Goal: Task Accomplishment & Management: Manage account settings

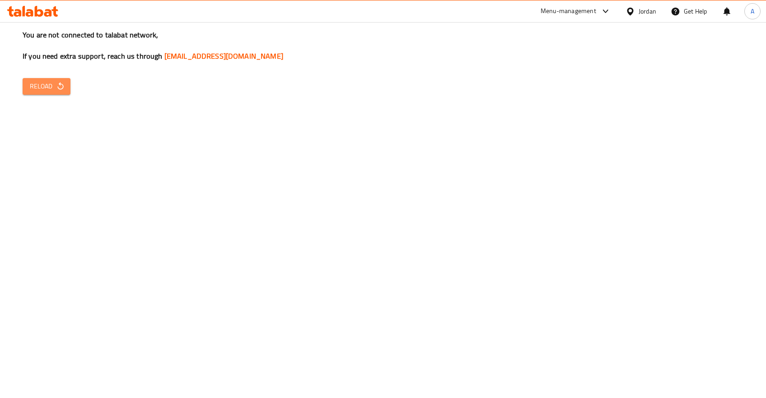
click at [58, 82] on span "Reload" at bounding box center [46, 86] width 33 height 11
click at [51, 79] on button "Reload" at bounding box center [47, 86] width 48 height 17
click at [52, 94] on button "Reload" at bounding box center [47, 86] width 48 height 17
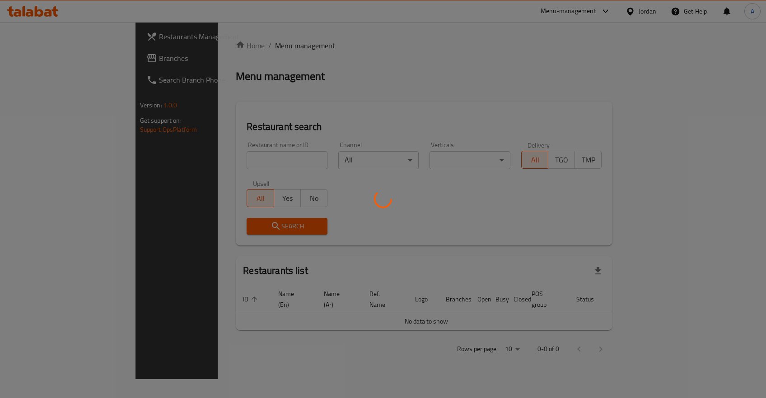
click at [215, 164] on div at bounding box center [383, 199] width 766 height 398
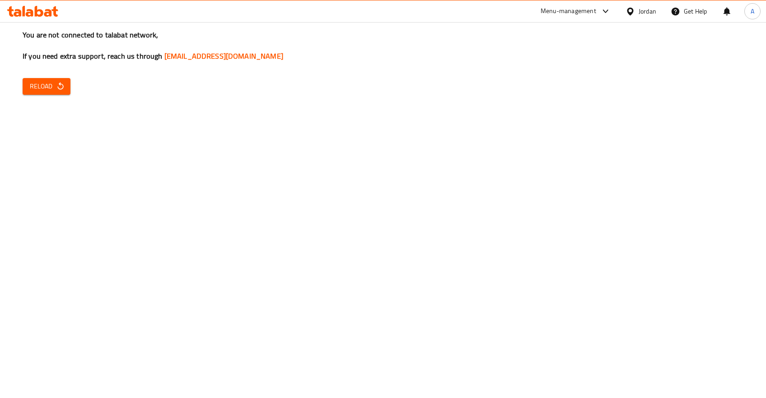
click at [24, 87] on button "Reload" at bounding box center [47, 86] width 48 height 17
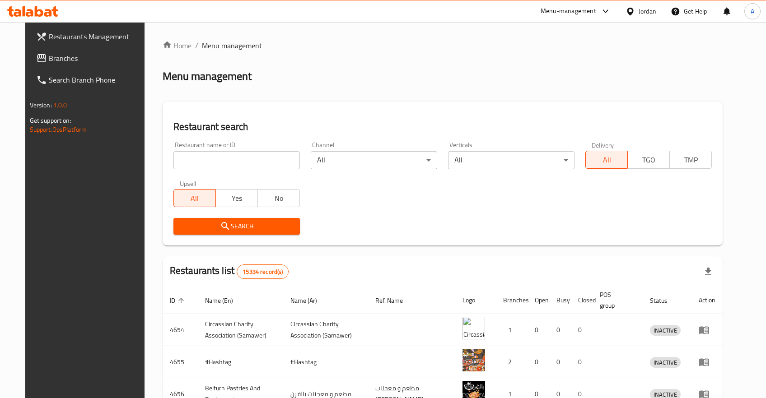
click at [173, 158] on input "search" at bounding box center [236, 160] width 126 height 18
type input "الركن المختلف"
click button "Search" at bounding box center [236, 226] width 126 height 17
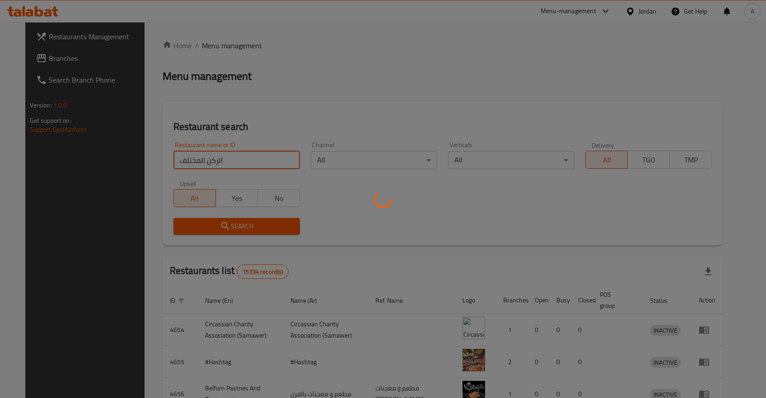
click button "Search" at bounding box center [236, 226] width 126 height 17
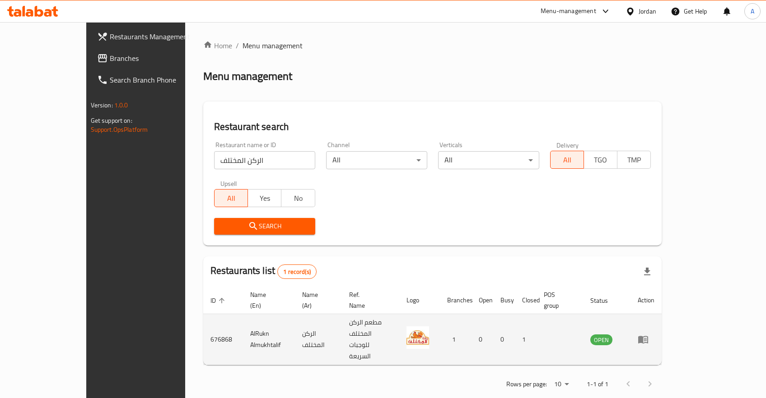
click at [649, 334] on icon "enhanced table" at bounding box center [643, 339] width 11 height 11
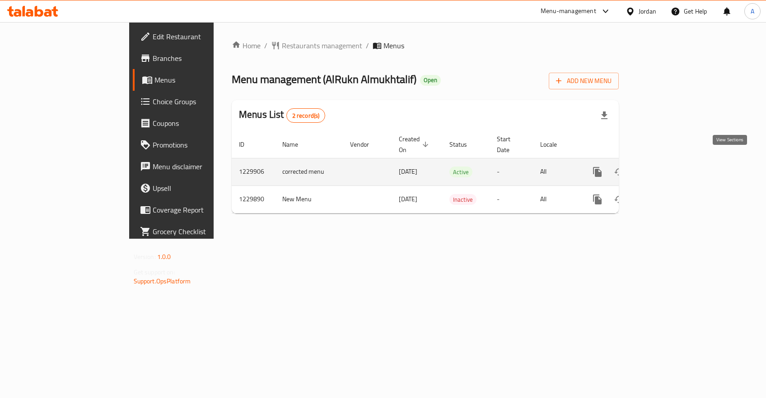
click at [668, 167] on icon "enhanced table" at bounding box center [662, 172] width 11 height 11
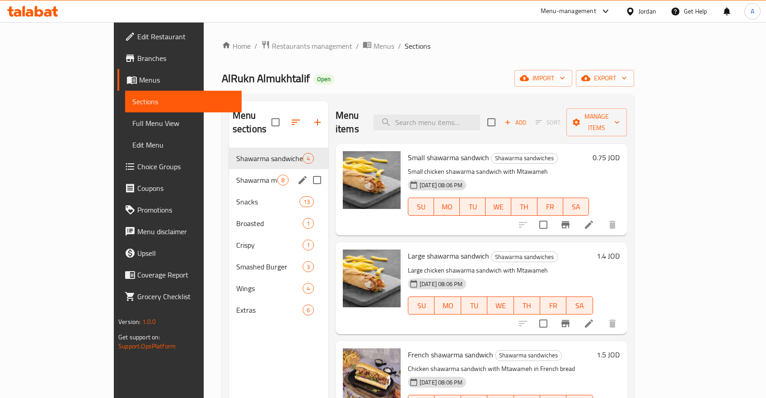
click at [229, 175] on div "Shawarma meals 8" at bounding box center [278, 180] width 99 height 22
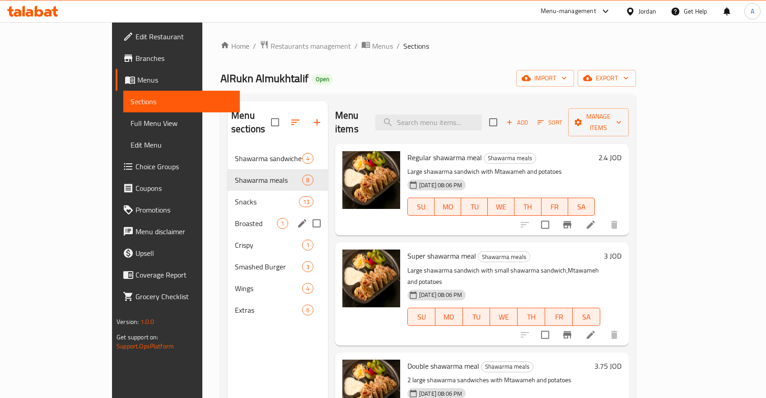
click at [228, 191] on div "Snacks 13" at bounding box center [278, 202] width 100 height 22
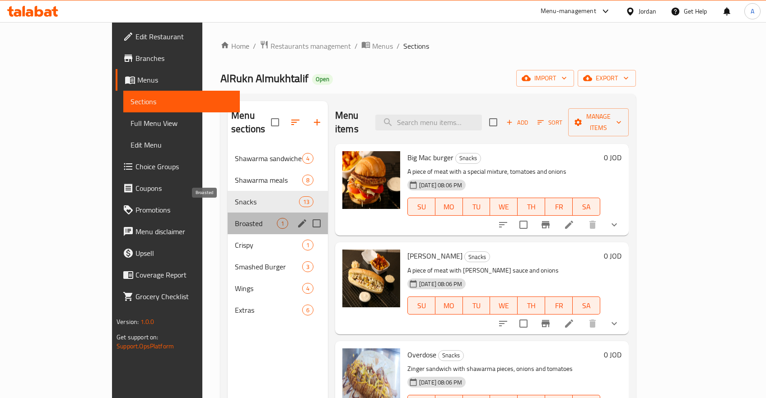
click at [235, 218] on span "Broasted" at bounding box center [256, 223] width 42 height 11
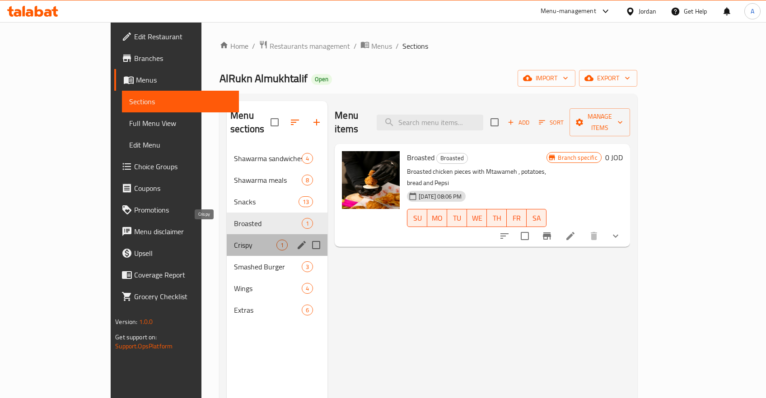
click at [234, 240] on span "Crispy" at bounding box center [255, 245] width 42 height 11
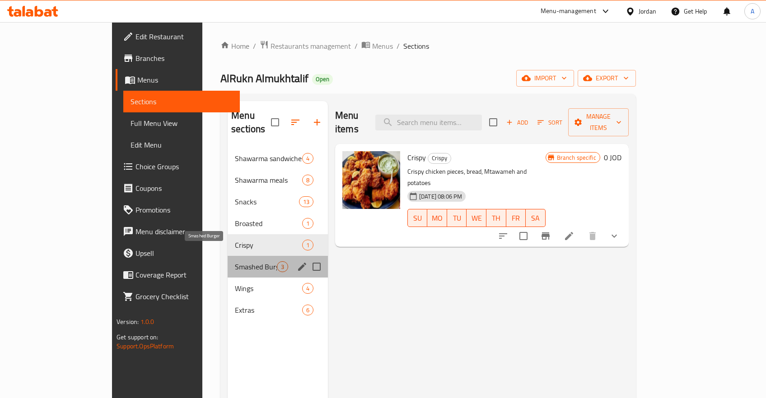
click at [235, 262] on span "Smashed Burger" at bounding box center [256, 267] width 42 height 11
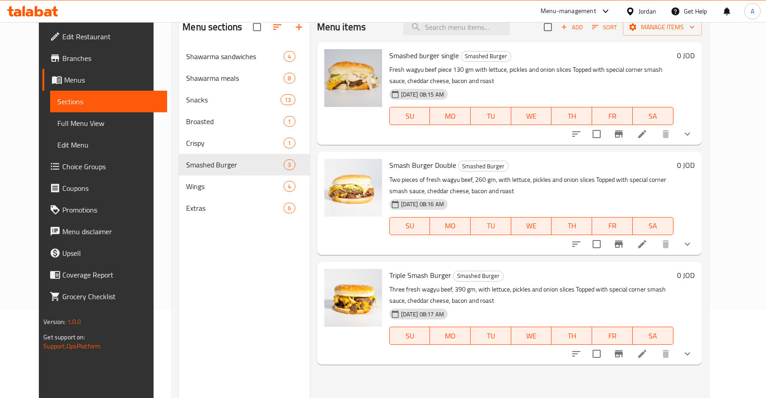
scroll to position [126, 0]
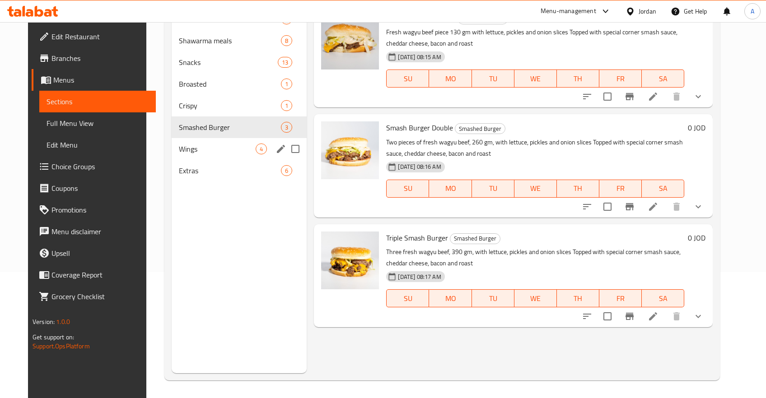
click at [182, 156] on div "Wings 4" at bounding box center [240, 149] width 136 height 22
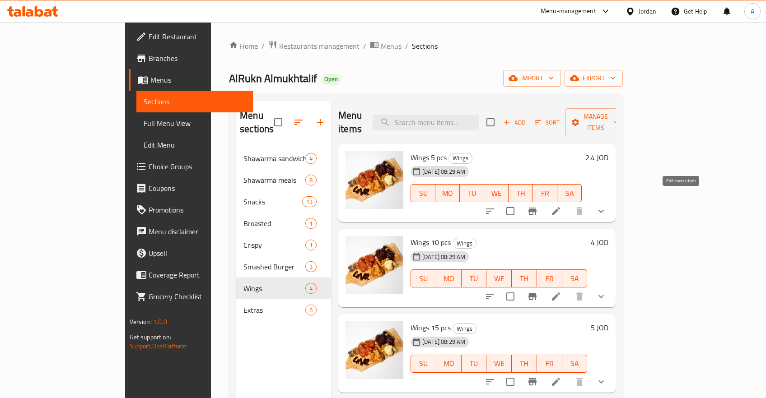
click at [560, 207] on icon at bounding box center [556, 211] width 8 height 8
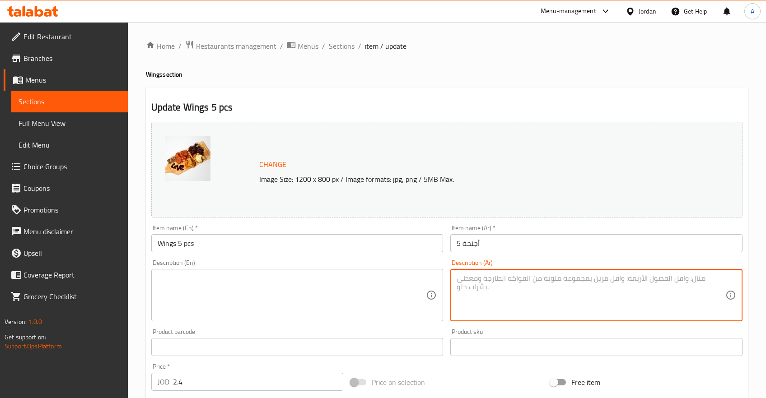
click at [518, 285] on textarea at bounding box center [591, 295] width 269 height 43
click at [512, 298] on textarea at bounding box center [591, 295] width 269 height 43
paste textarea "مقرمشة من الخارج، طرية من الداخل، ومتبلّة بتوابلنا الخاصة"
click at [519, 279] on textarea "مقرمشة من الخارج، طرية من الداخل، ومتبلّة بتوابلنا الخاصة" at bounding box center [591, 295] width 269 height 43
paste textarea "أجنحة دجاج ذهبية مقرمشة، متبلة بتوابلنا الخاصة . تجربة لا تفوّت لعشاق النكهات ا…"
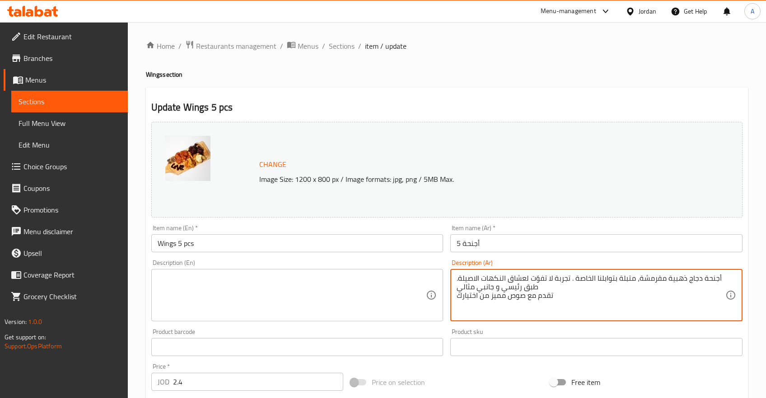
type textarea "أجنحة دجاج ذهبية مقرمشة، متبلة بتوابلنا الخاصة . تجربة لا تفوّت لعشاق النكهات ا…"
click at [260, 292] on textarea at bounding box center [292, 295] width 269 height 43
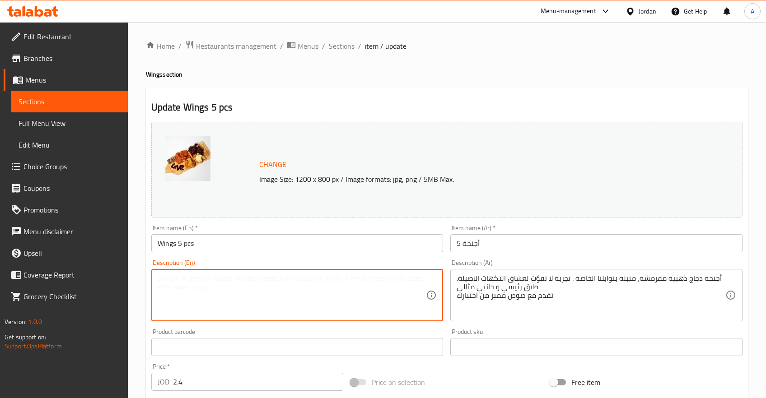
paste textarea "Golden crispy chicken wings, seasoned with our special spices. An unmissable ex…"
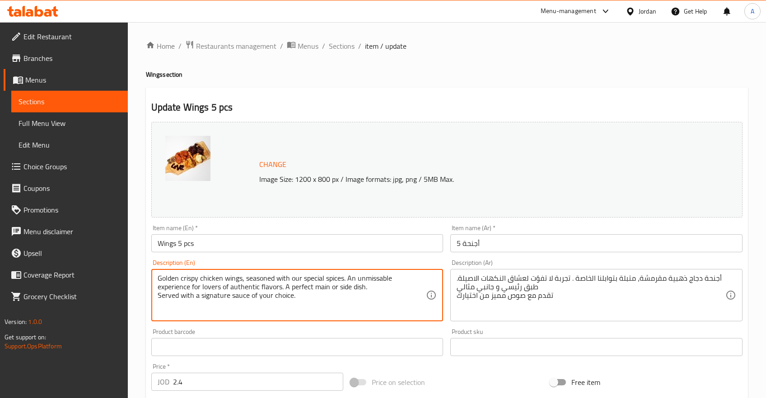
click at [340, 288] on textarea "Golden crispy chicken wings, seasoned with our special spices. An unmissable ex…" at bounding box center [292, 295] width 269 height 43
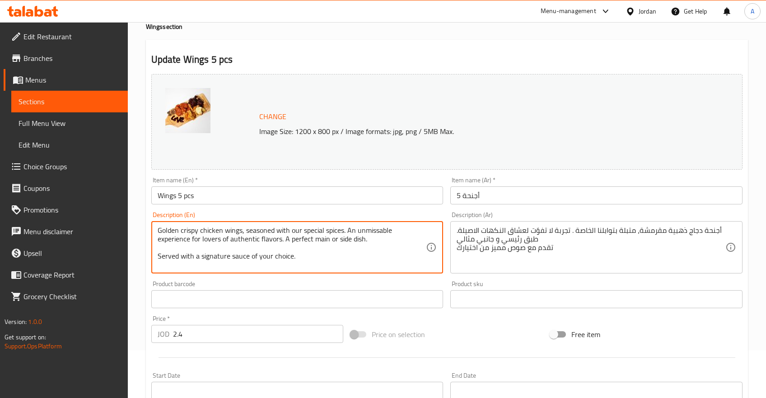
scroll to position [267, 0]
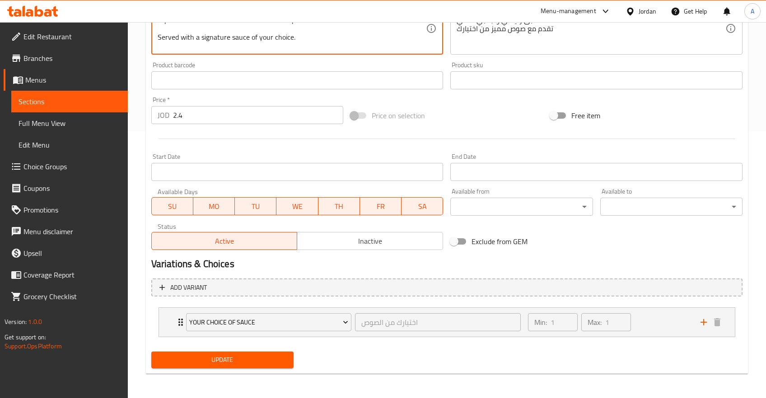
type textarea "Golden crispy chicken wings, seasoned with our special spices. An unmissable ex…"
click at [216, 356] on span "Update" at bounding box center [223, 360] width 128 height 11
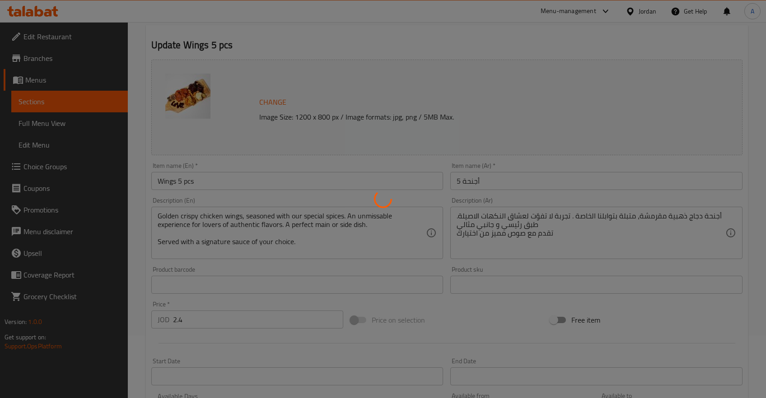
scroll to position [28, 0]
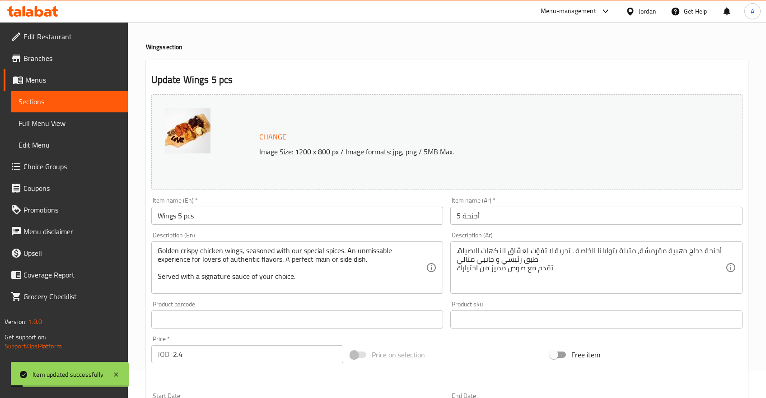
click at [548, 265] on textarea "أجنحة دجاج ذهبية مقرمشة، متبلة بتوابلنا الخاصة . تجربة لا تفوّت لعشاق النكهات ا…" at bounding box center [591, 268] width 269 height 43
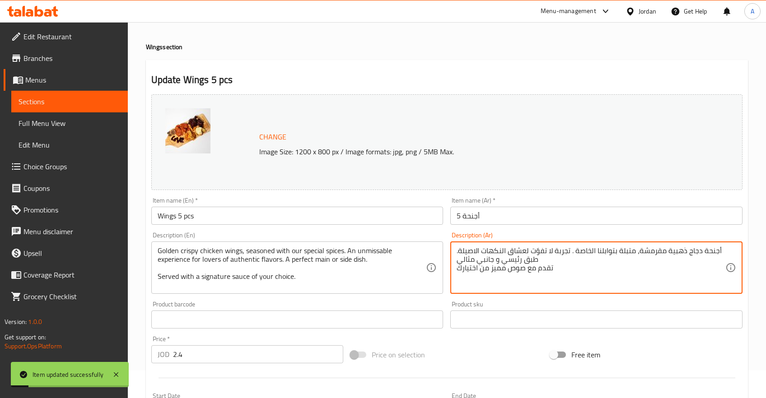
click at [549, 259] on textarea "أجنحة دجاج ذهبية مقرمشة، متبلة بتوابلنا الخاصة . تجربة لا تفوّت لعشاق النكهات ا…" at bounding box center [591, 268] width 269 height 43
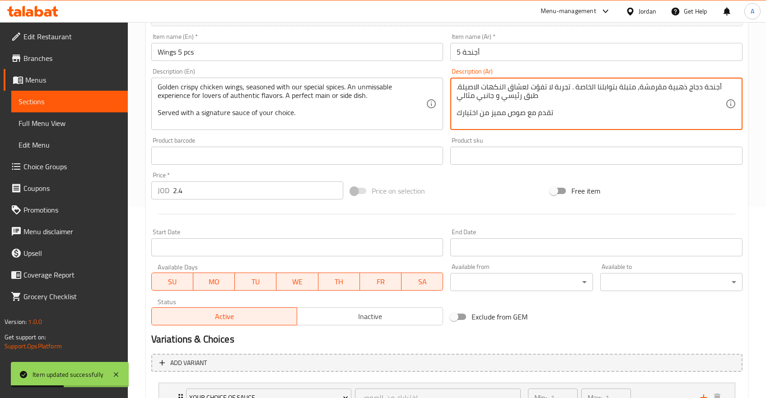
scroll to position [267, 0]
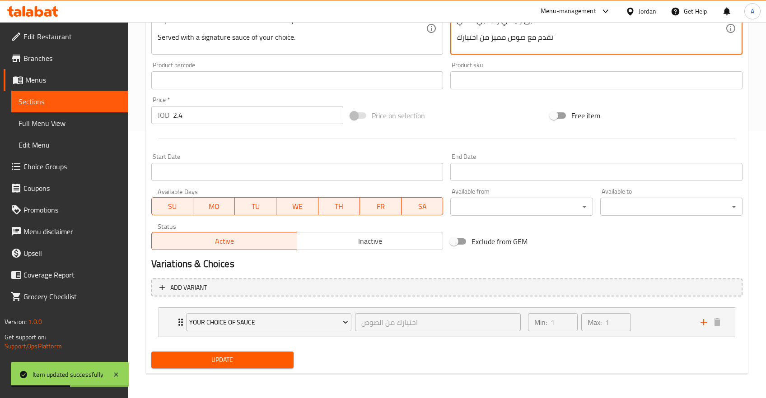
type textarea "أجنحة دجاج ذهبية مقرمشة، متبلة بتوابلنا الخاصة . تجربة لا تفوّت لعشاق النكهات ا…"
click at [224, 357] on span "Update" at bounding box center [223, 360] width 128 height 11
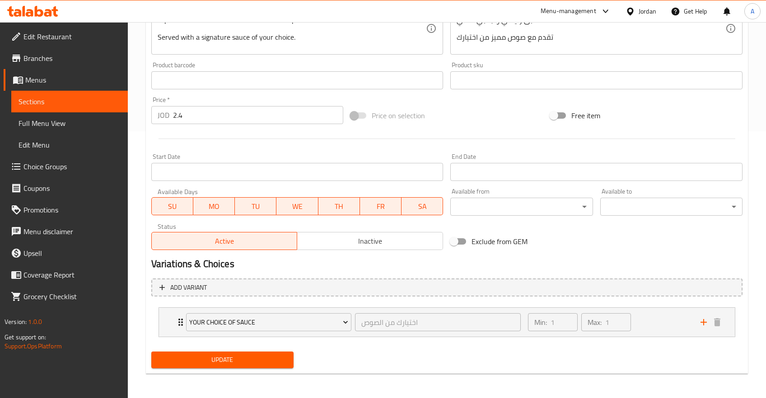
scroll to position [75, 0]
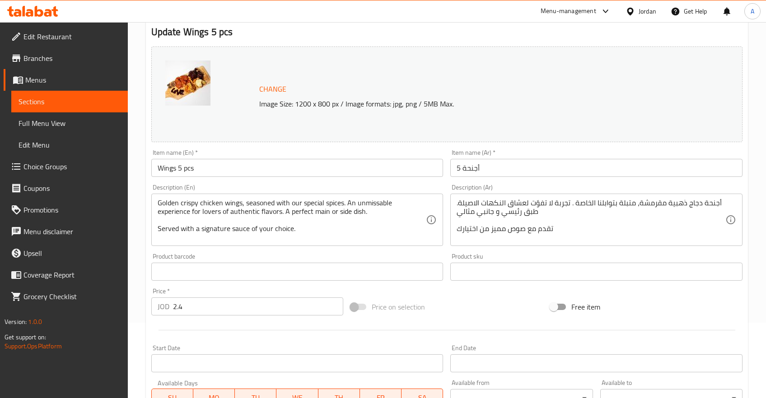
click at [368, 261] on div "Product barcode Product barcode" at bounding box center [297, 267] width 292 height 28
click at [337, 234] on textarea "Golden crispy chicken wings, seasoned with our special spices. An unmissable ex…" at bounding box center [292, 220] width 269 height 43
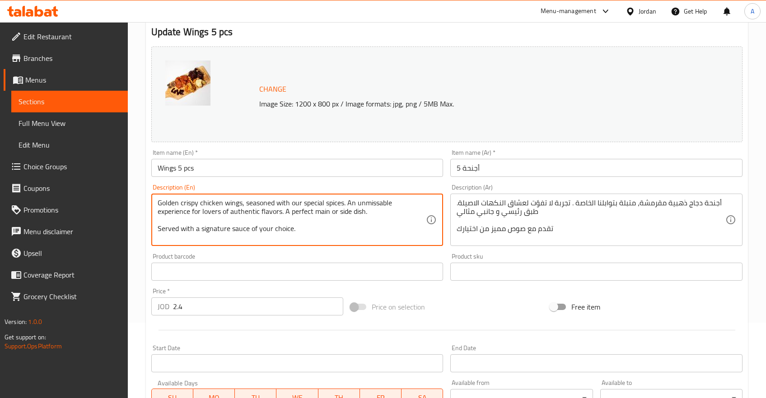
click at [566, 228] on textarea "أجنحة دجاج ذهبية مقرمشة، متبلة بتوابلنا الخاصة . تجربة لا تفوّت لعشاق النكهات ا…" at bounding box center [591, 220] width 269 height 43
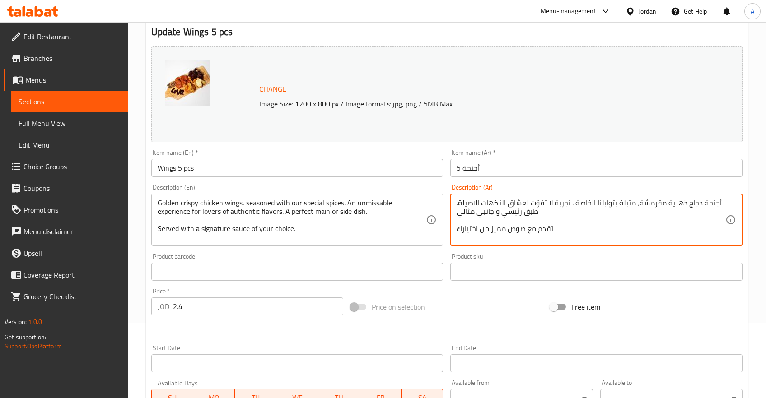
scroll to position [267, 0]
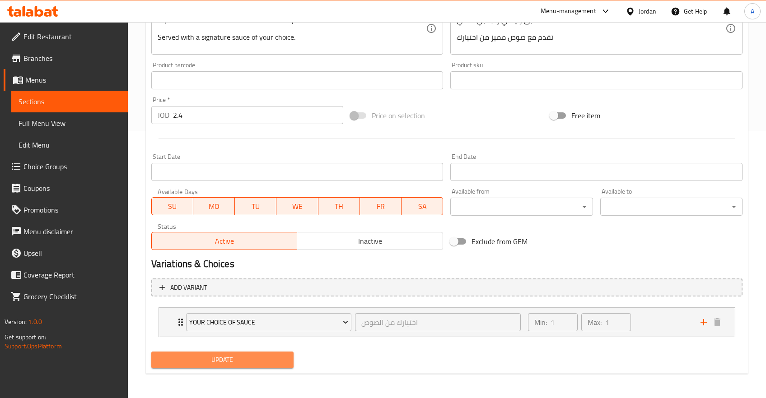
click at [215, 358] on span "Update" at bounding box center [223, 360] width 128 height 11
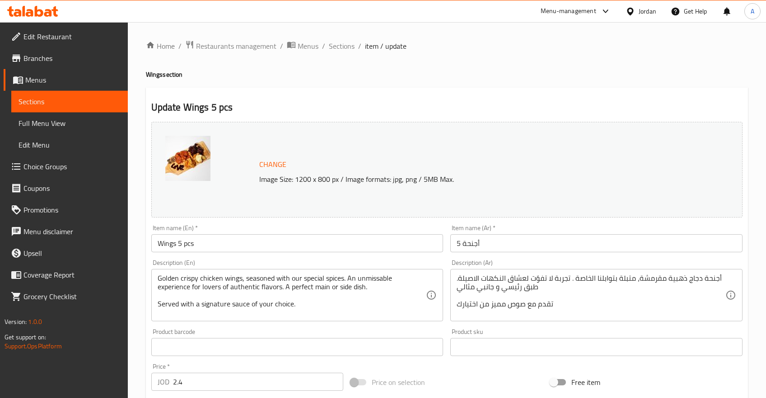
scroll to position [48, 0]
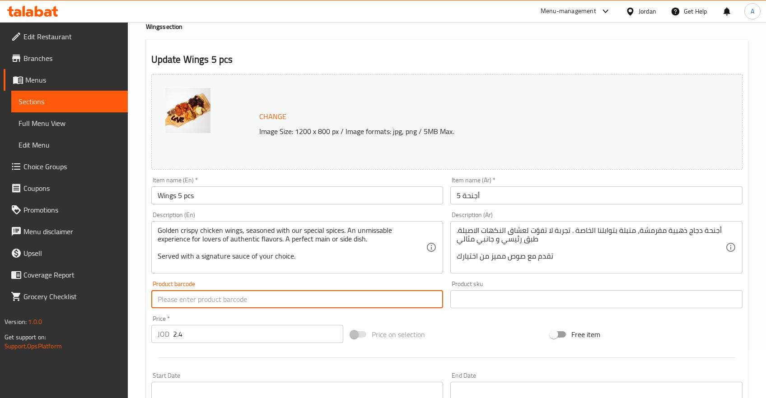
click at [352, 296] on input "text" at bounding box center [297, 299] width 292 height 18
click at [337, 265] on textarea "Golden crispy chicken wings, seasoned with our special spices. An unmissable ex…" at bounding box center [292, 247] width 269 height 43
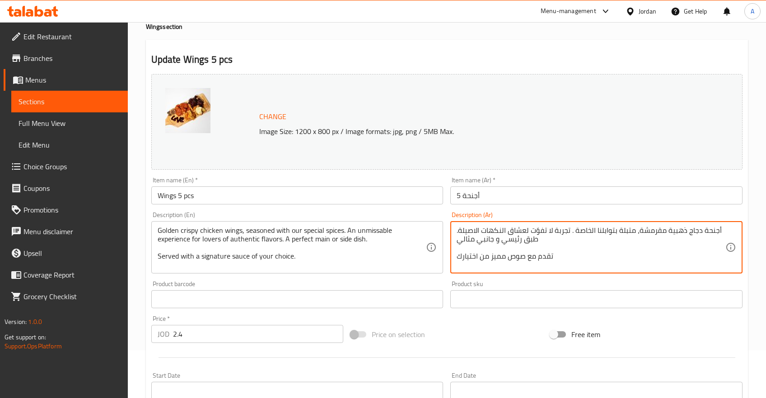
click at [620, 242] on textarea "أجنحة دجاج ذهبية مقرمشة، متبلة بتوابلنا الخاصة . تجربة لا تفوّت لعشاق النكهات ا…" at bounding box center [591, 247] width 269 height 43
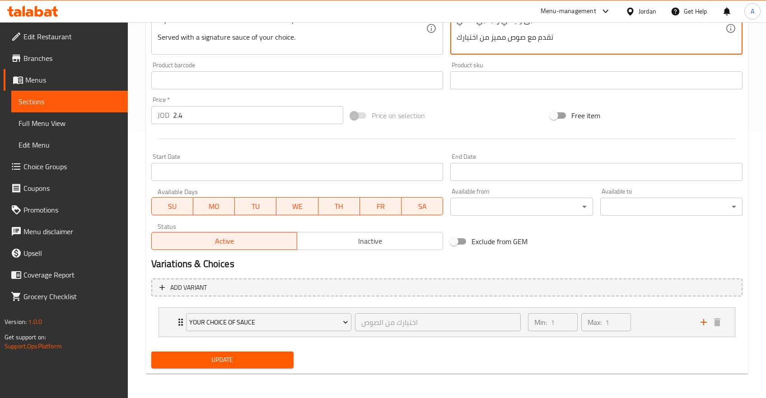
click at [49, 99] on span "Sections" at bounding box center [70, 101] width 102 height 11
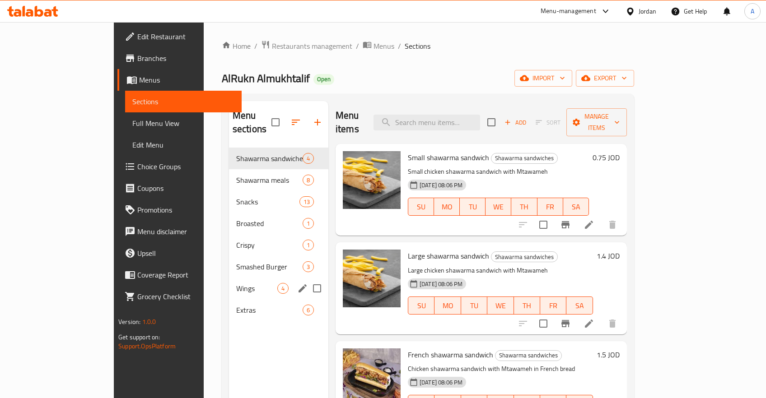
click at [236, 283] on span "Wings" at bounding box center [256, 288] width 41 height 11
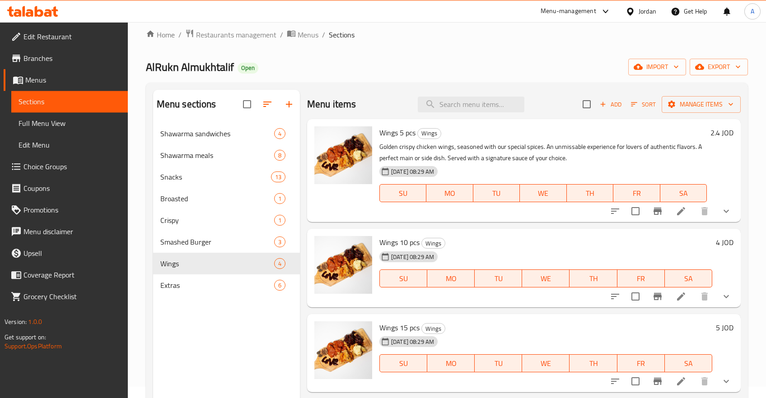
scroll to position [48, 0]
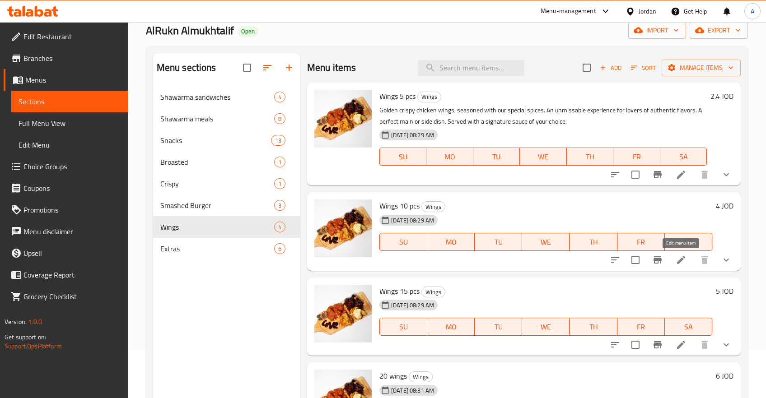
click at [682, 262] on icon at bounding box center [681, 260] width 11 height 11
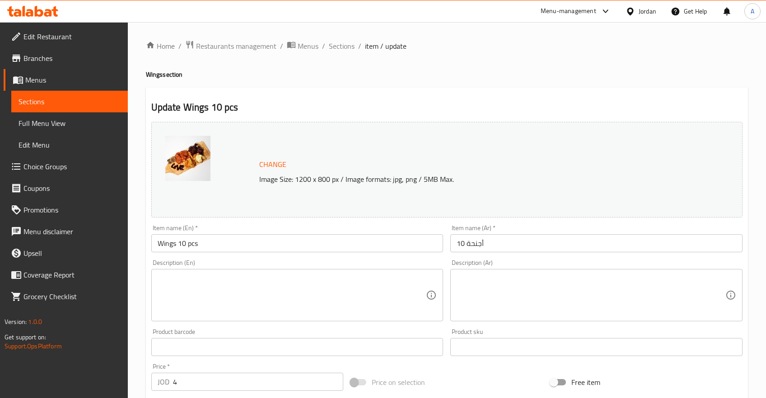
click at [246, 305] on textarea at bounding box center [292, 295] width 269 height 43
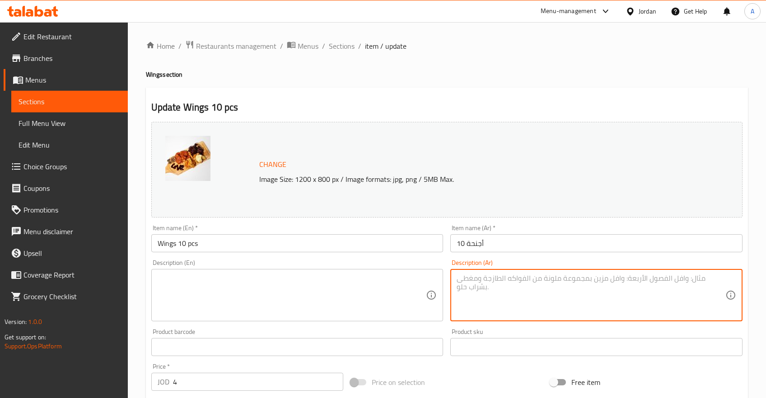
click at [487, 290] on textarea at bounding box center [591, 295] width 269 height 43
paste textarea "أجنحة دجاج ذهبية مقرمشة، متبلة بتوابلنا الخاصة . تجربة لا تفوّت لعشاق النكهات ا…"
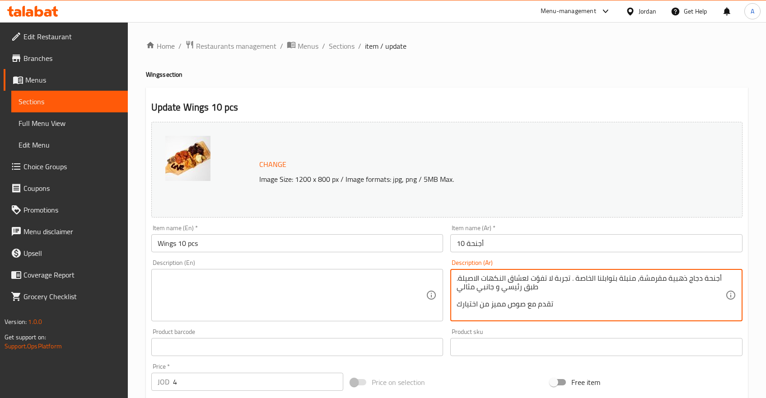
type textarea "أجنحة دجاج ذهبية مقرمشة، متبلة بتوابلنا الخاصة . تجربة لا تفوّت لعشاق النكهات ا…"
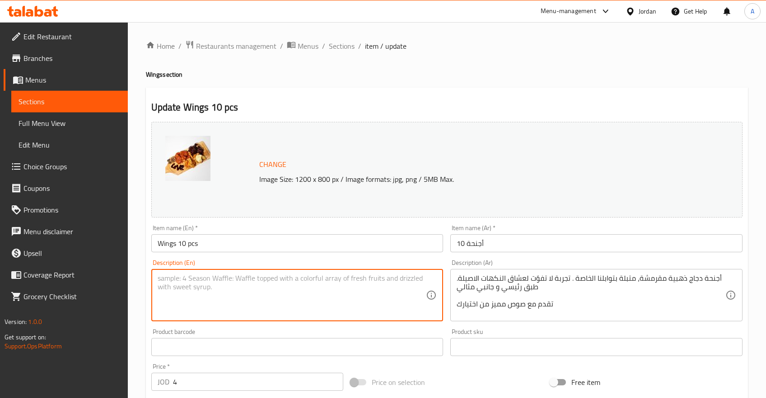
click at [338, 303] on textarea at bounding box center [292, 295] width 269 height 43
paste textarea "Golden crispy chicken wings, seasoned with our special spices. An unmissable ex…"
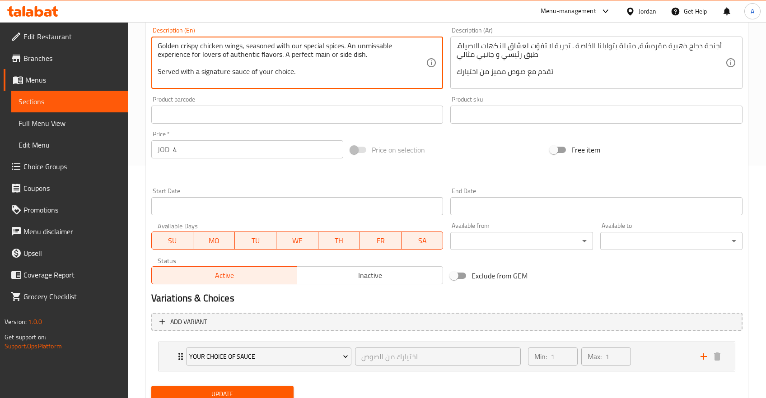
scroll to position [267, 0]
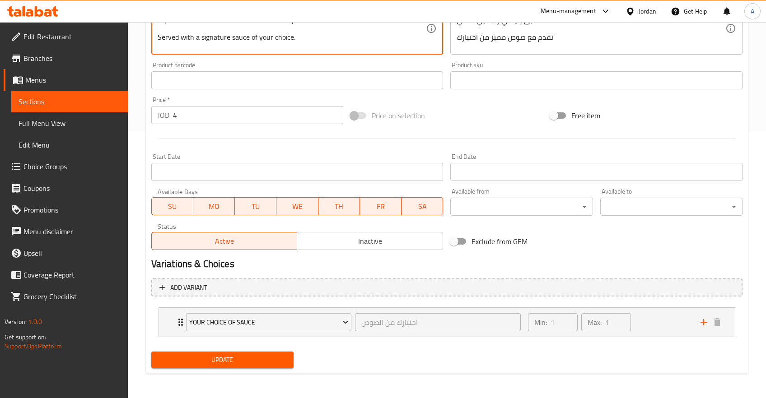
type textarea "Golden crispy chicken wings, seasoned with our special spices. An unmissable ex…"
click at [262, 366] on button "Update" at bounding box center [222, 360] width 142 height 17
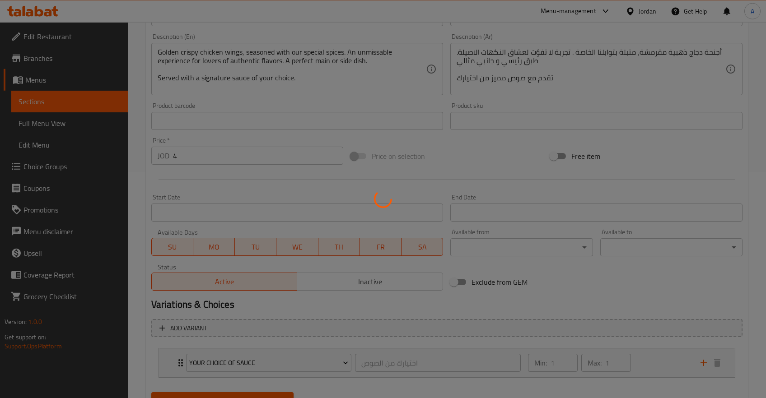
scroll to position [123, 0]
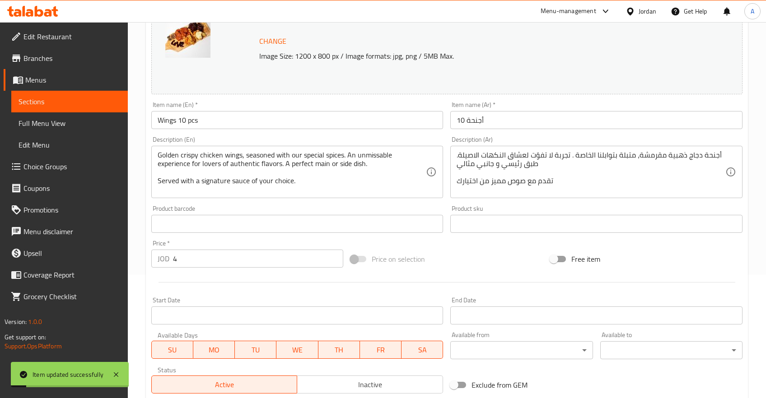
click at [48, 97] on span "Sections" at bounding box center [70, 101] width 102 height 11
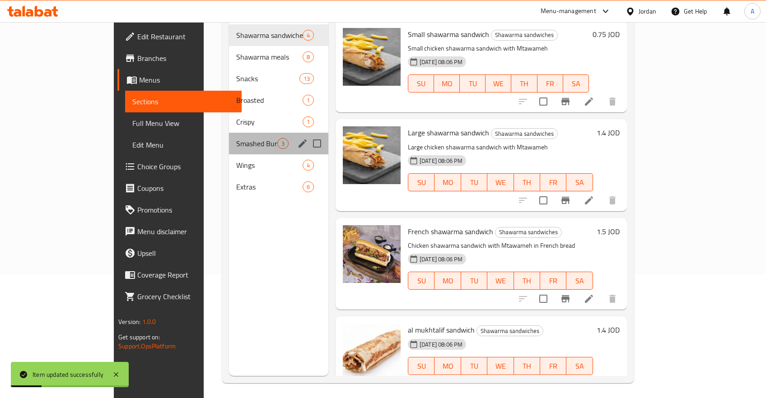
click at [229, 140] on div "Smashed Burger 3" at bounding box center [278, 144] width 99 height 22
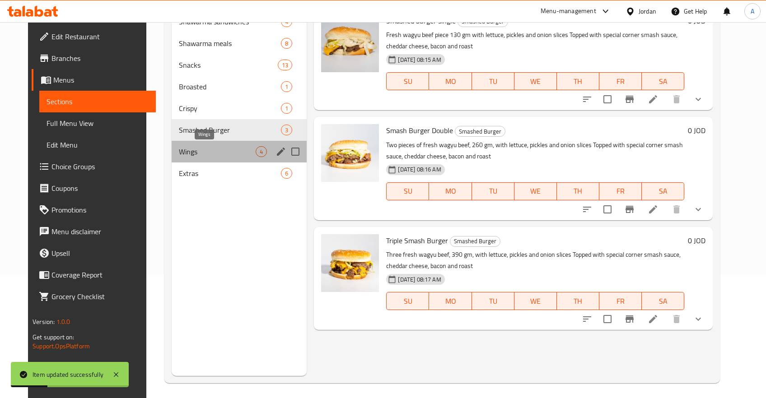
click at [214, 151] on span "Wings" at bounding box center [217, 151] width 77 height 11
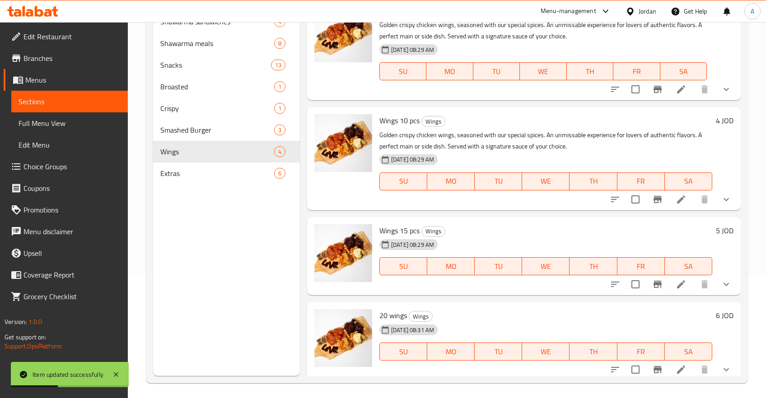
scroll to position [14, 0]
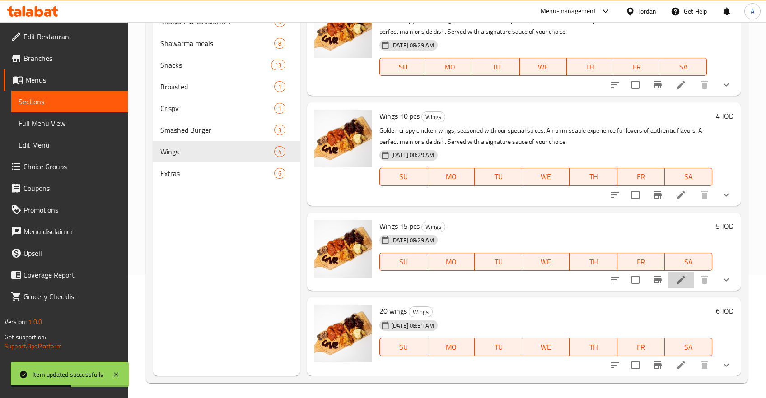
click at [672, 276] on li at bounding box center [681, 280] width 25 height 16
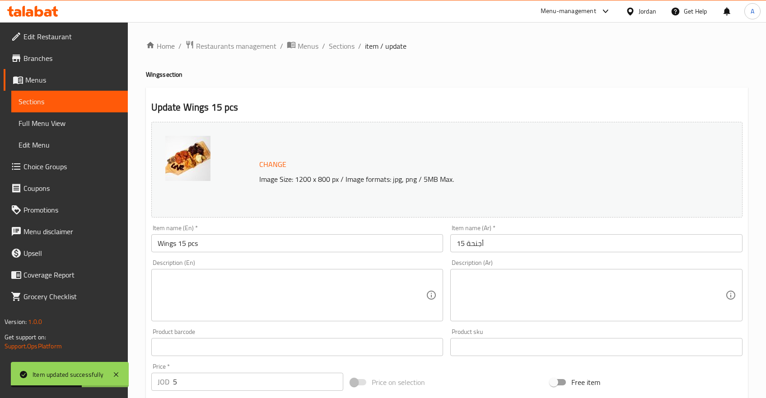
click at [276, 309] on textarea at bounding box center [292, 295] width 269 height 43
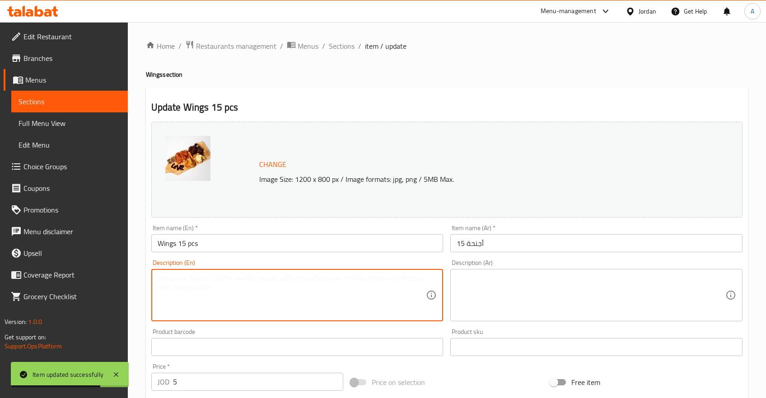
paste textarea "Golden crispy chicken wings, seasoned with our special spices. An unmissable ex…"
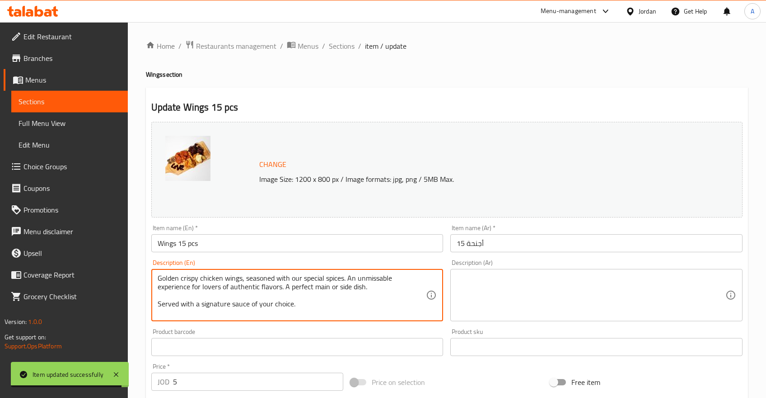
type textarea "Golden crispy chicken wings, seasoned with our special spices. An unmissable ex…"
click at [653, 298] on textarea at bounding box center [591, 295] width 269 height 43
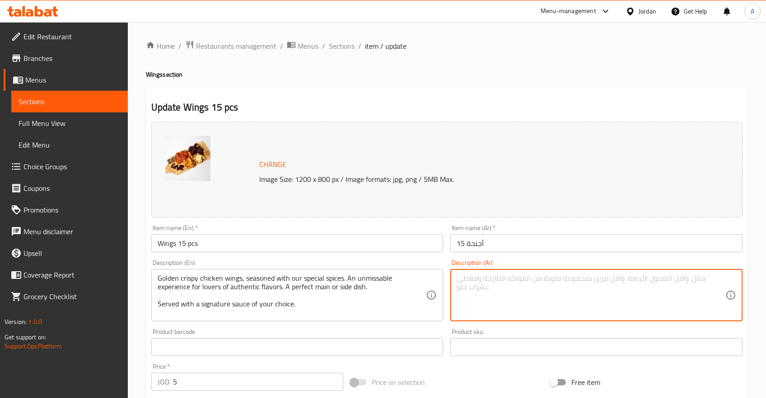
paste textarea "أجنحة دجاج ذهبية مقرمشة، متبلة بتوابلنا الخاصة . تجربة لا تفوّت لعشاق النكهات ا…"
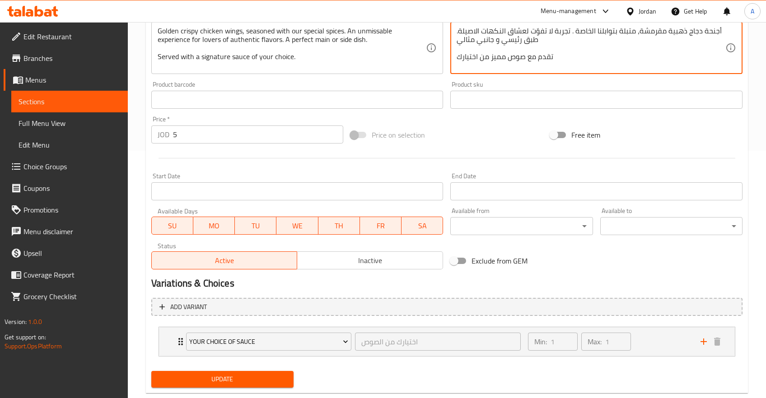
scroll to position [267, 0]
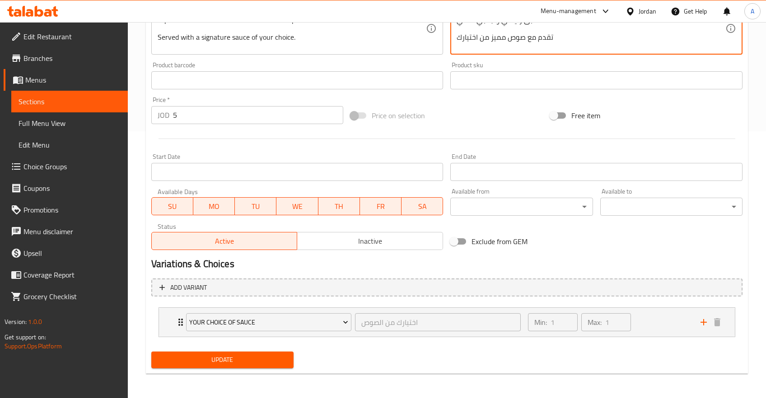
type textarea "أجنحة دجاج ذهبية مقرمشة، متبلة بتوابلنا الخاصة . تجربة لا تفوّت لعشاق النكهات ا…"
click at [244, 358] on span "Update" at bounding box center [223, 360] width 128 height 11
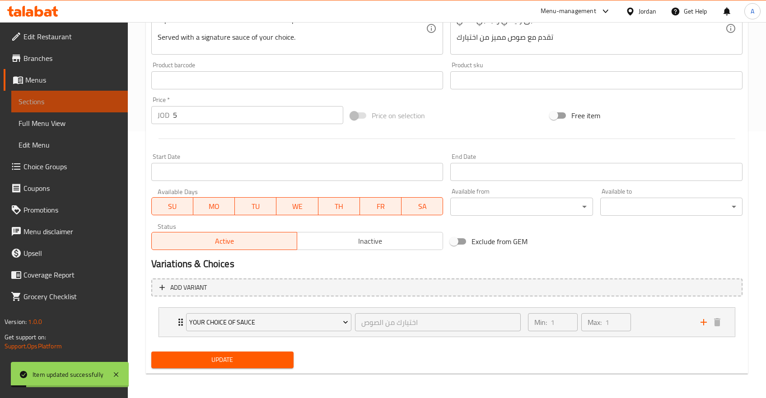
click at [16, 93] on link "Sections" at bounding box center [69, 102] width 117 height 22
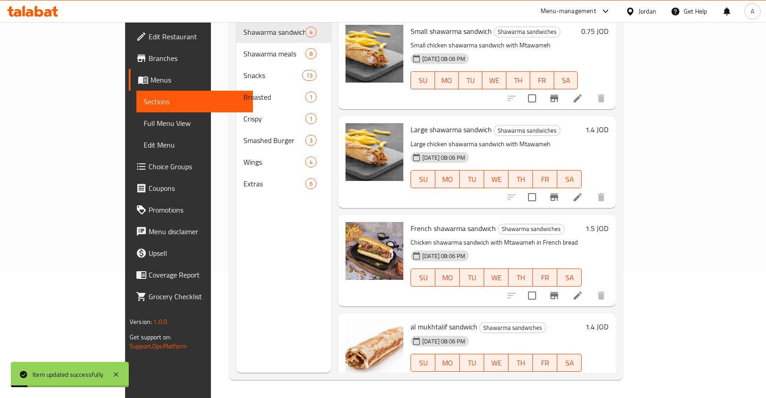
scroll to position [126, 0]
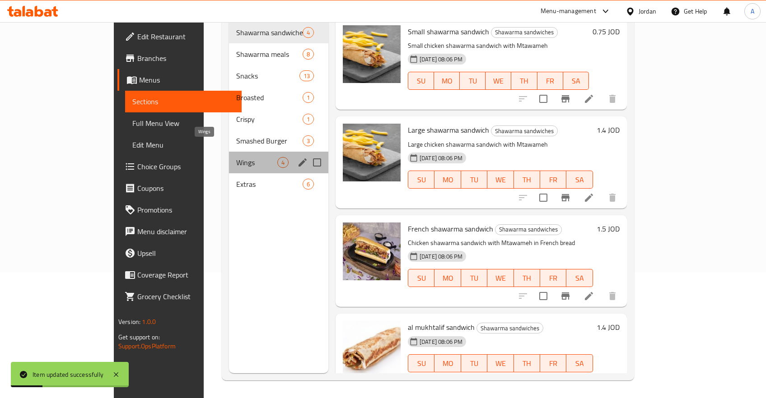
click at [236, 157] on span "Wings" at bounding box center [256, 162] width 41 height 11
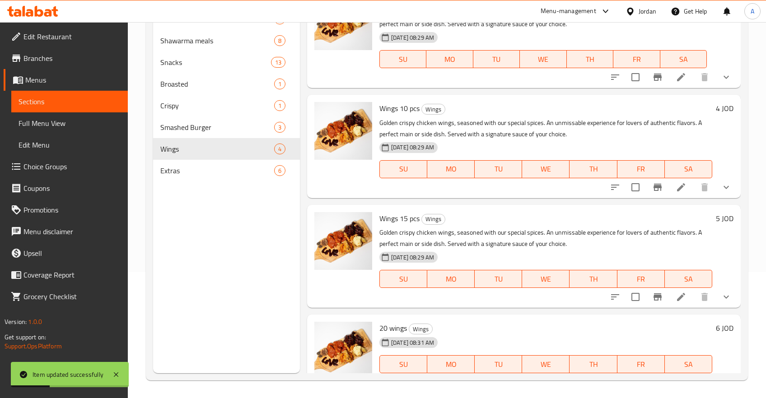
scroll to position [39, 0]
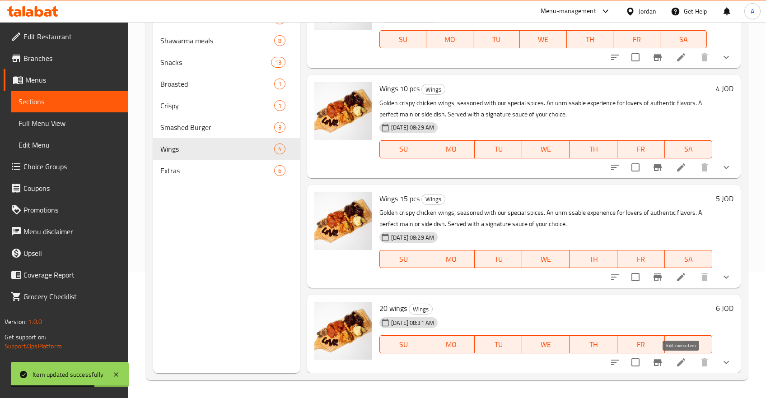
click at [680, 365] on icon at bounding box center [681, 363] width 8 height 8
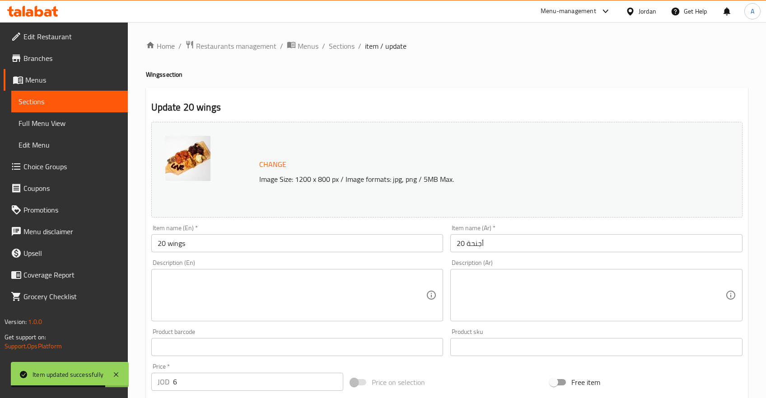
click at [289, 281] on textarea at bounding box center [292, 295] width 269 height 43
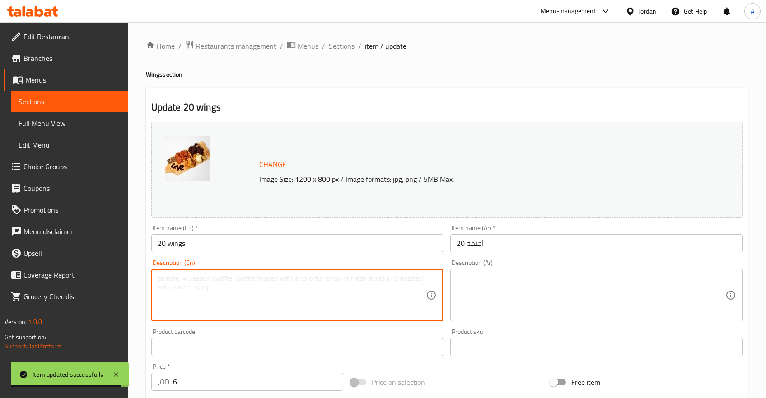
paste textarea "Golden crispy chicken wings, seasoned with our special spices. An unmissable ex…"
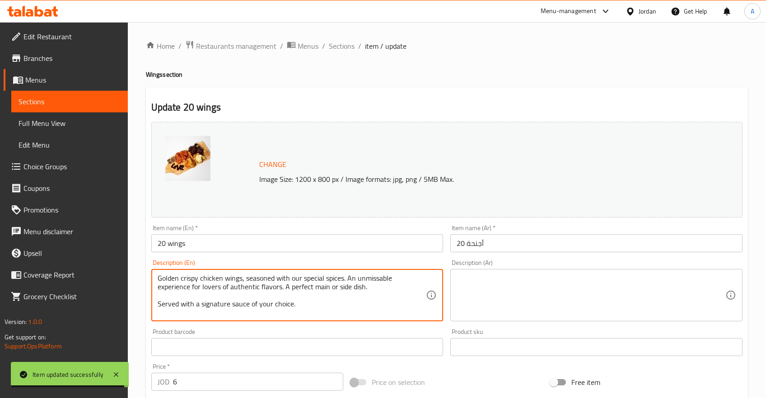
type textarea "Golden crispy chicken wings, seasoned with our special spices. An unmissable ex…"
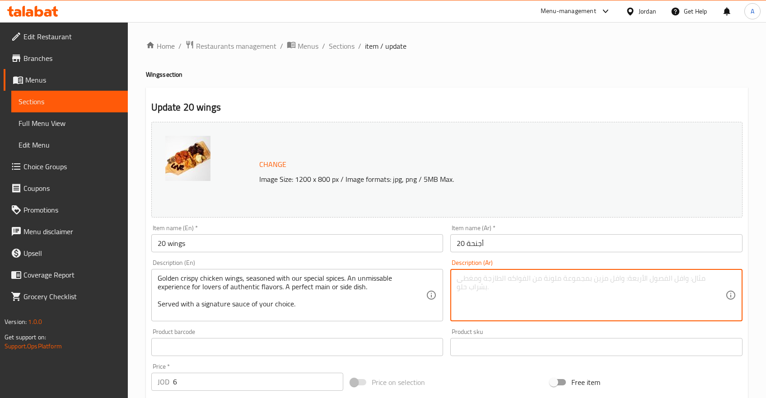
paste textarea "أجنحة دجاج ذهبية مقرمشة، متبلة بتوابلنا الخاصة . تجربة لا تفوّت لعشاق النكهات ا…"
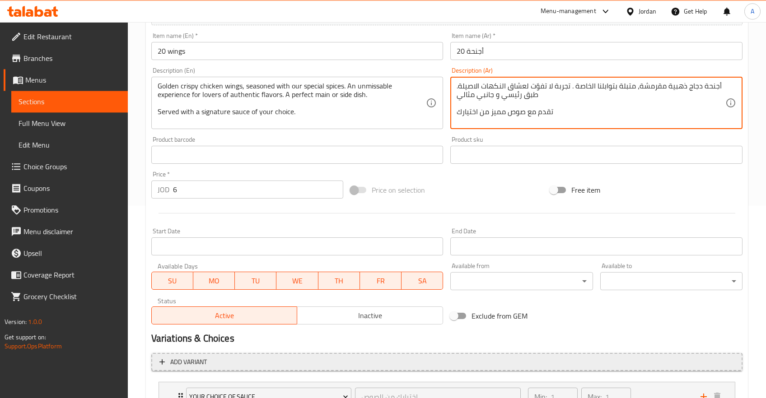
scroll to position [267, 0]
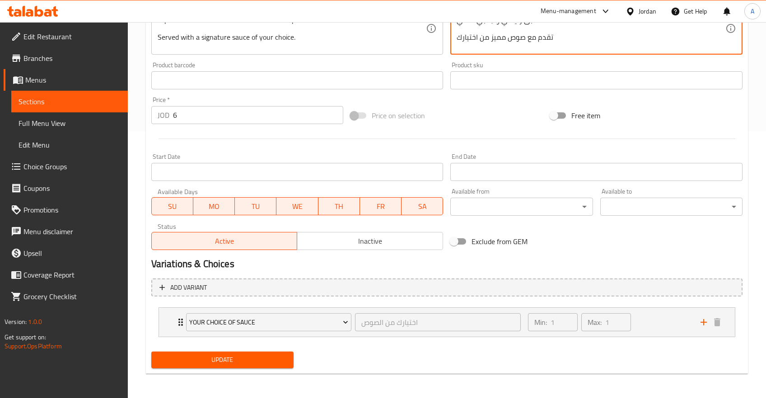
type textarea "أجنحة دجاج ذهبية مقرمشة، متبلة بتوابلنا الخاصة . تجربة لا تفوّت لعشاق النكهات ا…"
click at [224, 362] on span "Update" at bounding box center [223, 360] width 128 height 11
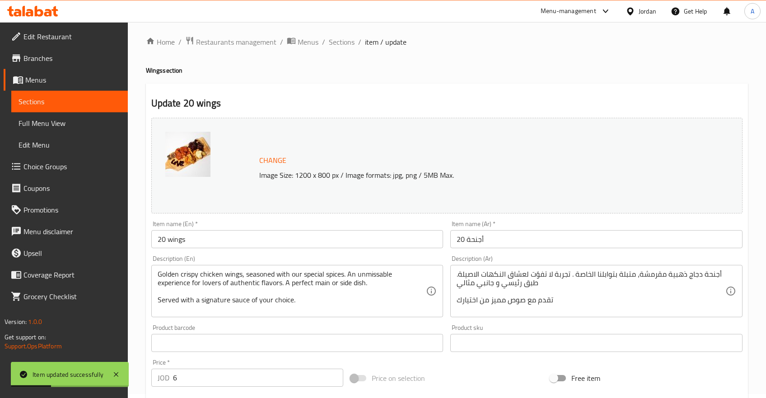
scroll to position [0, 0]
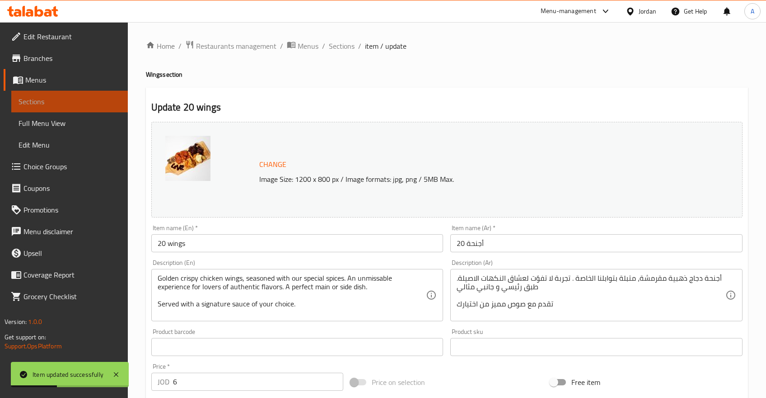
click at [32, 98] on span "Sections" at bounding box center [70, 101] width 102 height 11
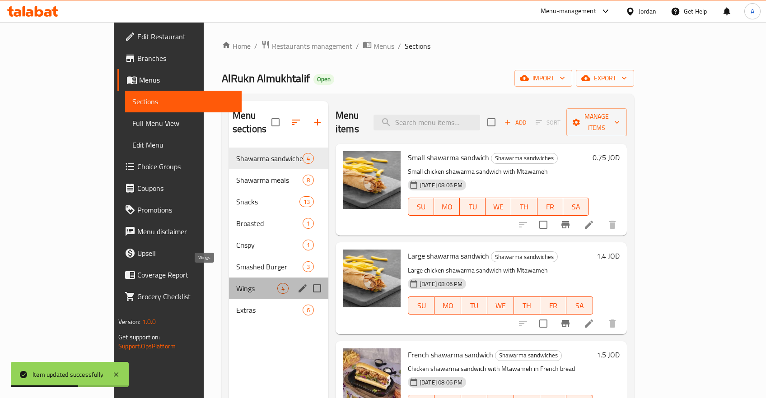
click at [236, 283] on span "Wings" at bounding box center [256, 288] width 41 height 11
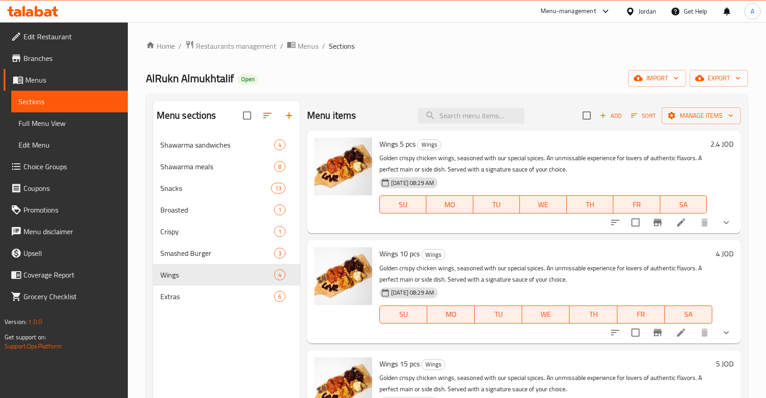
click at [675, 223] on li at bounding box center [681, 223] width 25 height 16
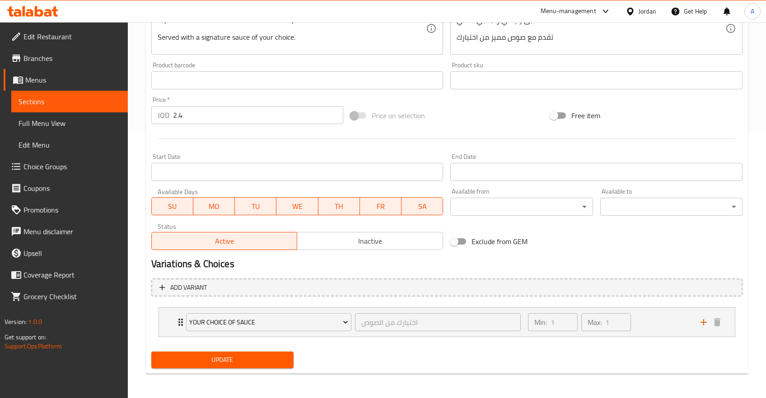
scroll to position [123, 0]
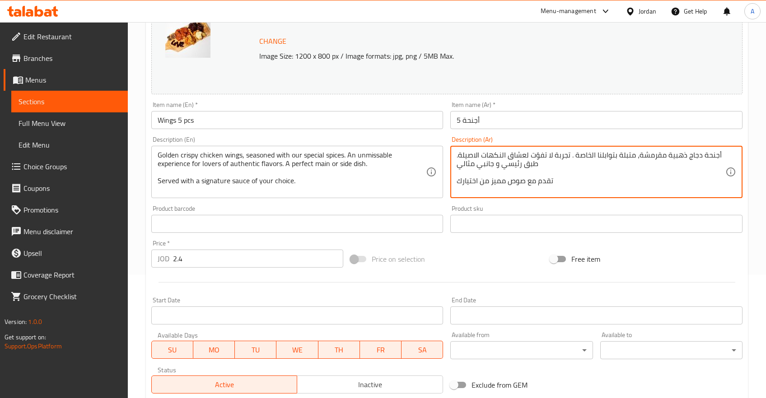
drag, startPoint x: 634, startPoint y: 155, endPoint x: 573, endPoint y: 159, distance: 61.5
click at [573, 159] on textarea "أجنحة دجاج ذهبية مقرمشة، متبلة بتوابلنا الخاصة . تجربة لا تفوّت لعشاق النكهات ا…" at bounding box center [591, 172] width 269 height 43
type textarea "أجنحة دجاج ذهبية مقرمشة، متبلة بتوابلنا الخاصة . تجربة لا تفوّت لعشاق النكهات ا…"
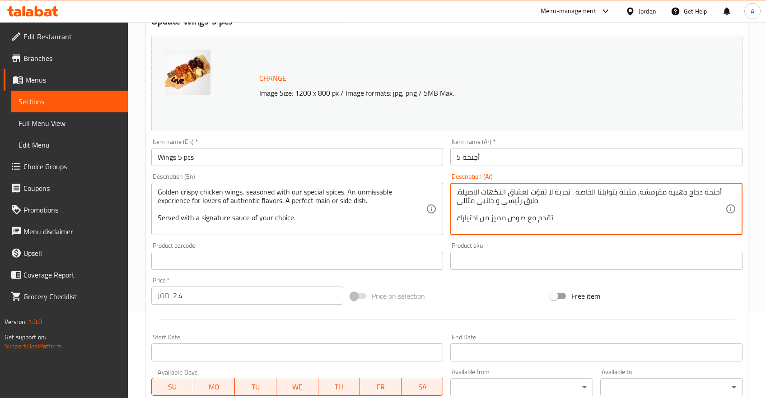
scroll to position [75, 0]
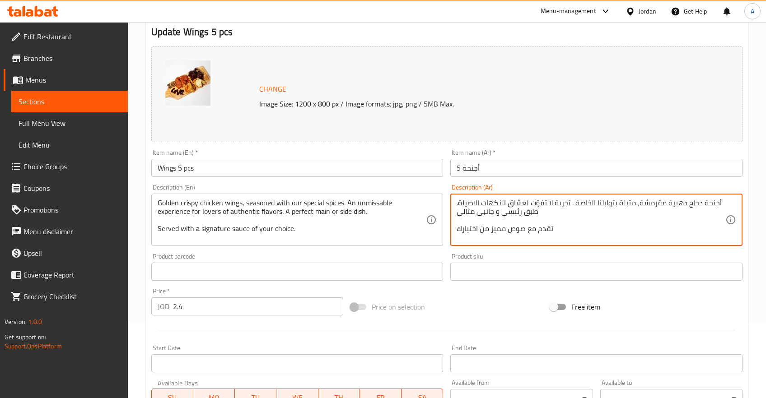
click at [548, 235] on textarea "أجنحة دجاج ذهبية مقرمشة، متبلة بتوابلنا الخاصة . تجربة لا تفوّت لعشاق النكهات ا…" at bounding box center [591, 220] width 269 height 43
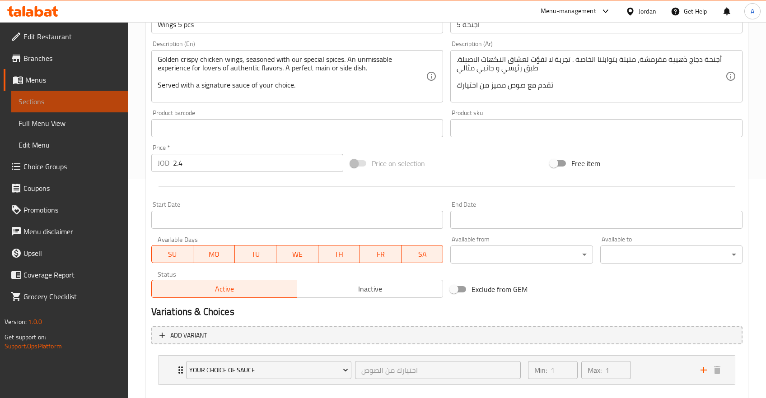
click at [52, 104] on span "Sections" at bounding box center [70, 101] width 102 height 11
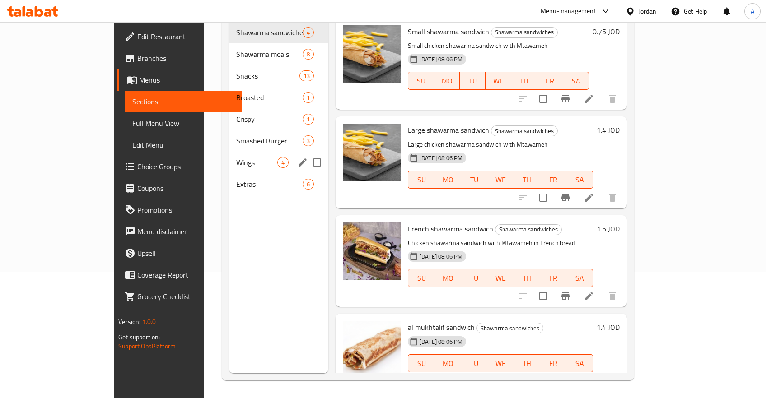
drag, startPoint x: 183, startPoint y: 170, endPoint x: 204, endPoint y: 175, distance: 21.3
click at [236, 179] on span "Extras" at bounding box center [269, 184] width 66 height 11
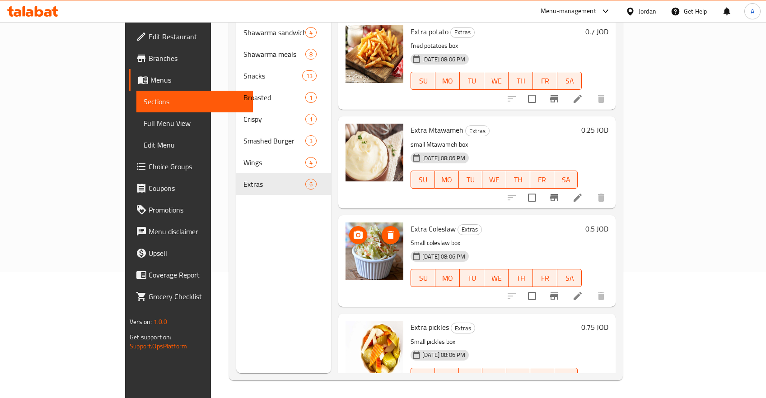
scroll to position [189, 0]
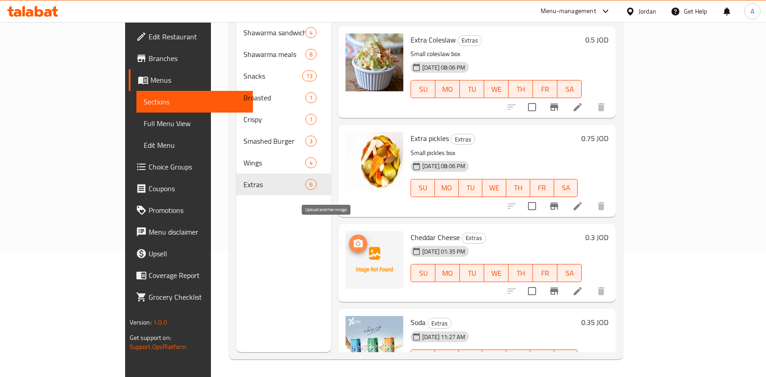
click at [346, 251] on div at bounding box center [375, 260] width 58 height 58
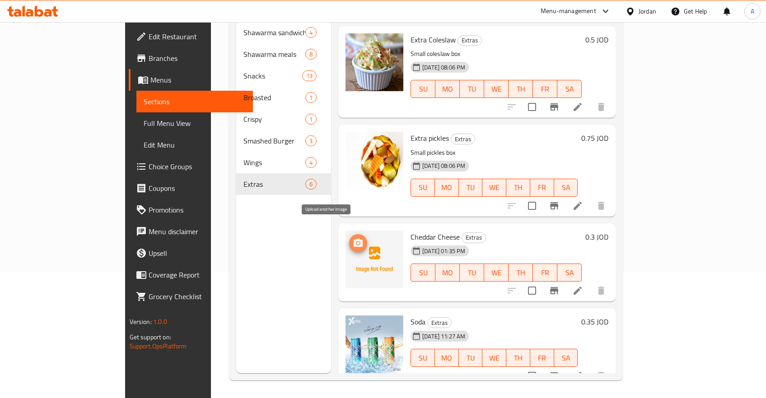
click at [353, 238] on icon "upload picture" at bounding box center [358, 243] width 11 height 11
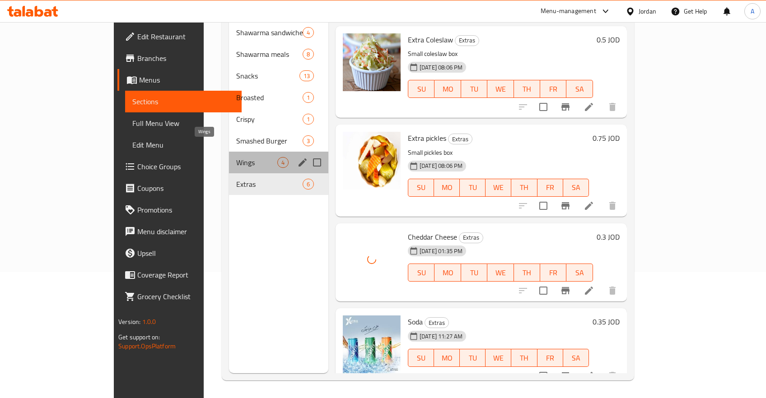
click at [236, 157] on span "Wings" at bounding box center [256, 162] width 41 height 11
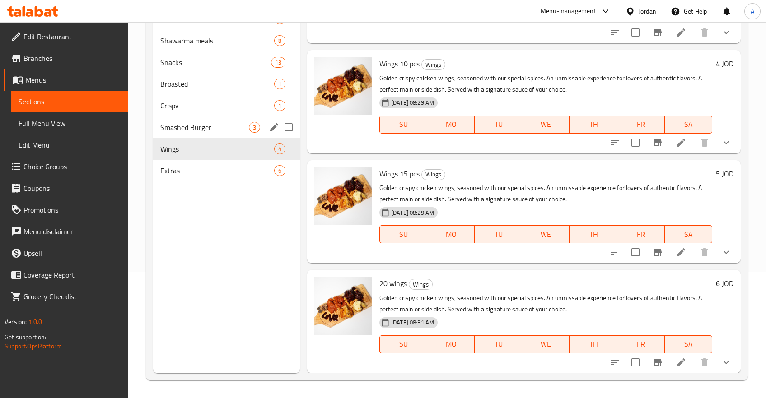
scroll to position [64, 0]
click at [186, 115] on div "Crispy 1" at bounding box center [226, 106] width 147 height 22
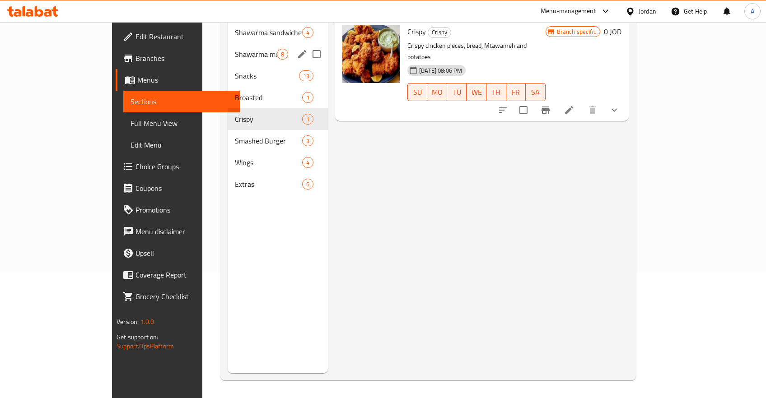
click at [228, 47] on div "Shawarma meals 8" at bounding box center [278, 54] width 100 height 22
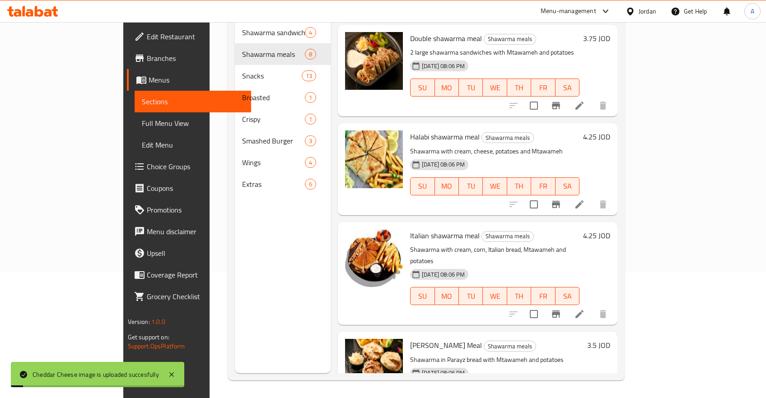
scroll to position [414, 0]
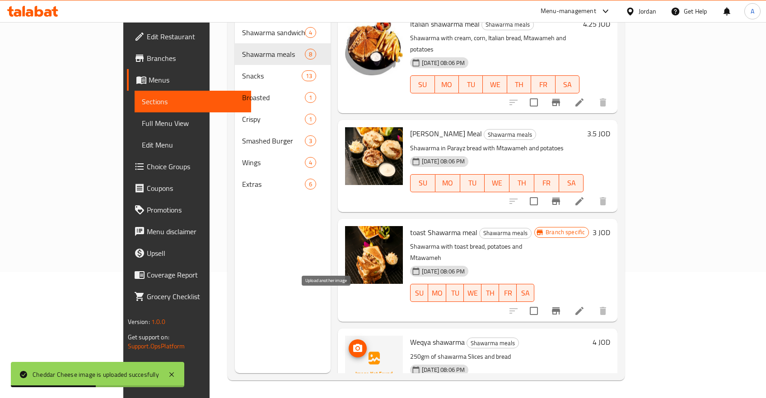
click at [352, 343] on icon "upload picture" at bounding box center [357, 348] width 11 height 11
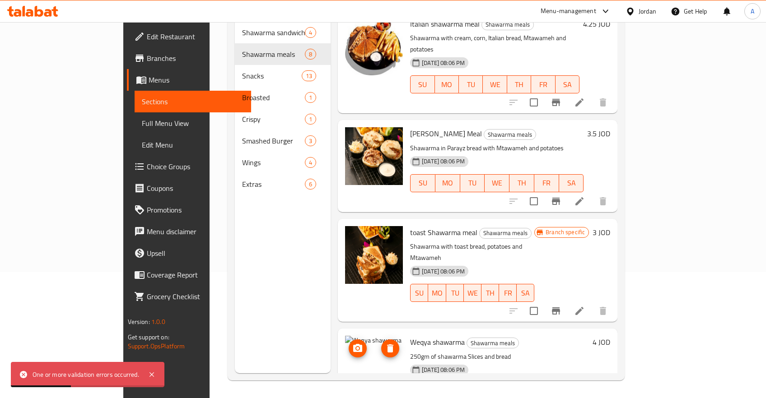
click at [369, 336] on img at bounding box center [374, 365] width 58 height 58
click at [387, 345] on icon "delete image" at bounding box center [390, 349] width 6 height 8
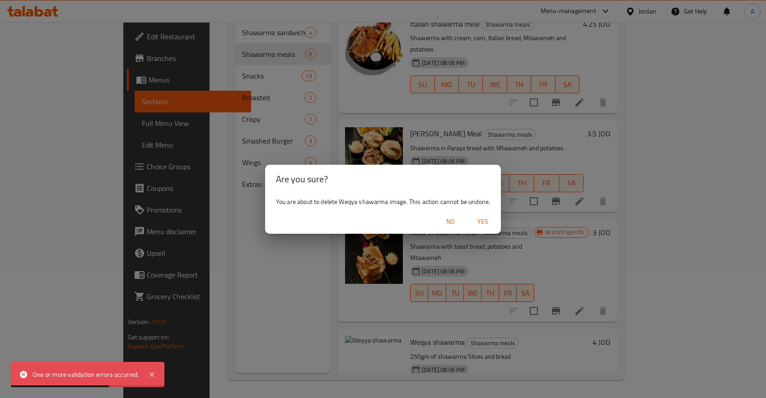
click at [491, 219] on span "Yes" at bounding box center [483, 221] width 22 height 11
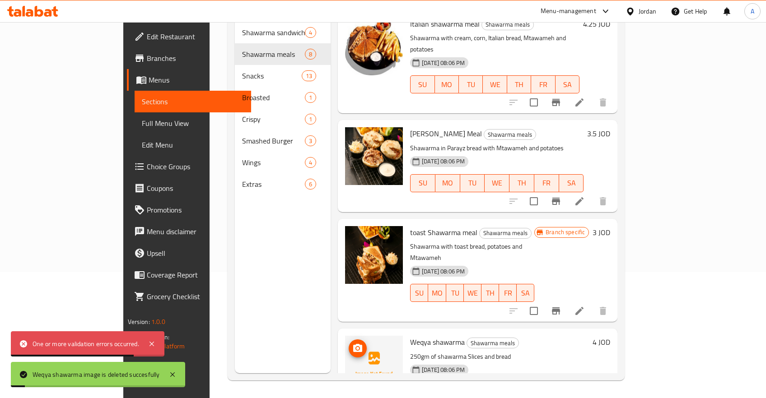
click at [347, 336] on img at bounding box center [374, 365] width 58 height 58
click at [349, 340] on button "upload picture" at bounding box center [358, 349] width 18 height 18
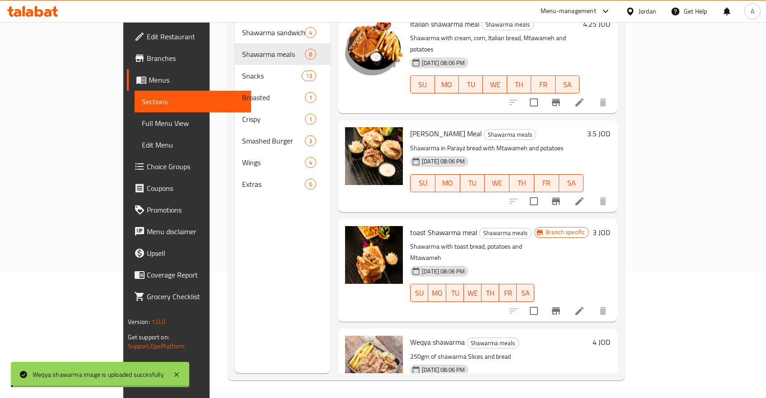
click at [269, 312] on div "Menu sections Shawarma sandwiches 4 Shawarma meals 8 Snacks 13 Broasted 1 Crisp…" at bounding box center [283, 174] width 96 height 398
click at [385, 343] on icon "delete image" at bounding box center [390, 348] width 11 height 11
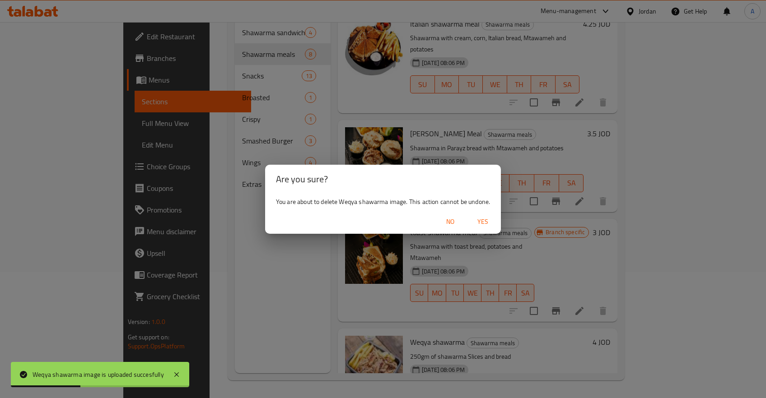
click at [468, 222] on div "No Yes" at bounding box center [383, 222] width 236 height 24
click at [477, 218] on span "Yes" at bounding box center [483, 221] width 22 height 11
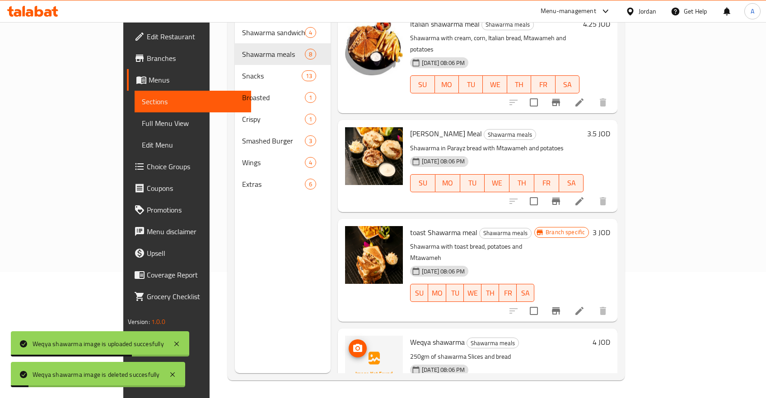
click at [353, 344] on icon "upload picture" at bounding box center [357, 348] width 9 height 8
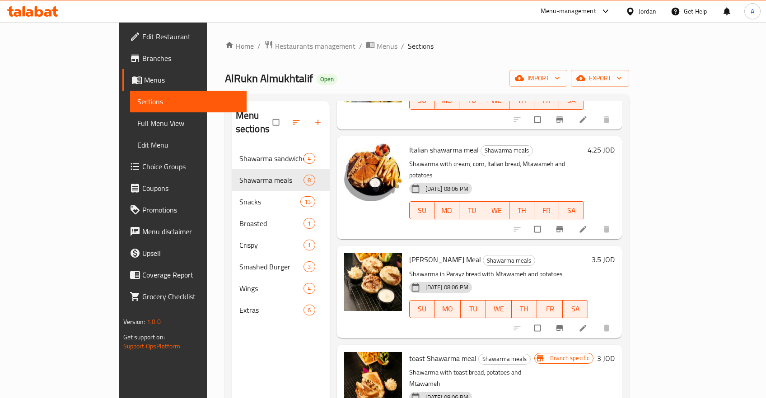
scroll to position [126, 0]
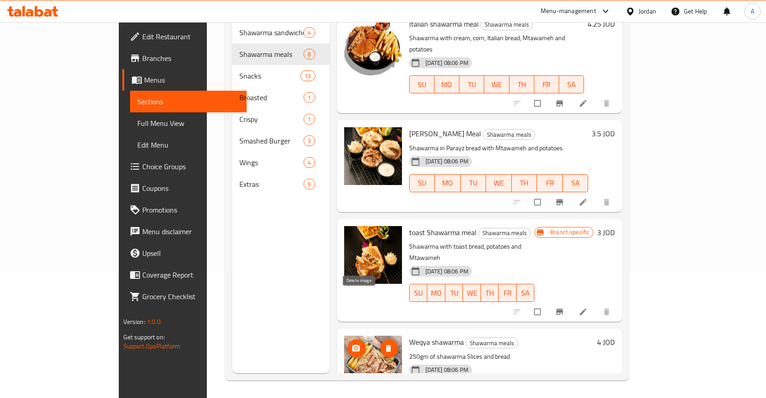
click at [380, 344] on span "delete image" at bounding box center [389, 348] width 18 height 9
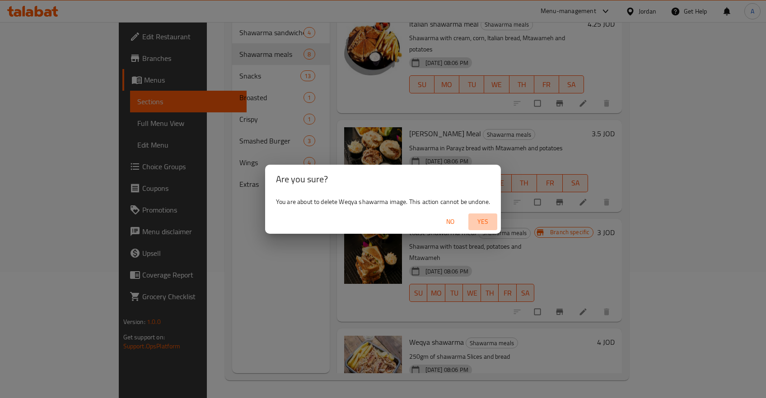
click at [484, 222] on span "Yes" at bounding box center [483, 221] width 22 height 11
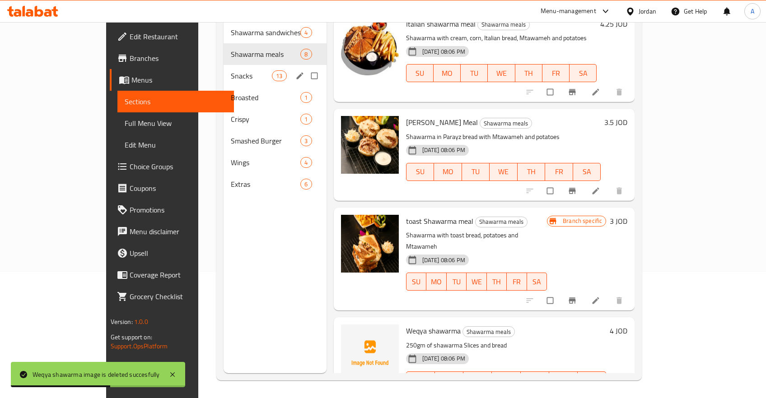
click at [224, 72] on div "Snacks 13" at bounding box center [275, 76] width 103 height 22
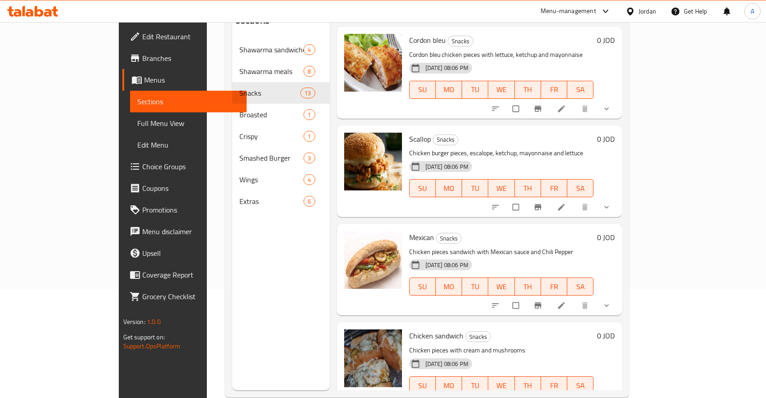
scroll to position [126, 0]
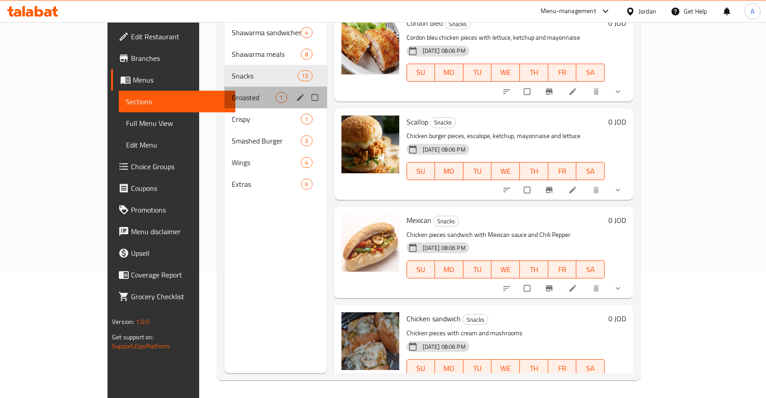
click at [225, 87] on div "Broasted 1" at bounding box center [276, 98] width 102 height 22
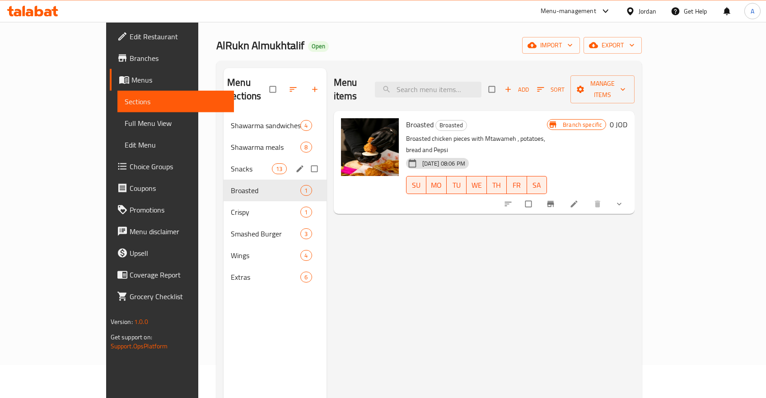
scroll to position [30, 0]
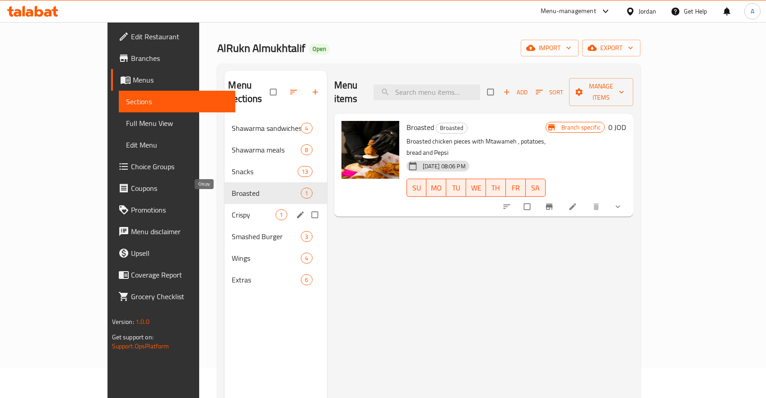
click at [232, 210] on span "Crispy" at bounding box center [254, 215] width 44 height 11
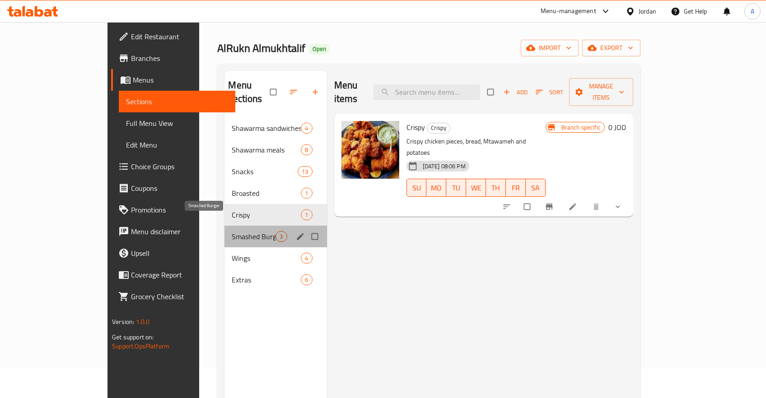
click at [232, 231] on span "Smashed Burger" at bounding box center [254, 236] width 44 height 11
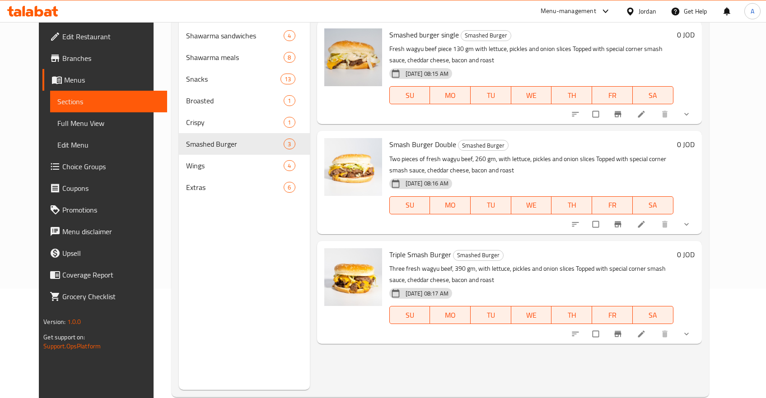
scroll to position [126, 0]
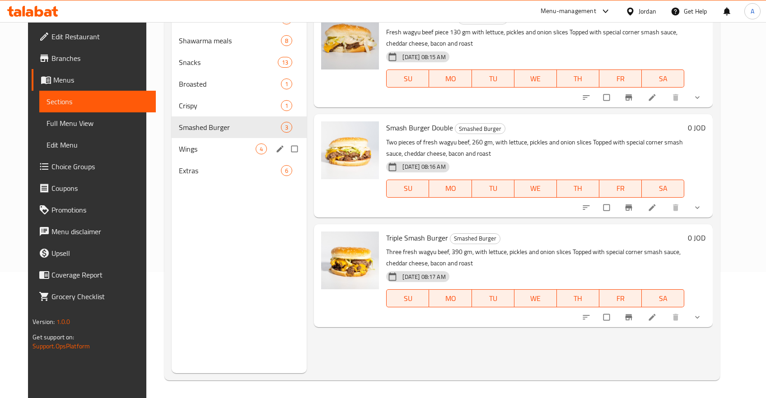
click at [192, 156] on div "Wings 4" at bounding box center [240, 149] width 136 height 22
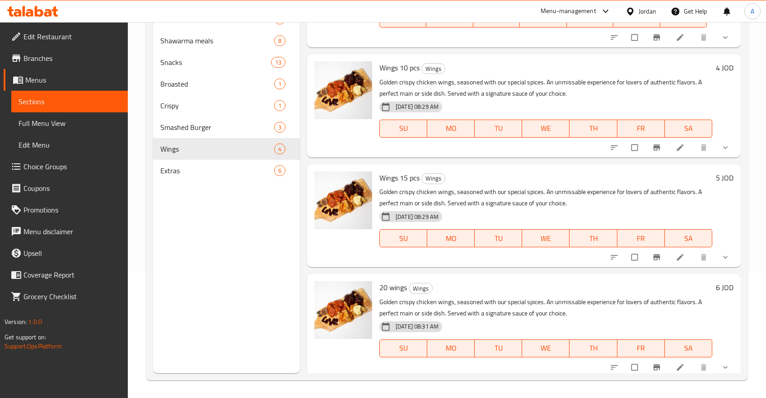
scroll to position [64, 0]
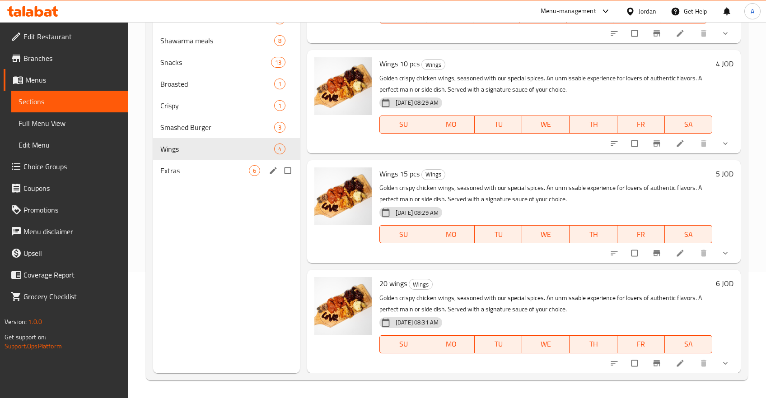
click at [206, 160] on div "Extras 6" at bounding box center [226, 171] width 147 height 22
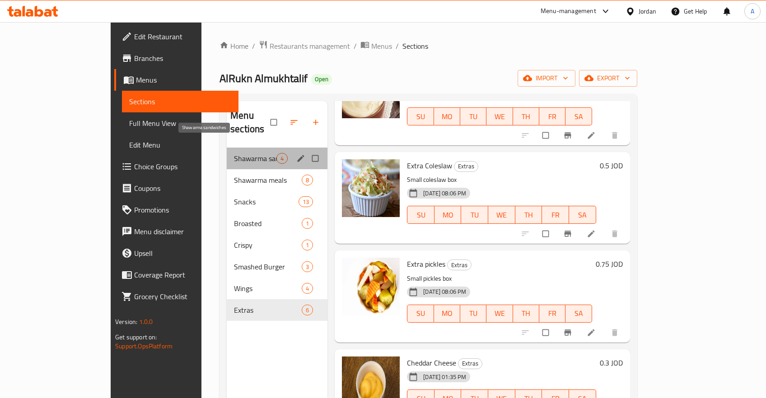
click at [234, 153] on span "Shawarma sandwiches" at bounding box center [255, 158] width 42 height 11
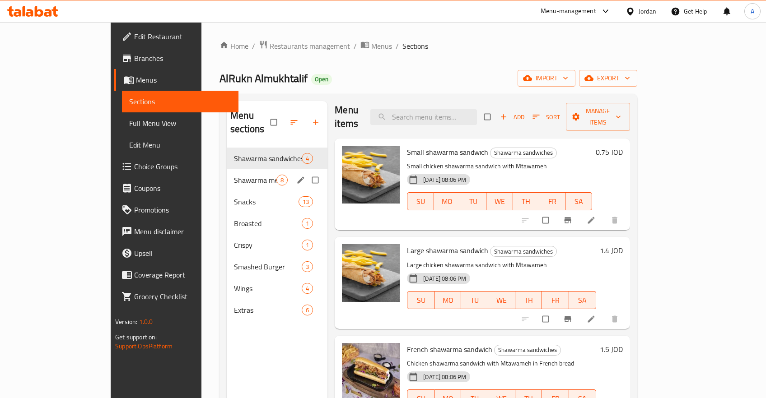
scroll to position [48, 0]
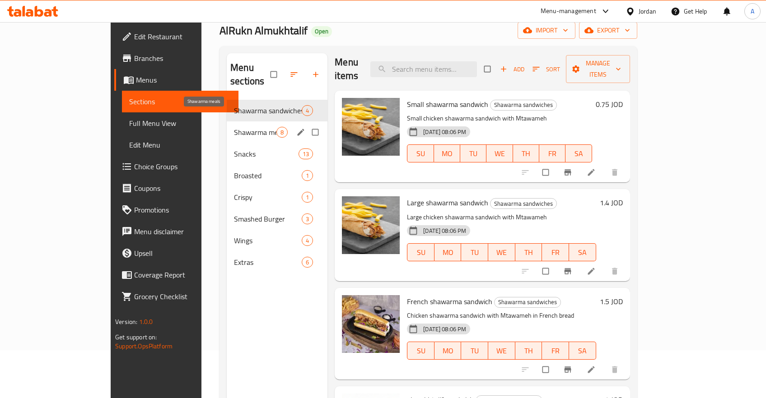
click at [234, 127] on span "Shawarma meals" at bounding box center [255, 132] width 42 height 11
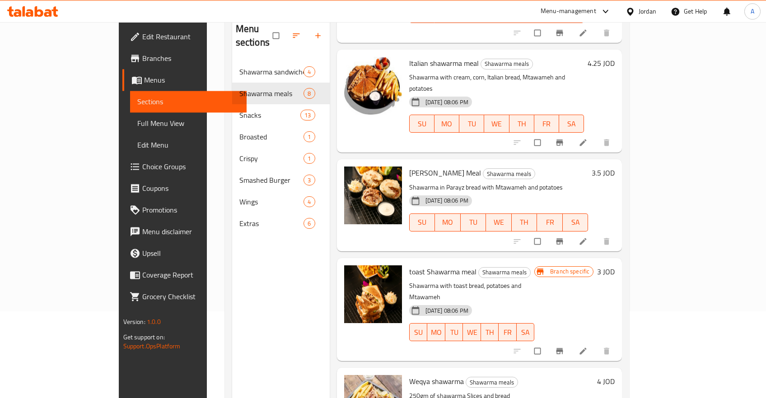
scroll to position [126, 0]
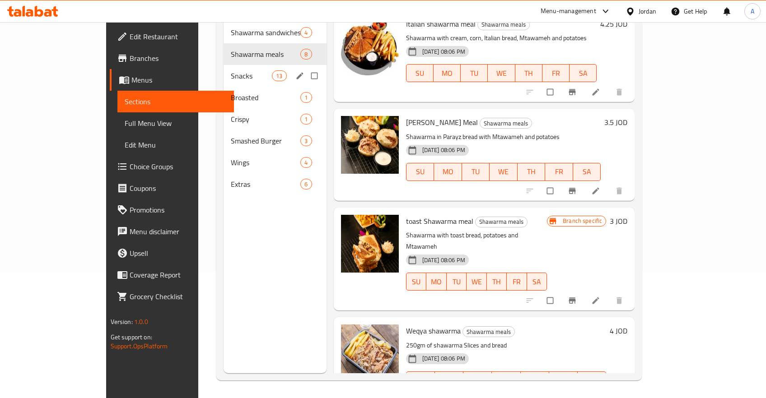
click at [231, 70] on span "Snacks" at bounding box center [251, 75] width 41 height 11
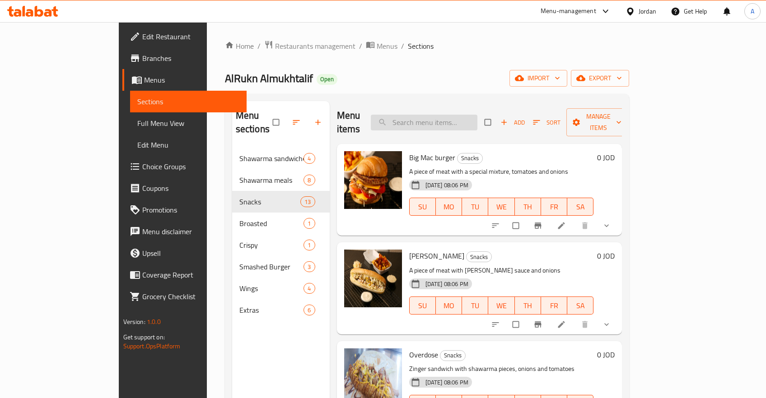
click at [471, 115] on input "search" at bounding box center [424, 123] width 107 height 16
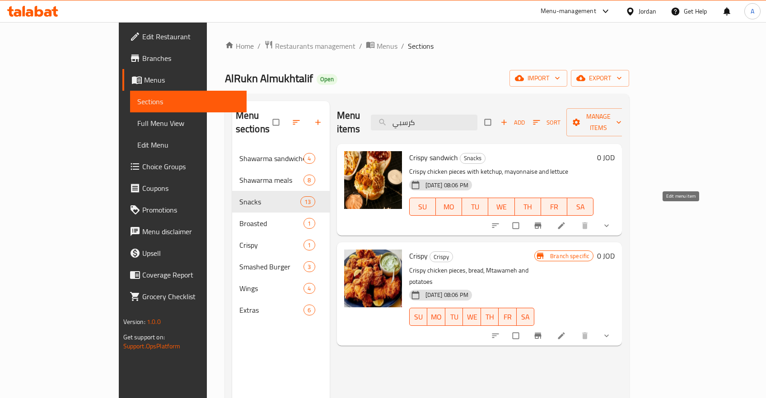
type input "كرسبي"
click at [565, 223] on icon at bounding box center [561, 226] width 7 height 7
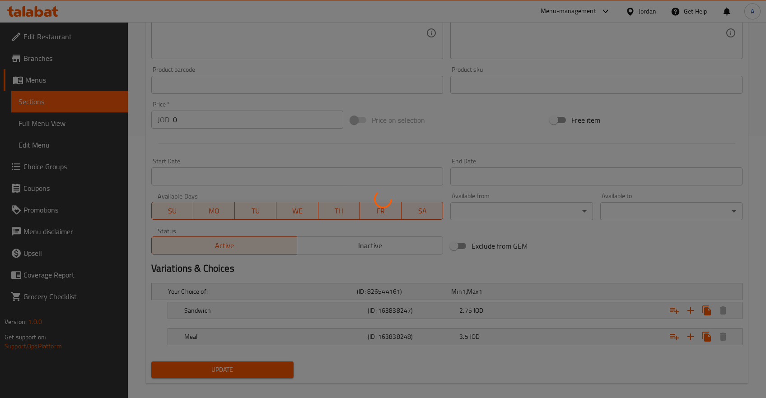
scroll to position [272, 0]
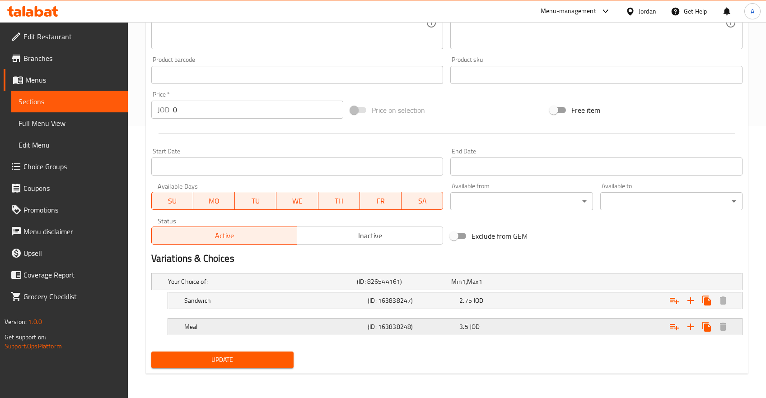
click at [508, 288] on div "3.5 JOD" at bounding box center [497, 282] width 94 height 13
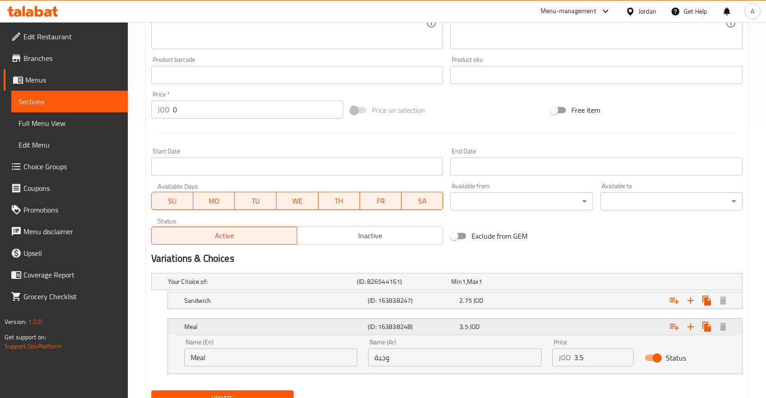
click at [603, 318] on div "Expand" at bounding box center [641, 327] width 183 height 20
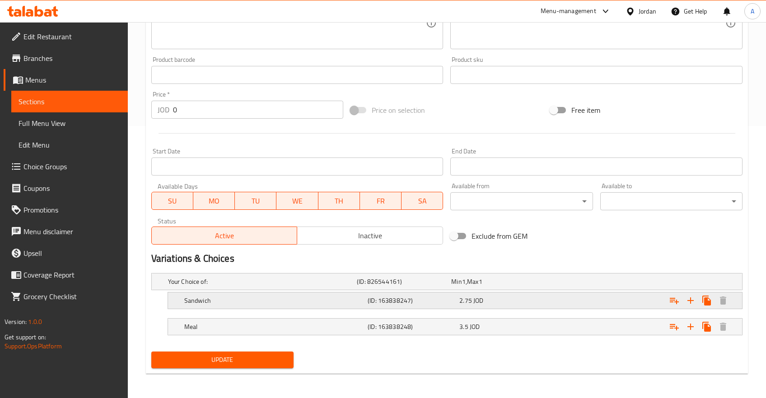
click at [591, 284] on div "Expand" at bounding box center [638, 282] width 189 height 4
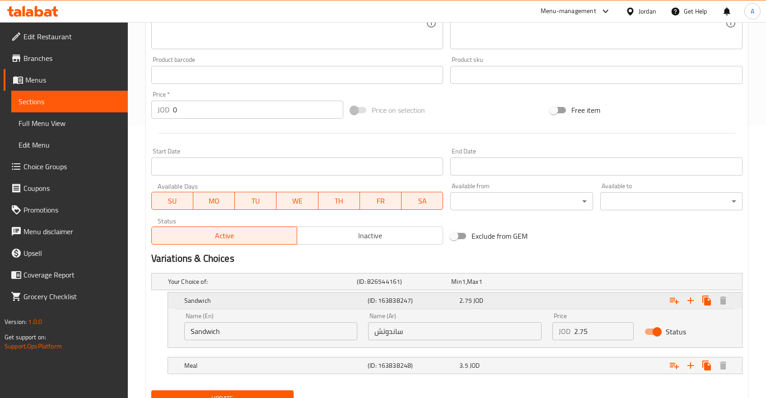
click at [509, 303] on div "2.75 JOD" at bounding box center [503, 300] width 88 height 9
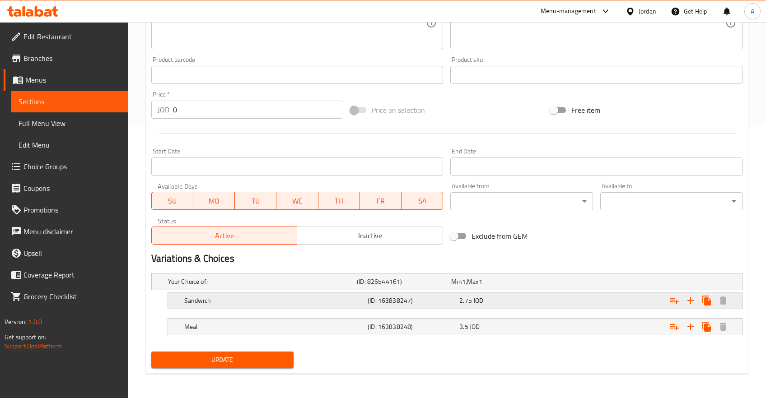
click at [508, 286] on div "2.75 JOD" at bounding box center [496, 281] width 91 height 9
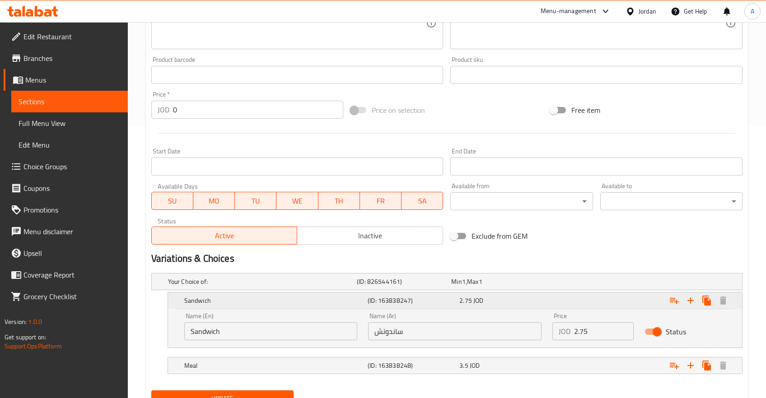
click at [511, 307] on div "Sandwich (ID: 163838247) 2.75 JOD" at bounding box center [458, 301] width 551 height 20
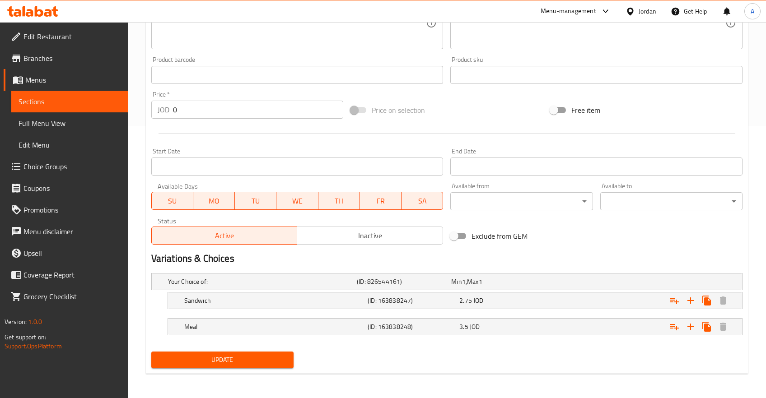
click at [9, 99] on div "Sections" at bounding box center [64, 102] width 127 height 22
click at [33, 101] on span "Sections" at bounding box center [70, 101] width 102 height 11
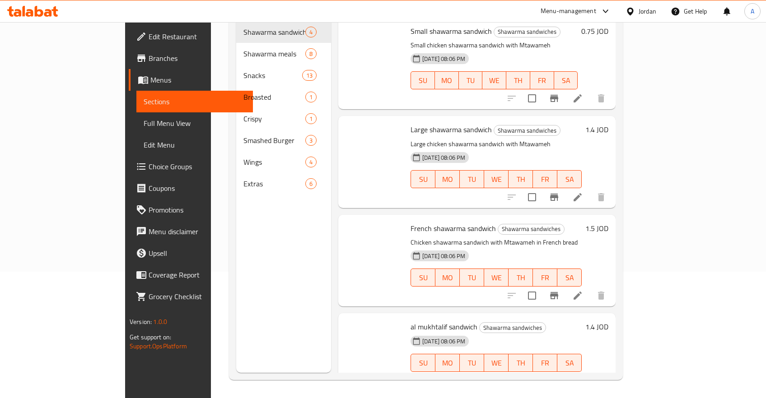
scroll to position [126, 0]
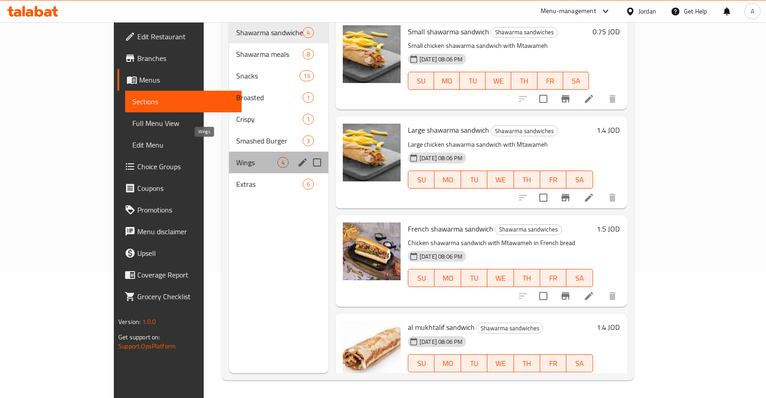
click at [236, 157] on span "Wings" at bounding box center [256, 162] width 41 height 11
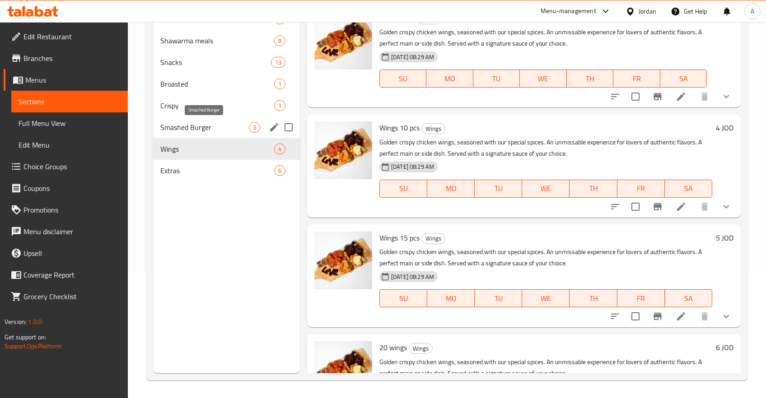
click at [192, 122] on span "Smashed Burger" at bounding box center [204, 127] width 89 height 11
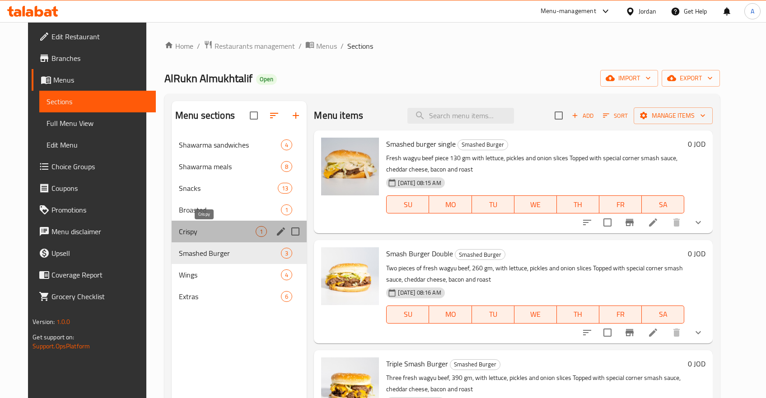
click at [179, 231] on span "Crispy" at bounding box center [217, 231] width 77 height 11
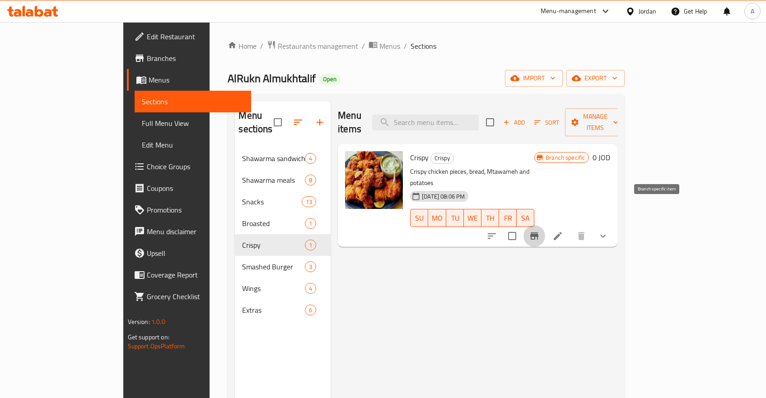
click at [540, 231] on icon "Branch-specific-item" at bounding box center [534, 236] width 11 height 11
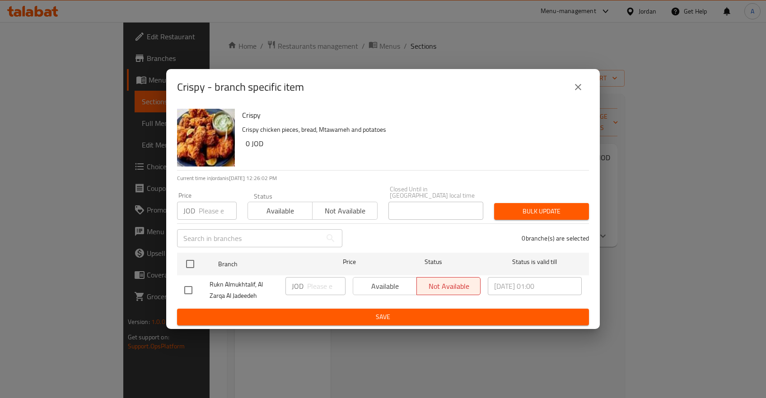
click at [370, 283] on div "Available Not available" at bounding box center [417, 286] width 128 height 18
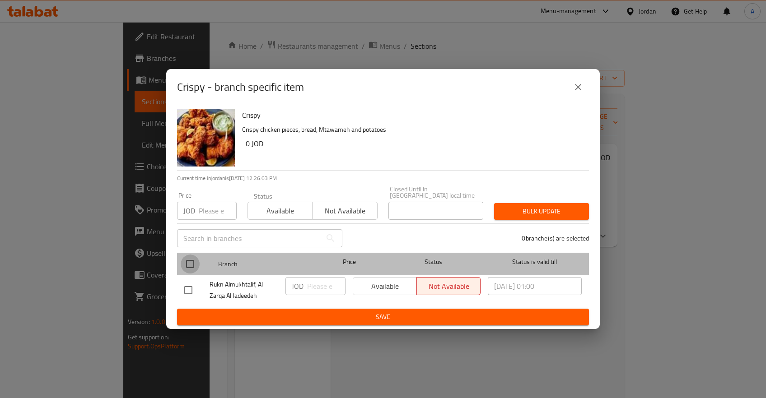
click at [193, 258] on input "checkbox" at bounding box center [190, 264] width 19 height 19
checkbox input "true"
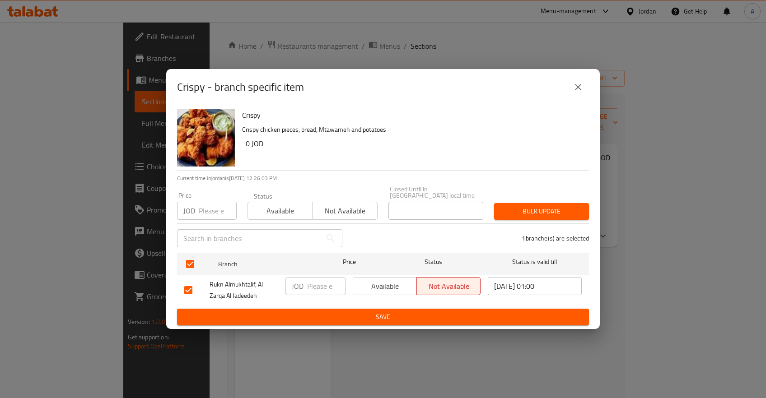
click at [375, 287] on span "Available" at bounding box center [385, 286] width 56 height 13
click at [581, 92] on icon "close" at bounding box center [578, 87] width 11 height 11
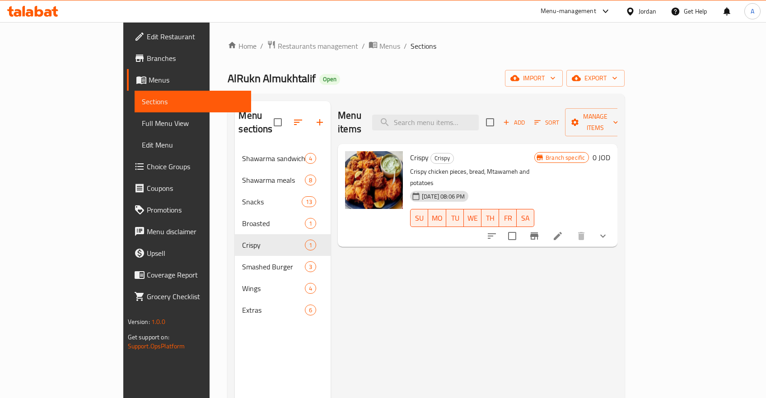
drag, startPoint x: 669, startPoint y: 275, endPoint x: 654, endPoint y: 275, distance: 14.5
click at [618, 275] on div "Menu items Add Sort Manage items Crispy Crispy Crispy chicken pieces, bread, Mt…" at bounding box center [474, 300] width 287 height 398
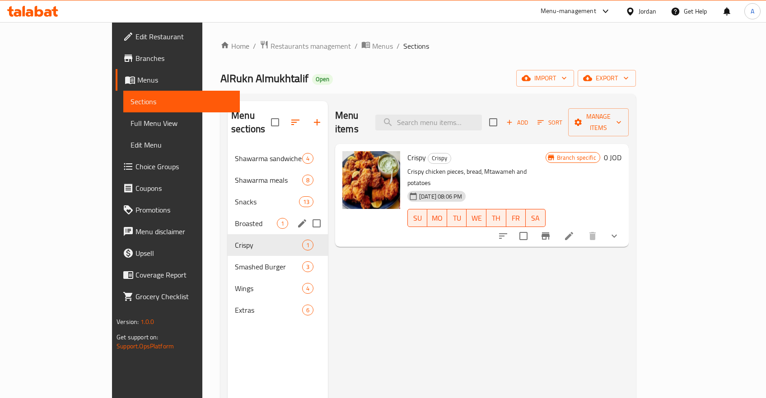
click at [228, 199] on div "Snacks 13" at bounding box center [278, 202] width 100 height 22
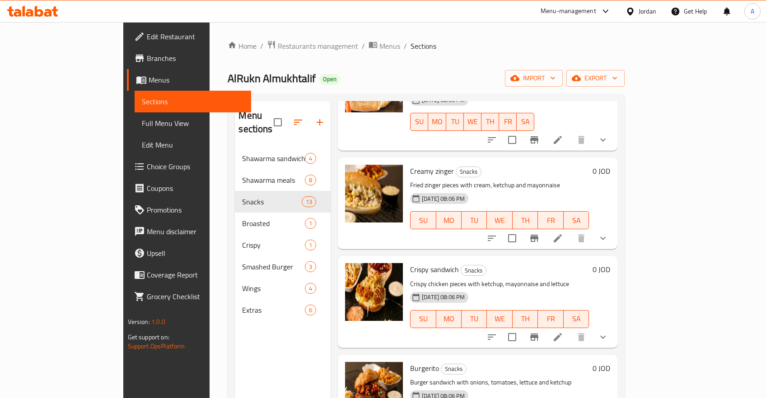
scroll to position [431, 0]
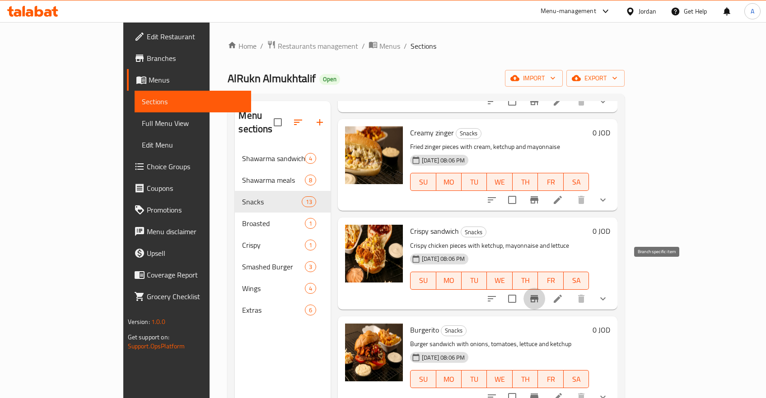
click at [539, 295] on icon "Branch-specific-item" at bounding box center [534, 298] width 8 height 7
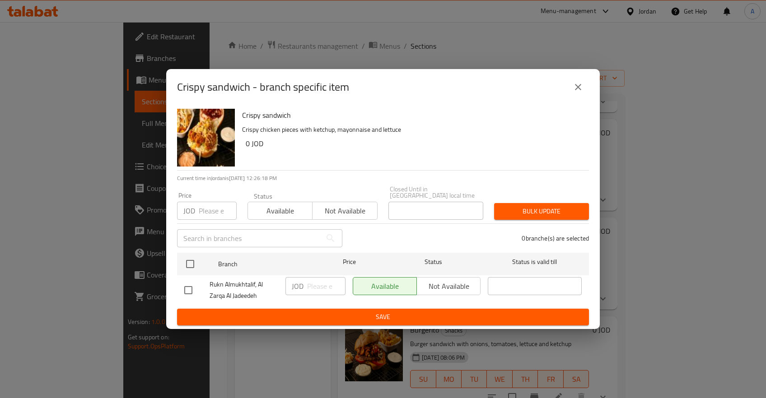
click at [576, 85] on icon "close" at bounding box center [578, 87] width 11 height 11
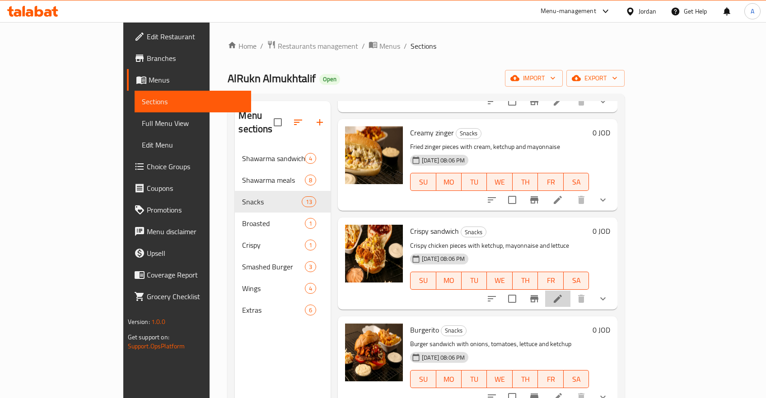
click at [571, 291] on li at bounding box center [557, 299] width 25 height 16
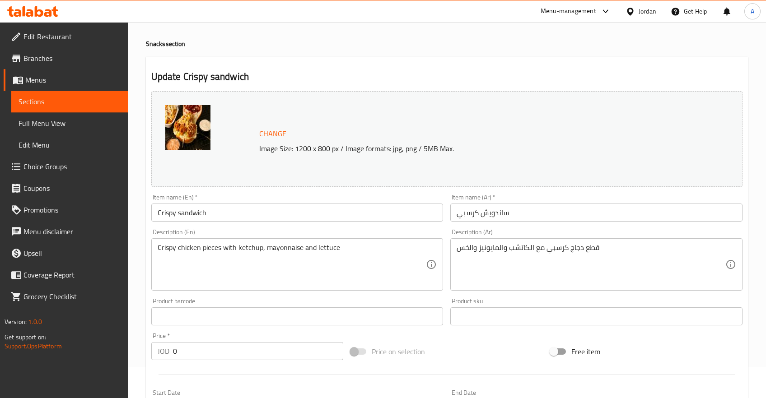
scroll to position [272, 0]
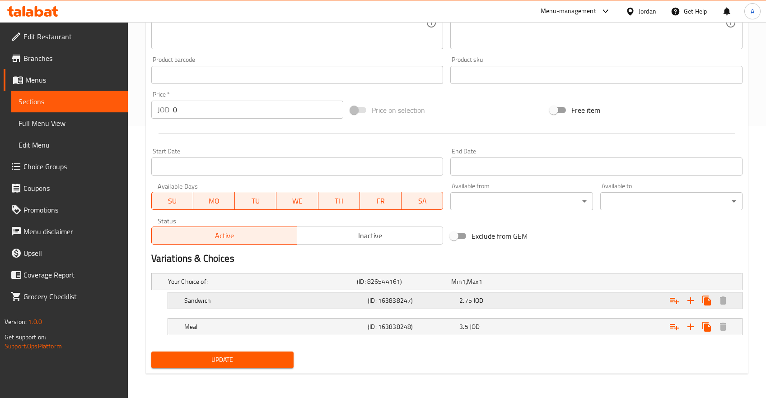
click at [519, 286] on div "2.75 JOD" at bounding box center [496, 281] width 91 height 9
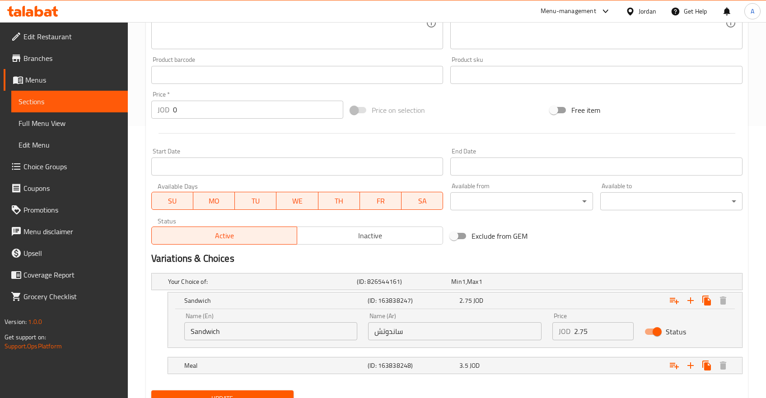
scroll to position [81, 0]
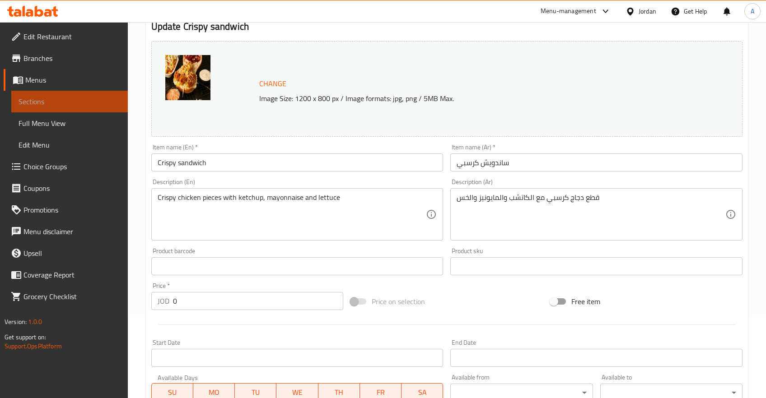
click at [51, 100] on span "Sections" at bounding box center [70, 101] width 102 height 11
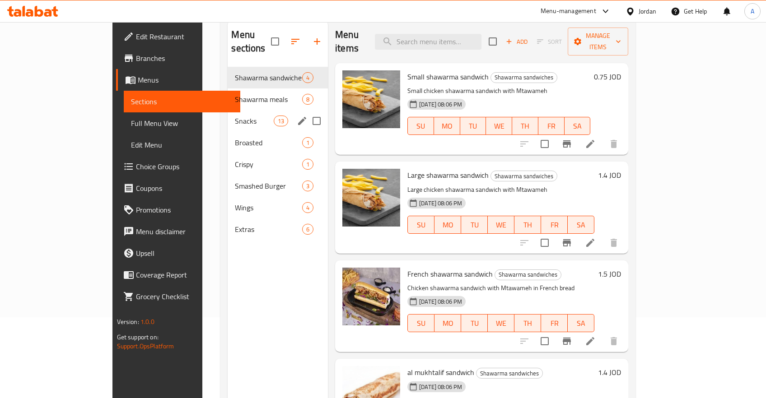
click at [235, 116] on span "Snacks" at bounding box center [254, 121] width 38 height 11
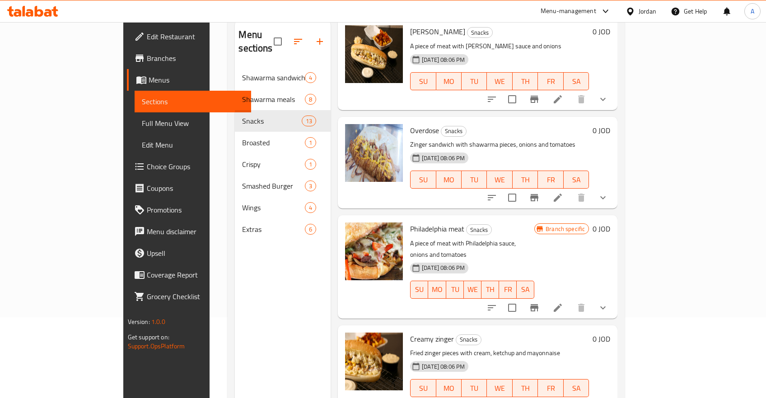
scroll to position [359, 0]
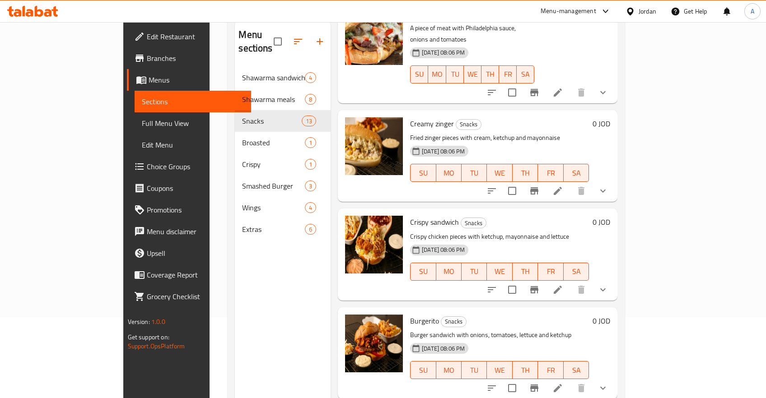
click at [571, 282] on li at bounding box center [557, 290] width 25 height 16
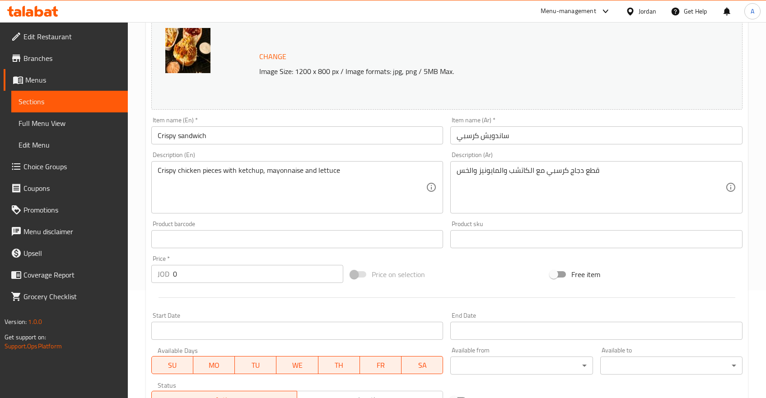
scroll to position [272, 0]
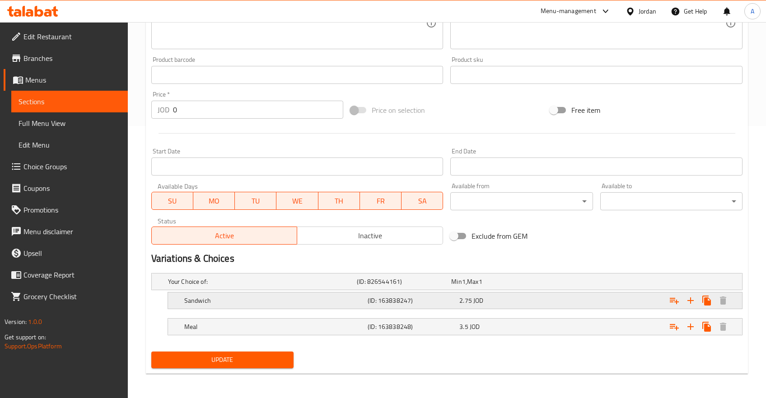
click at [496, 286] on div "2.75 JOD" at bounding box center [496, 281] width 91 height 9
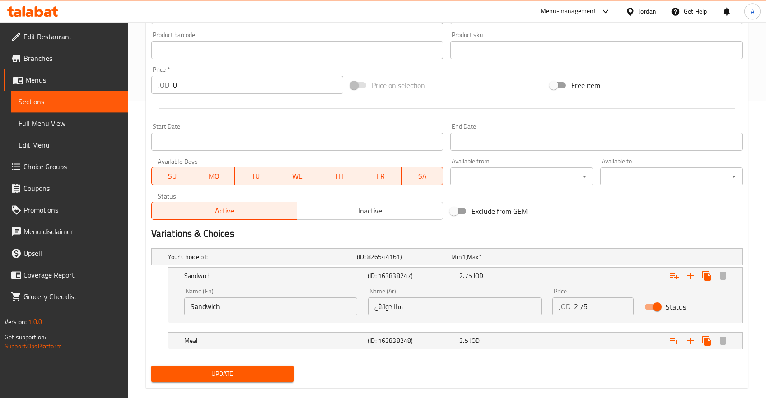
scroll to position [311, 0]
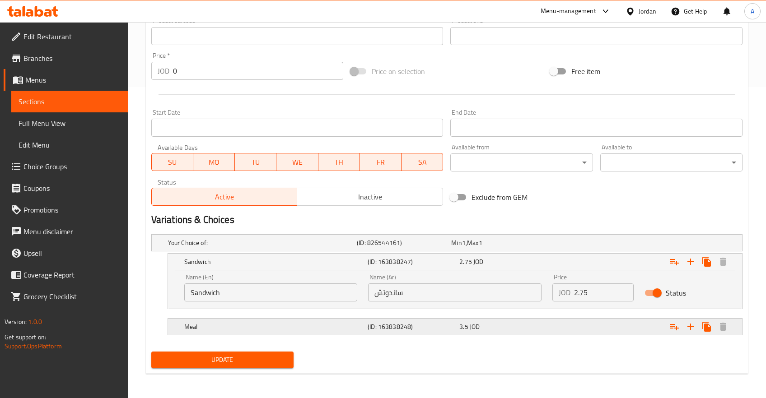
click at [556, 245] on div "Expand" at bounding box center [638, 243] width 189 height 4
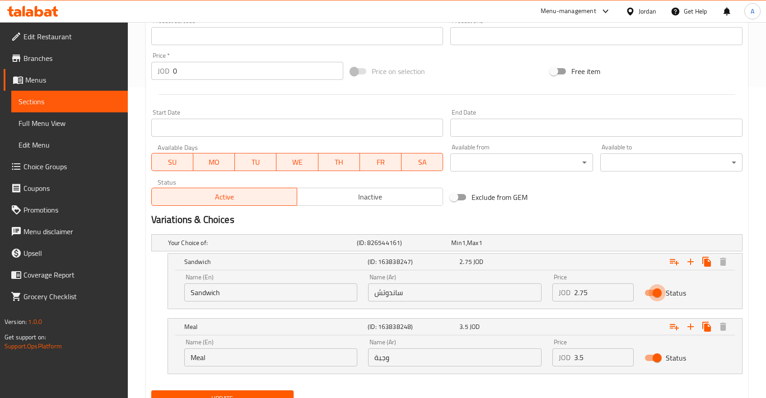
click at [665, 297] on input "Status" at bounding box center [658, 293] width 52 height 17
checkbox input "false"
click at [653, 359] on input "Status" at bounding box center [658, 358] width 52 height 17
checkbox input "false"
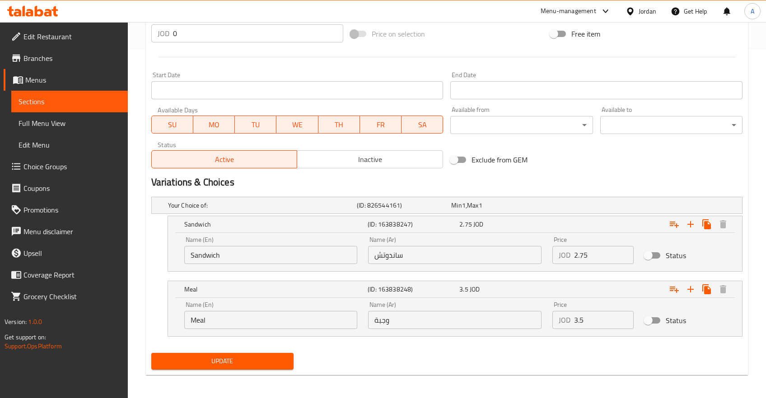
scroll to position [350, 0]
click at [245, 355] on span "Update" at bounding box center [223, 360] width 128 height 11
click at [654, 253] on input "Status" at bounding box center [649, 254] width 52 height 17
checkbox input "true"
click at [651, 323] on input "Status" at bounding box center [649, 319] width 52 height 17
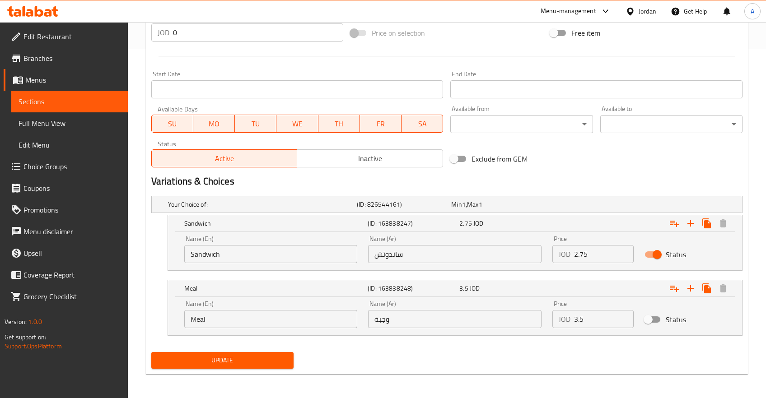
checkbox input "true"
click at [590, 246] on input "2.75" at bounding box center [604, 254] width 60 height 18
type input "2.75"
click at [604, 315] on input "3.5" at bounding box center [604, 319] width 60 height 18
type input "3.5"
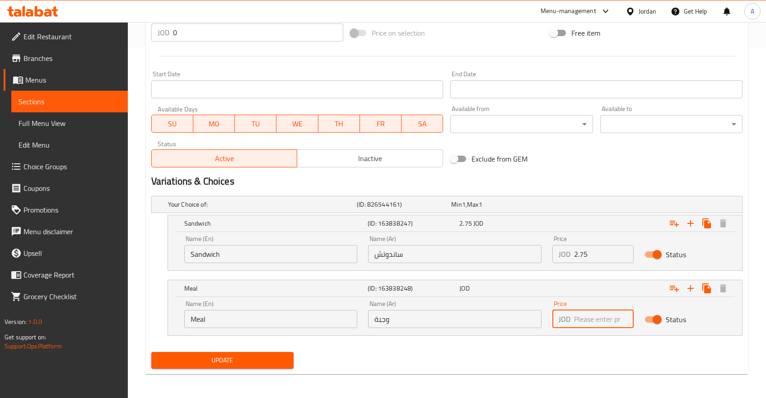
type input "3.5"
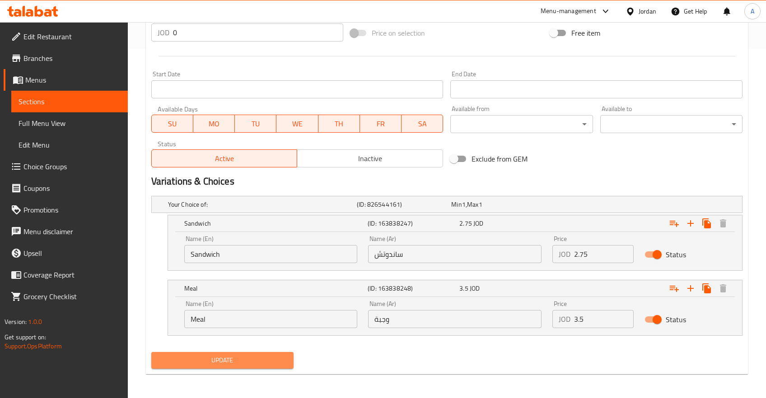
click at [257, 361] on span "Update" at bounding box center [223, 360] width 128 height 11
click at [246, 228] on div "Sandwich" at bounding box center [274, 223] width 183 height 13
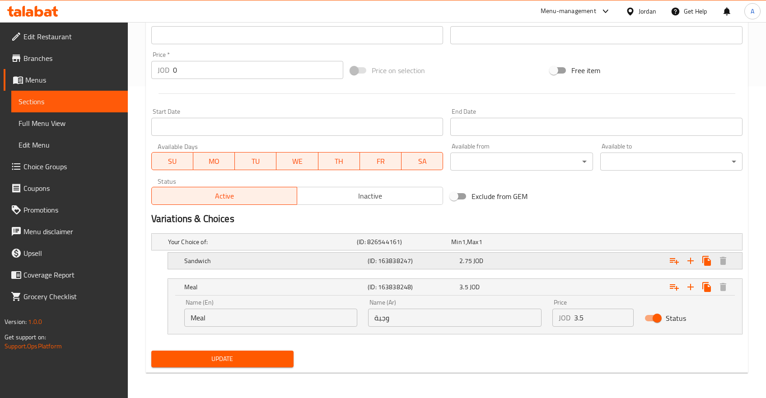
scroll to position [311, 0]
click at [568, 245] on div "Expand" at bounding box center [638, 243] width 189 height 4
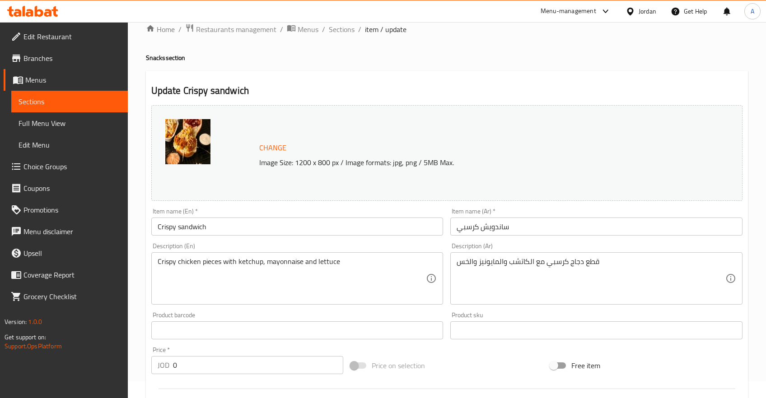
scroll to position [0, 0]
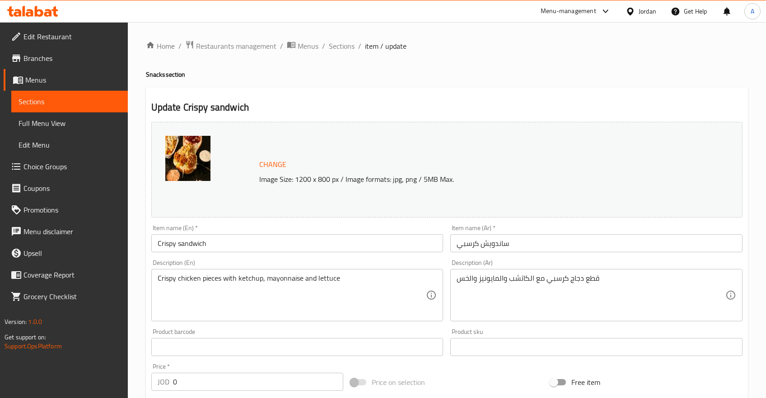
drag, startPoint x: 755, startPoint y: 70, endPoint x: 744, endPoint y: 71, distance: 11.3
click at [754, 70] on div "Home / Restaurants management / Menus / Sections / item / update Snacks section…" at bounding box center [447, 385] width 638 height 727
click at [67, 63] on span "Branches" at bounding box center [71, 58] width 97 height 11
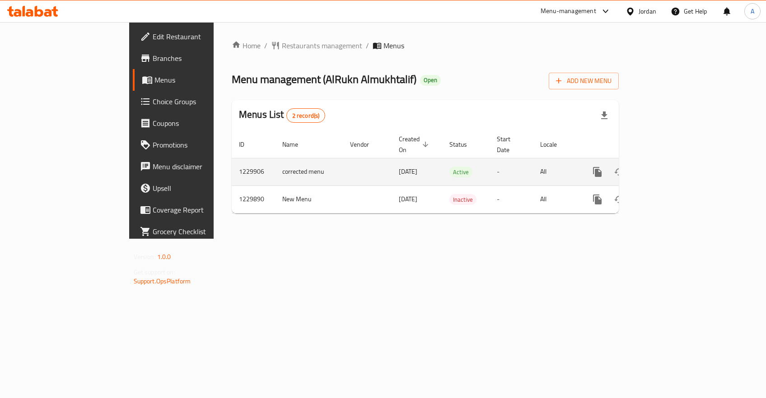
click at [668, 167] on icon "enhanced table" at bounding box center [662, 172] width 11 height 11
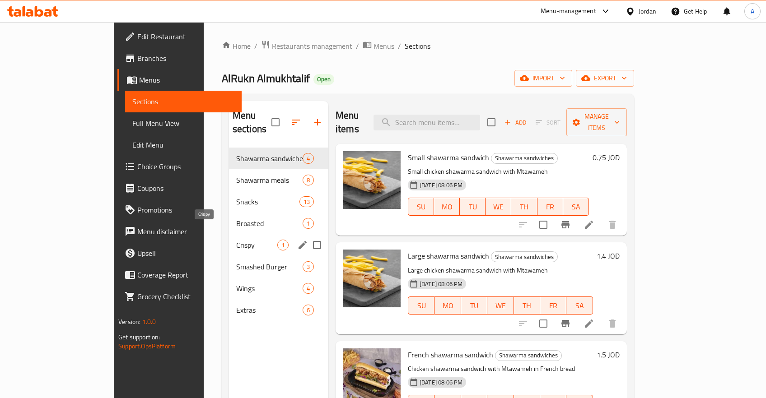
click at [229, 234] on div "Crispy 1" at bounding box center [278, 245] width 99 height 22
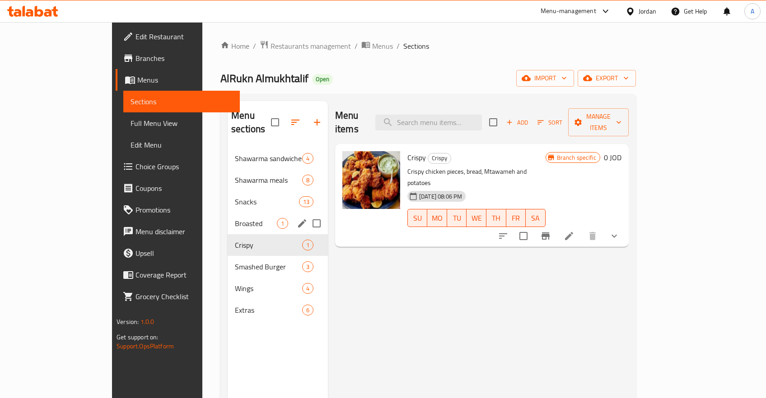
click at [228, 213] on div "Broasted 1" at bounding box center [278, 224] width 100 height 22
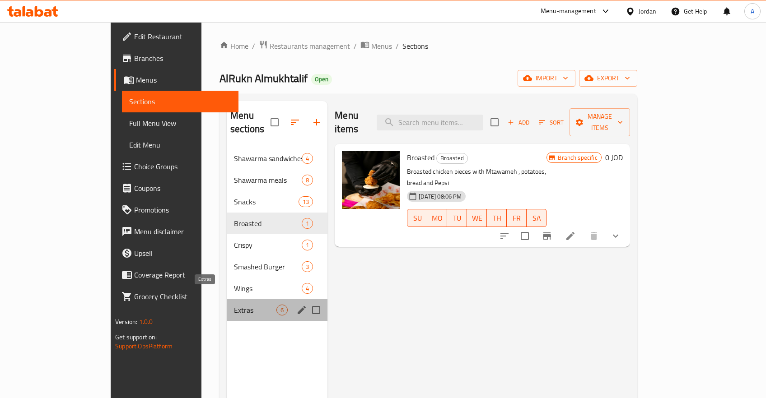
click at [234, 305] on span "Extras" at bounding box center [255, 310] width 42 height 11
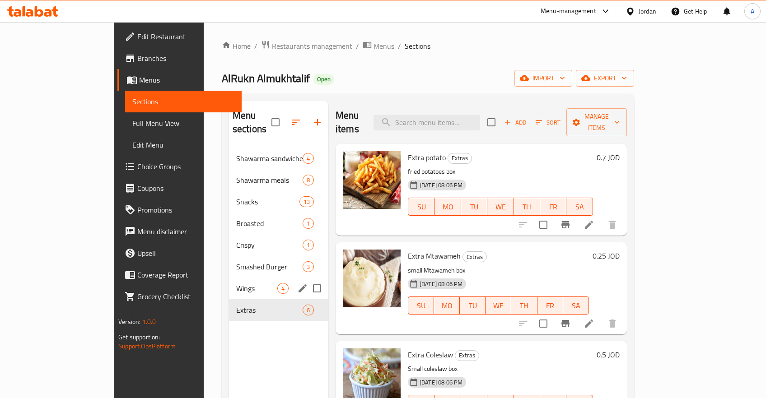
click at [236, 283] on span "Wings" at bounding box center [256, 288] width 41 height 11
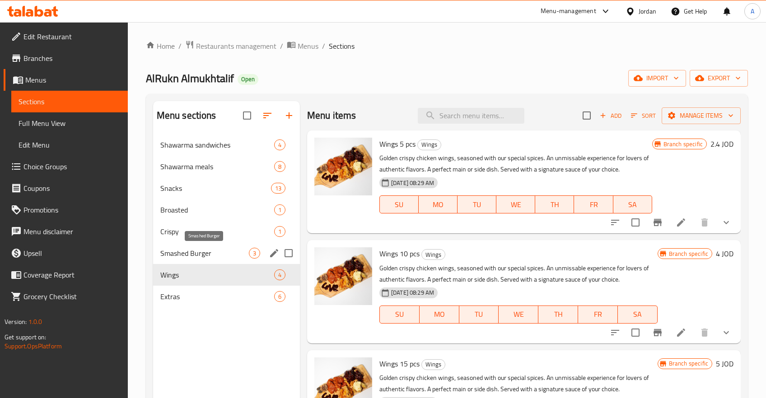
click at [200, 251] on span "Smashed Burger" at bounding box center [204, 253] width 89 height 11
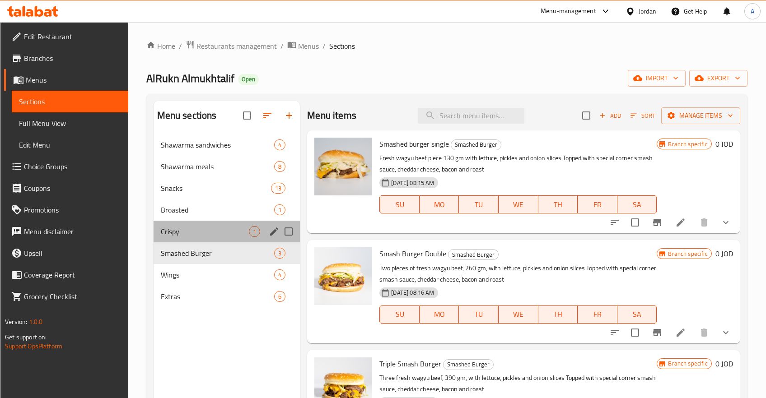
click at [204, 225] on div "Crispy 1" at bounding box center [227, 232] width 147 height 22
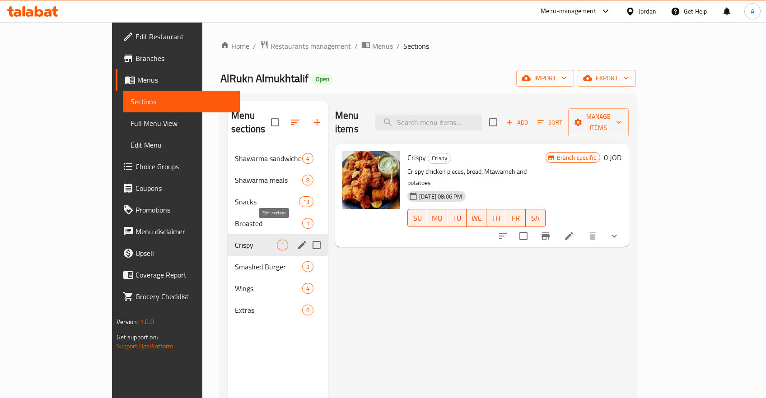
click at [297, 240] on icon "edit" at bounding box center [302, 245] width 11 height 11
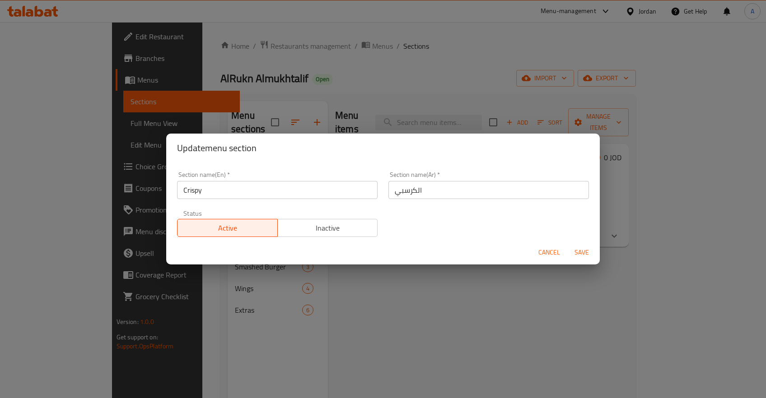
drag, startPoint x: 322, startPoint y: 229, endPoint x: 351, endPoint y: 233, distance: 29.7
click at [322, 229] on span "Inactive" at bounding box center [327, 228] width 93 height 13
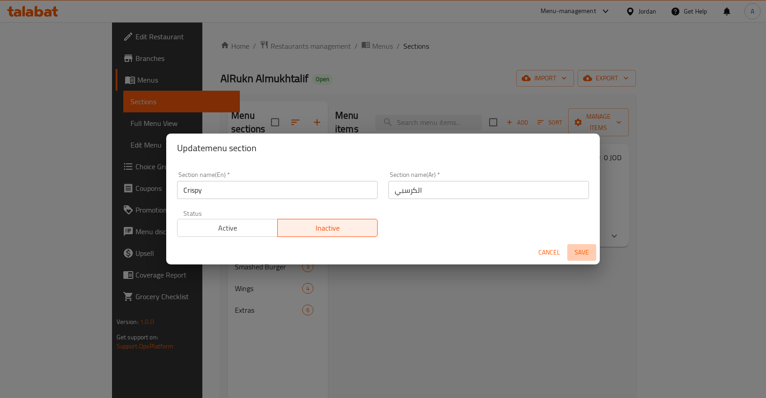
click at [585, 253] on span "Save" at bounding box center [582, 252] width 22 height 11
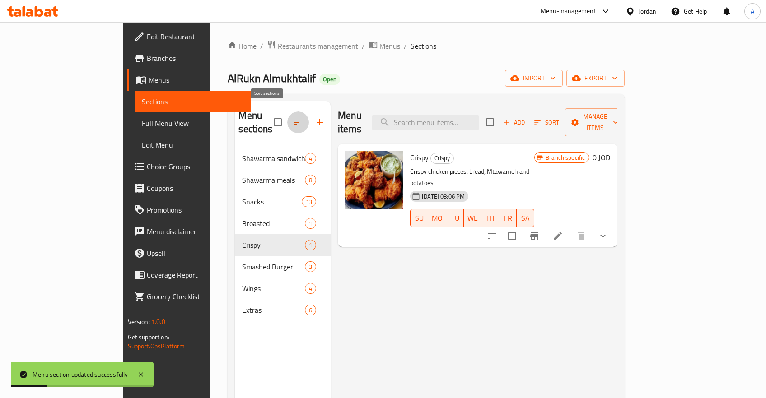
click at [287, 112] on button "button" at bounding box center [298, 123] width 22 height 22
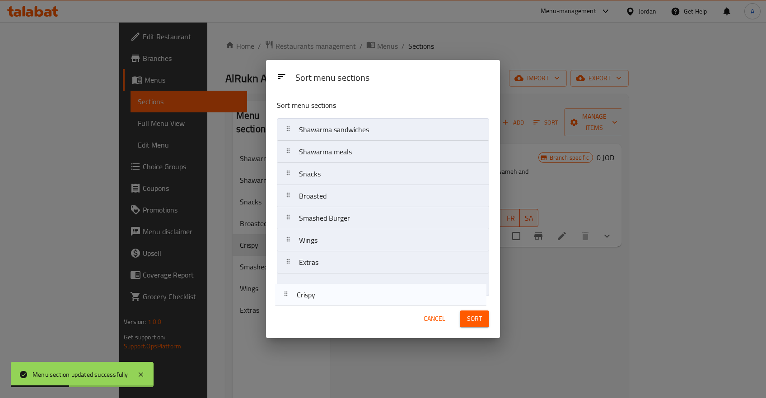
drag, startPoint x: 287, startPoint y: 218, endPoint x: 285, endPoint y: 298, distance: 80.0
click at [285, 298] on div "Sort menu sections Shawarma sandwiches Shawarma meals Snacks Broasted Crispy Sm…" at bounding box center [383, 196] width 234 height 207
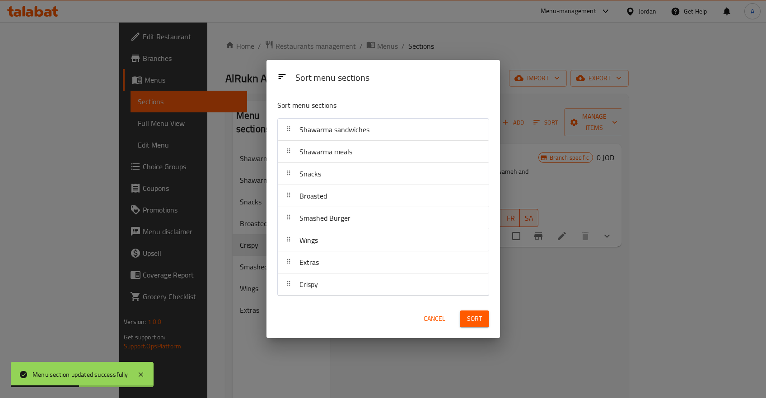
click at [474, 314] on span "Sort" at bounding box center [474, 319] width 15 height 11
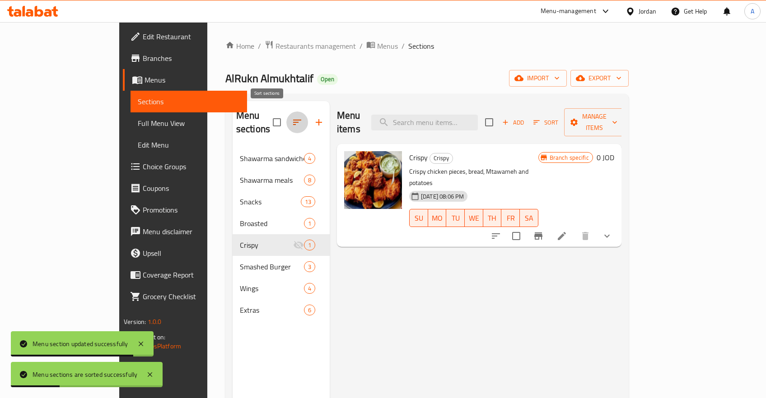
click at [292, 120] on icon "button" at bounding box center [297, 122] width 11 height 11
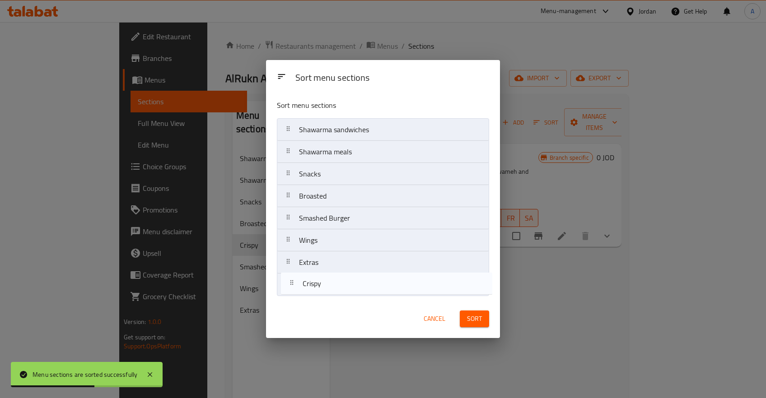
drag, startPoint x: 286, startPoint y: 219, endPoint x: 289, endPoint y: 286, distance: 67.4
click at [289, 286] on nav "Shawarma sandwiches Shawarma meals Snacks Broasted Crispy Smashed Burger Wings …" at bounding box center [383, 207] width 212 height 178
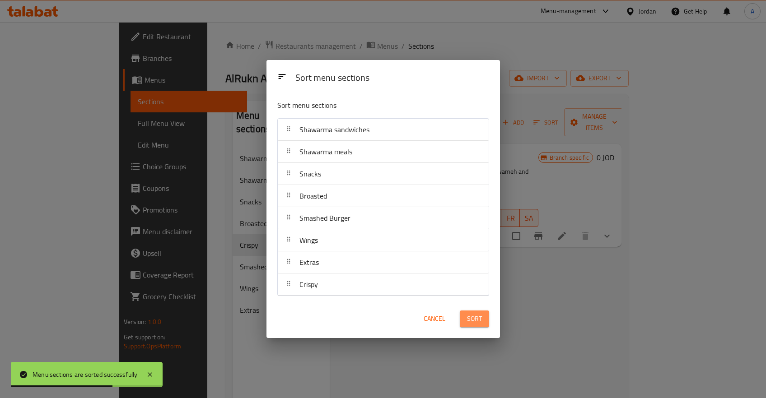
click at [486, 323] on button "Sort" at bounding box center [474, 319] width 29 height 17
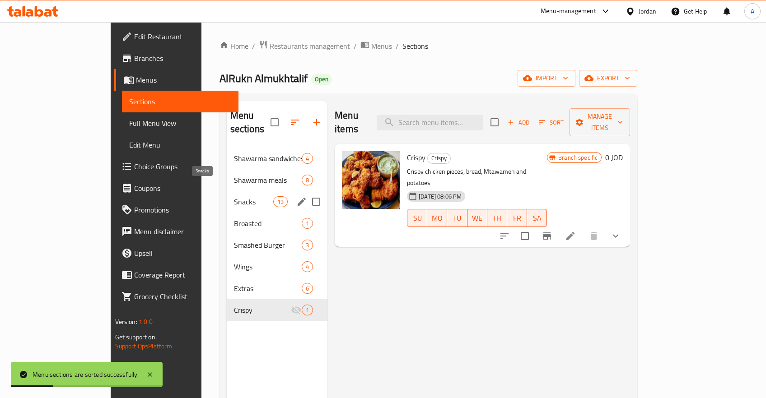
click at [234, 197] on span "Snacks" at bounding box center [253, 202] width 39 height 11
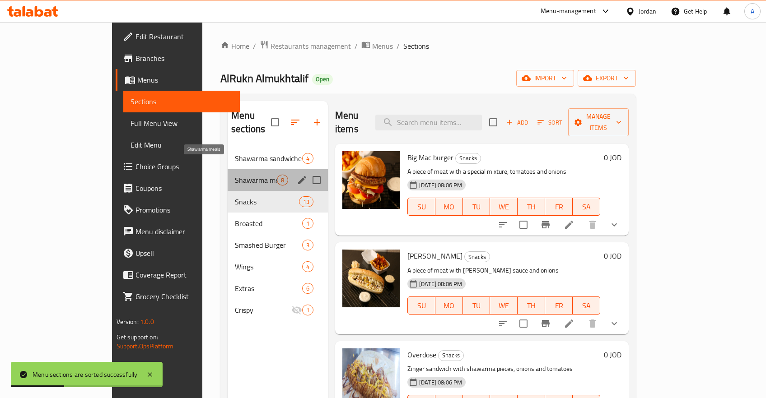
click at [235, 175] on span "Shawarma meals" at bounding box center [256, 180] width 42 height 11
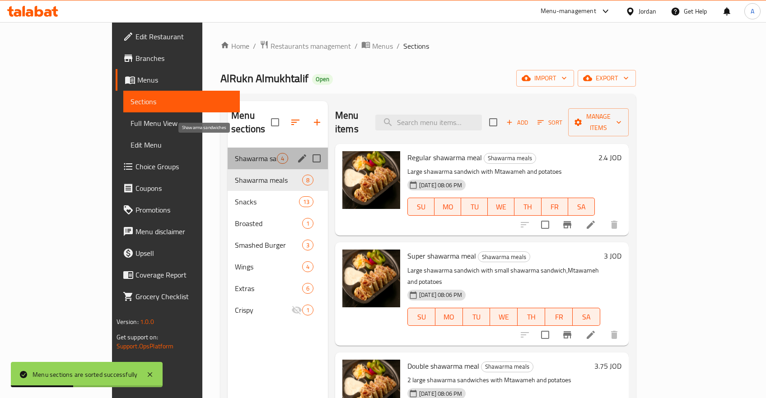
drag, startPoint x: 205, startPoint y: 150, endPoint x: 234, endPoint y: 159, distance: 30.9
click at [235, 153] on span "Shawarma sandwiches" at bounding box center [256, 158] width 42 height 11
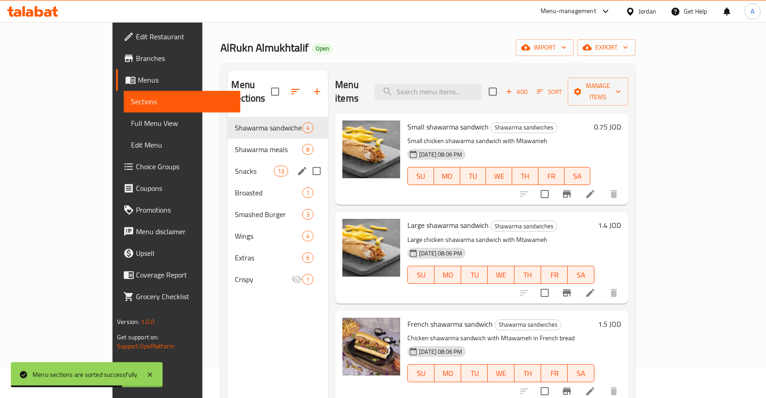
scroll to position [30, 0]
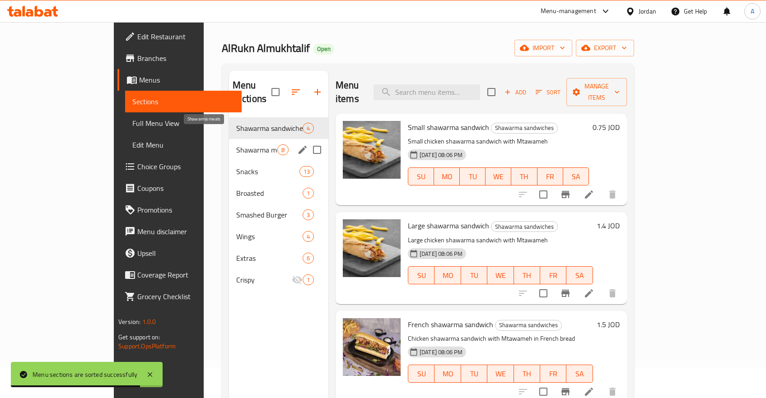
click at [236, 145] on span "Shawarma meals" at bounding box center [256, 150] width 41 height 11
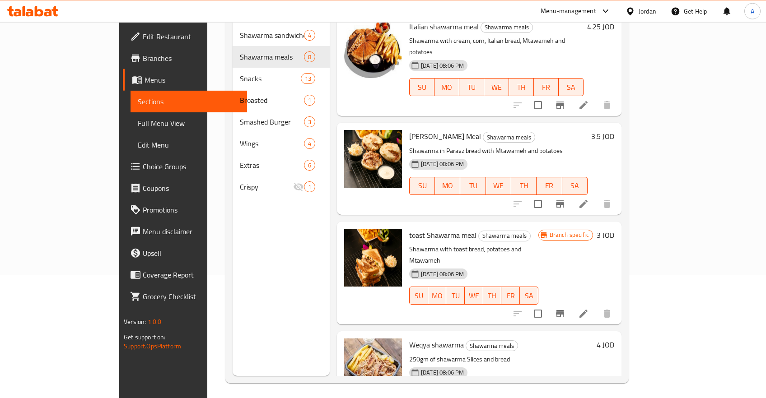
scroll to position [126, 0]
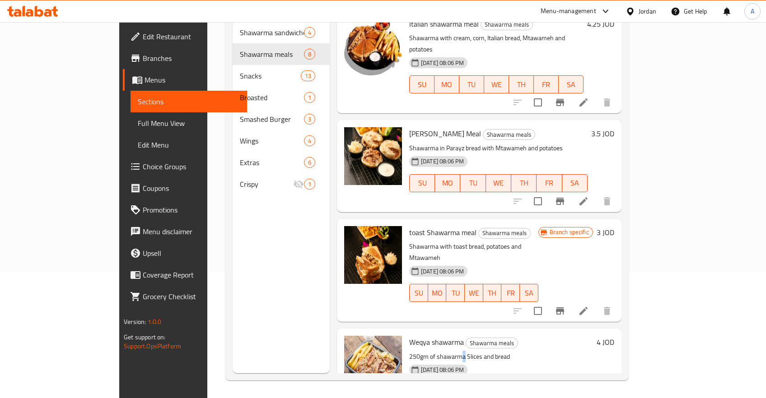
drag, startPoint x: 433, startPoint y: 313, endPoint x: 439, endPoint y: 313, distance: 5.9
click at [437, 351] on p "250gm of shawarma Slices and bread" at bounding box center [501, 356] width 184 height 11
copy p "250gm of shawarma Slices a"
drag, startPoint x: 454, startPoint y: 313, endPoint x: 379, endPoint y: 313, distance: 75.4
click at [406, 333] on div "Weqya shawarma Shawarma meals 250gm of shawarma Slices and bread 18-04-2024 08:…" at bounding box center [501, 375] width 191 height 84
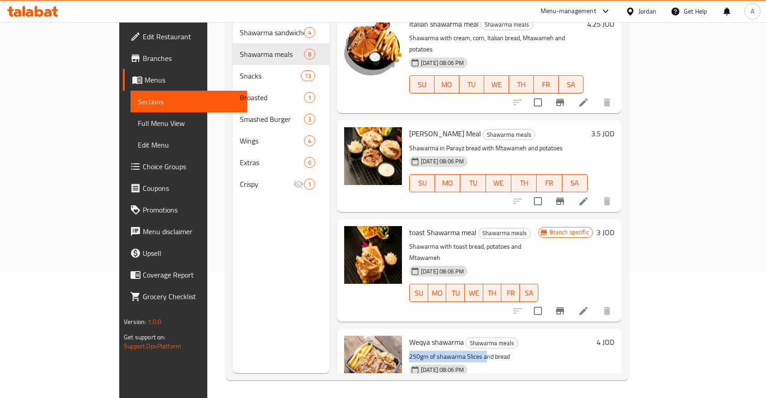
click at [446, 351] on p "250gm of shawarma Slices and bread" at bounding box center [501, 356] width 184 height 11
click at [351, 343] on icon "upload picture" at bounding box center [356, 348] width 11 height 11
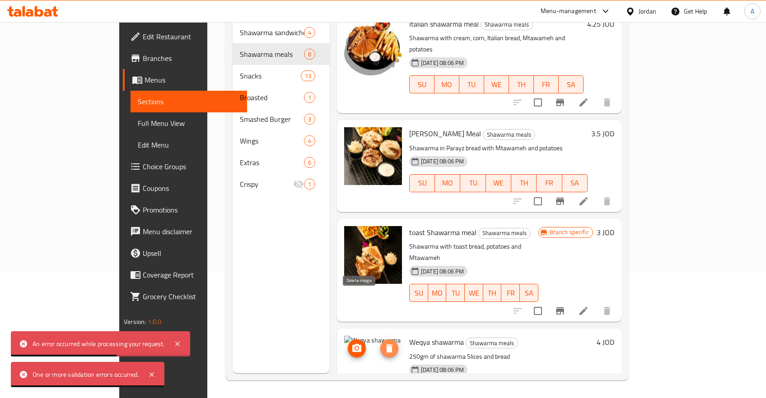
click at [380, 343] on span "delete image" at bounding box center [389, 348] width 18 height 11
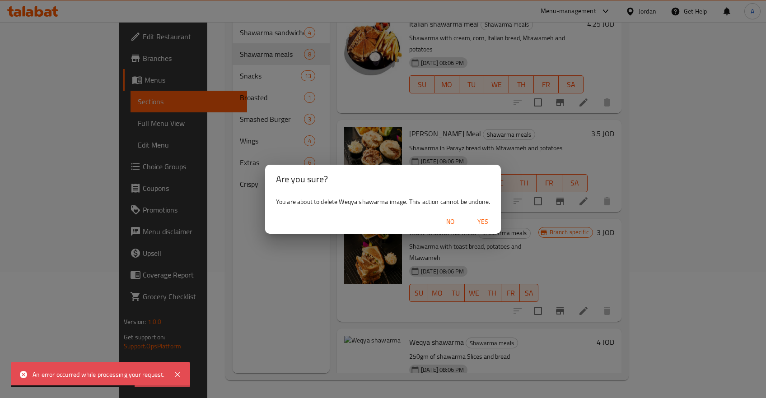
click at [486, 225] on span "Yes" at bounding box center [483, 221] width 22 height 11
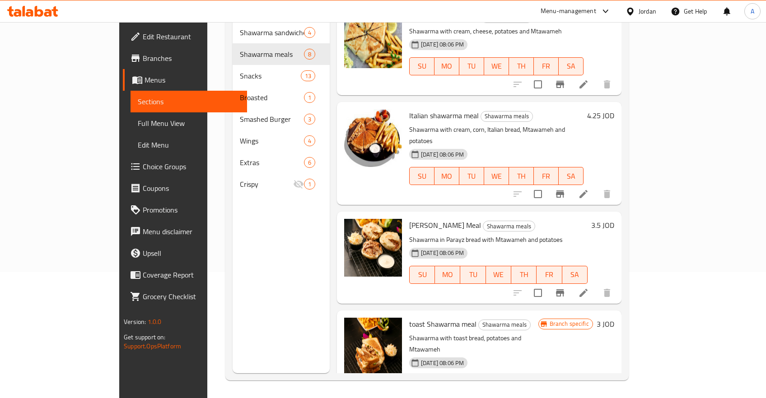
scroll to position [270, 0]
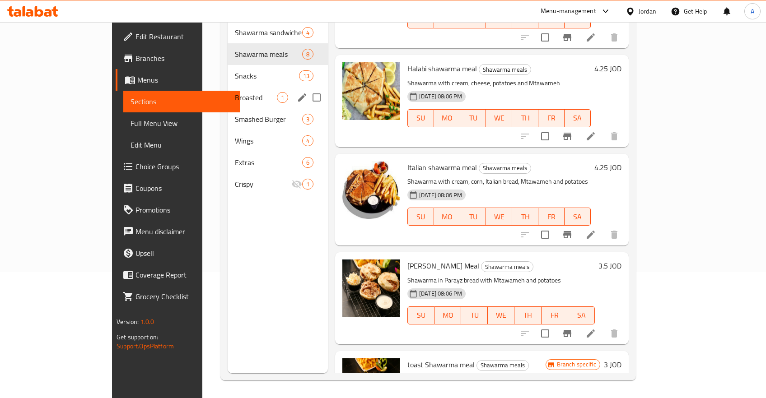
click at [228, 87] on div "Broasted 1" at bounding box center [278, 98] width 100 height 22
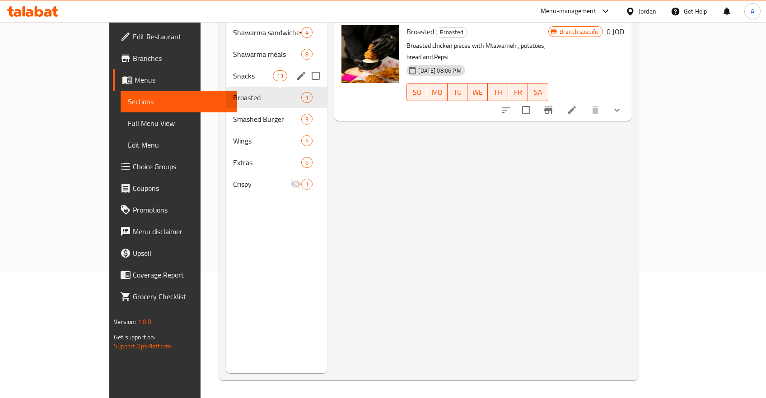
click at [233, 70] on span "Snacks" at bounding box center [253, 75] width 40 height 11
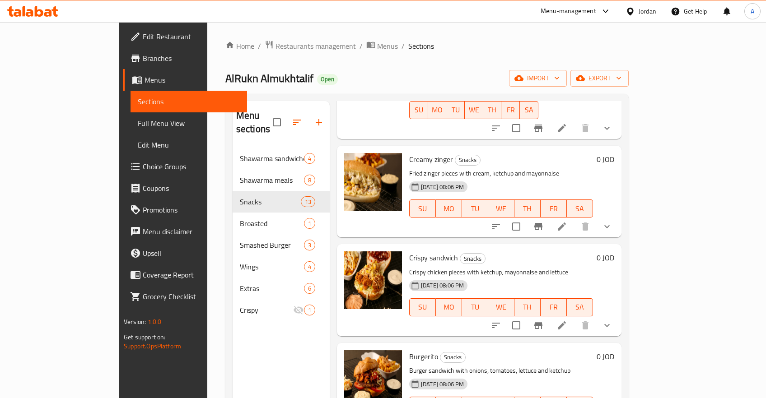
scroll to position [431, 0]
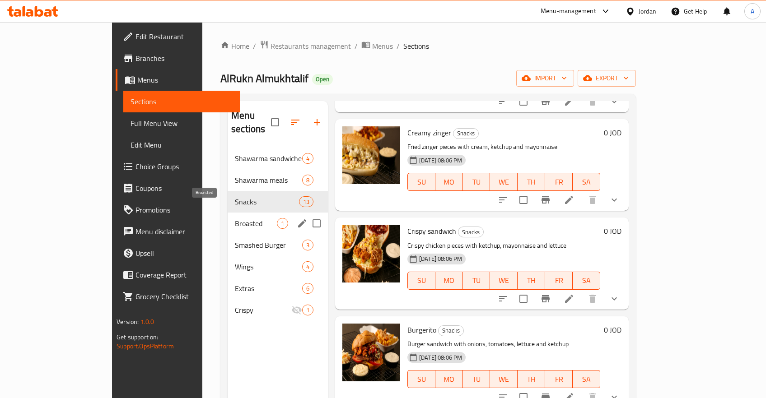
click at [235, 218] on span "Broasted" at bounding box center [256, 223] width 42 height 11
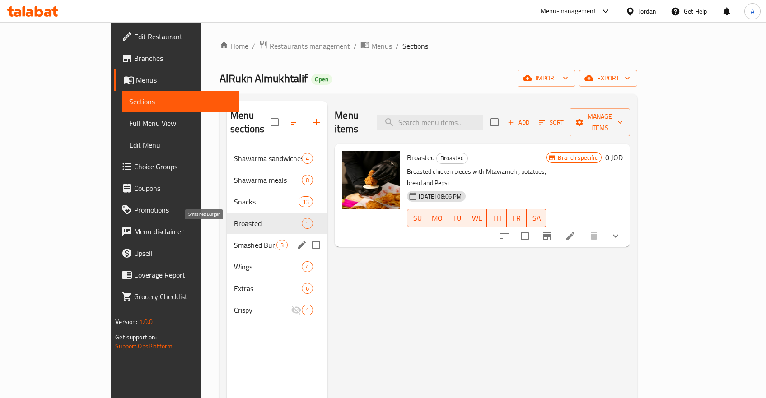
click at [234, 240] on span "Smashed Burger" at bounding box center [255, 245] width 42 height 11
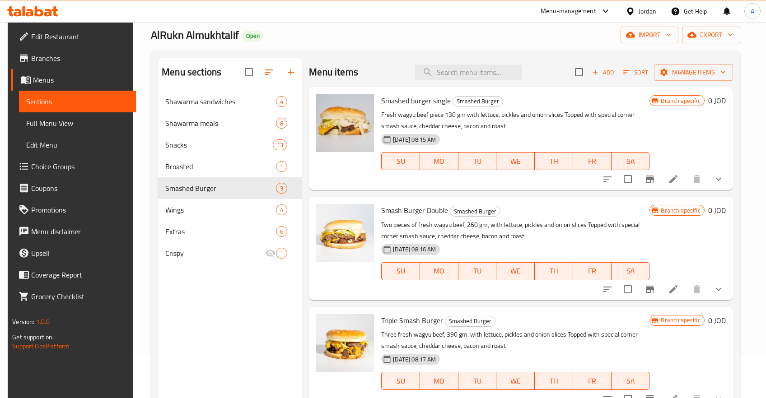
scroll to position [126, 0]
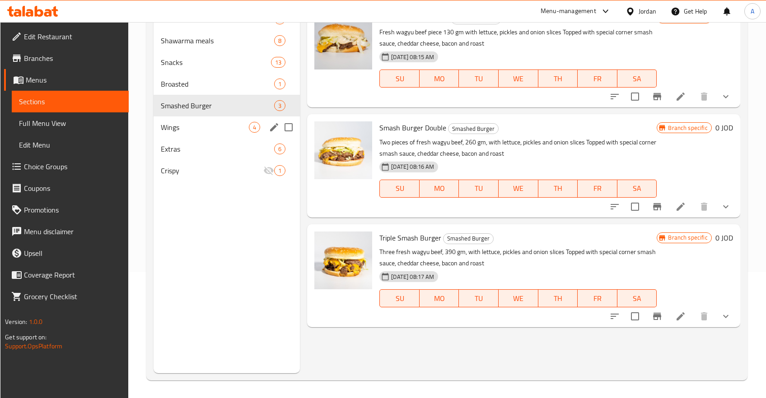
click at [223, 133] on div "Wings 4" at bounding box center [227, 128] width 147 height 22
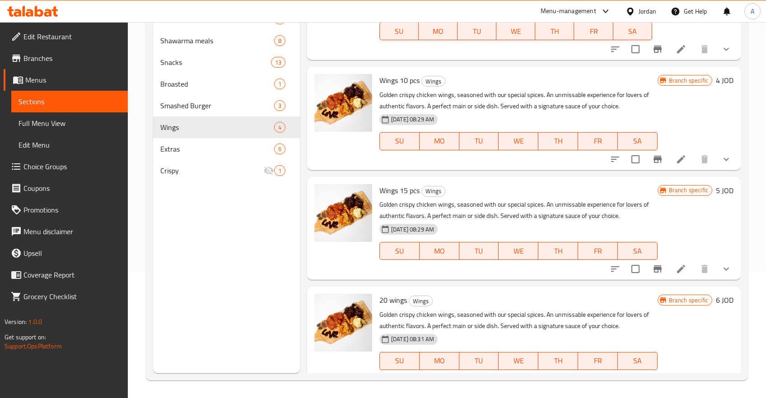
scroll to position [64, 0]
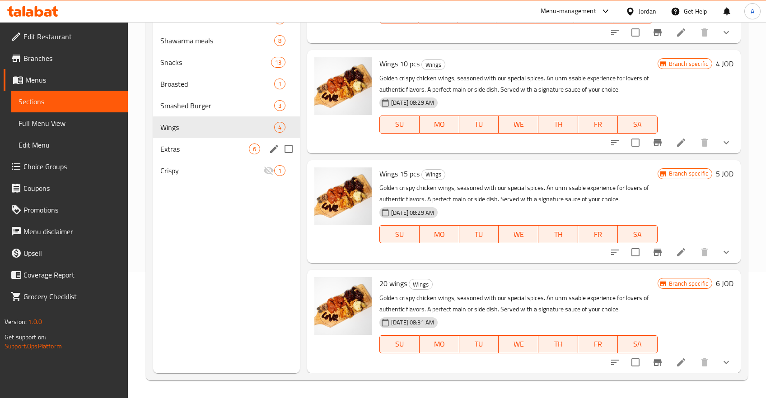
click at [203, 159] on div "Extras 6" at bounding box center [226, 149] width 147 height 22
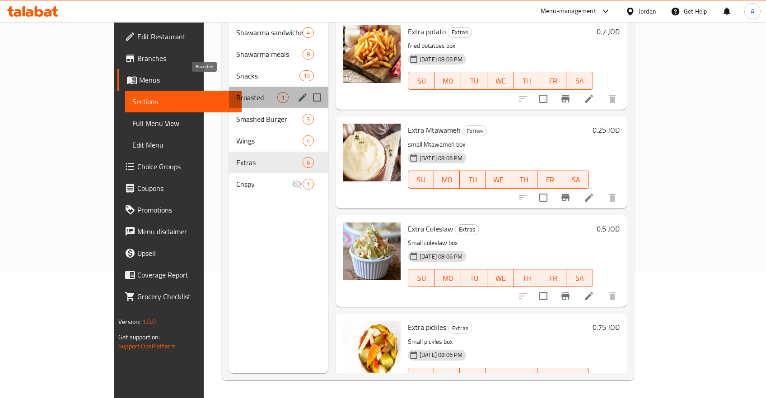
click at [236, 92] on span "Broasted" at bounding box center [256, 97] width 41 height 11
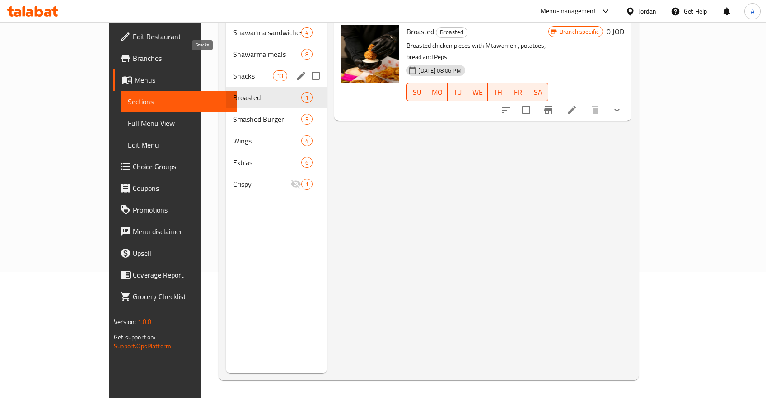
click at [233, 70] on span "Snacks" at bounding box center [253, 75] width 40 height 11
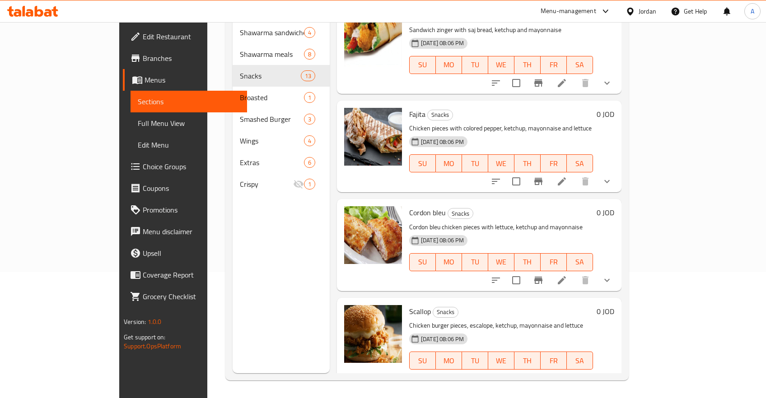
scroll to position [908, 0]
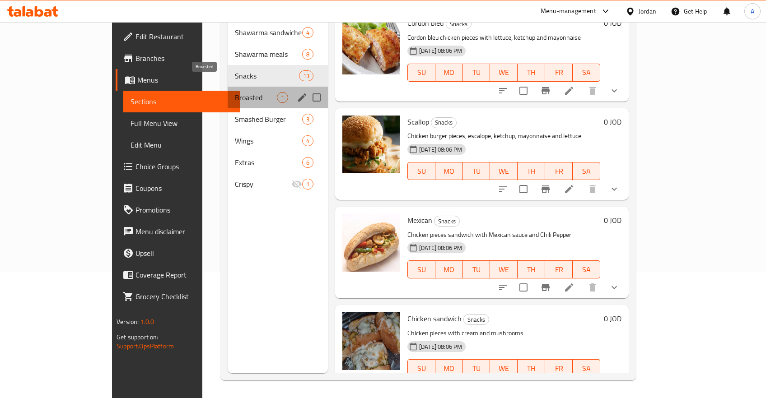
click at [235, 92] on span "Broasted" at bounding box center [256, 97] width 42 height 11
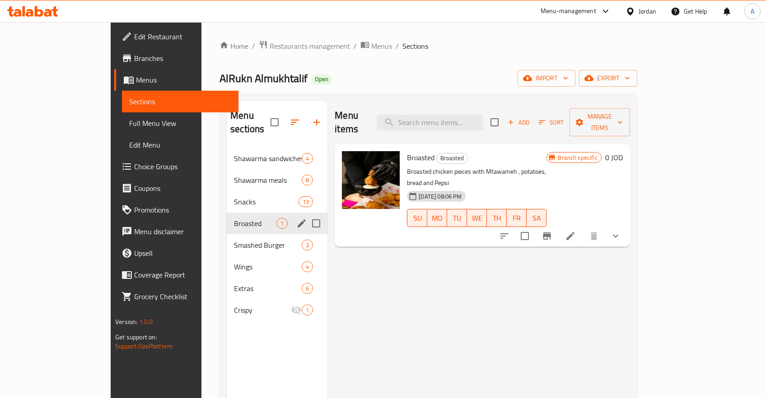
click at [227, 213] on div "Broasted 1" at bounding box center [277, 224] width 101 height 22
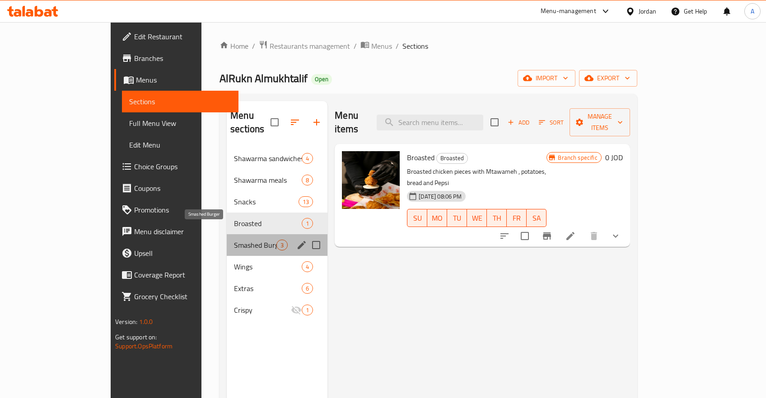
click at [234, 240] on span "Smashed Burger" at bounding box center [255, 245] width 42 height 11
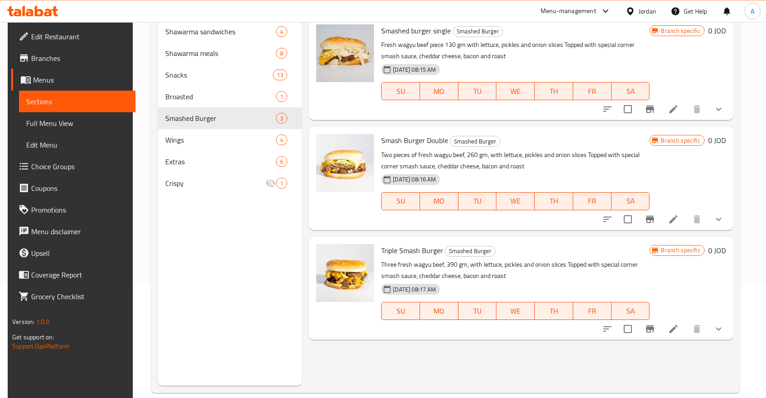
scroll to position [126, 0]
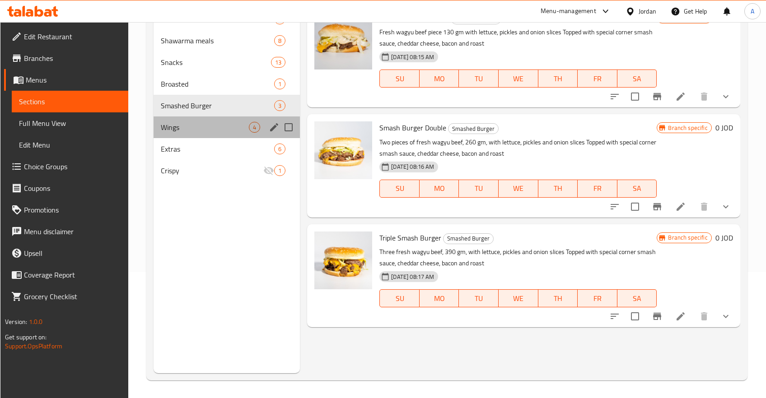
click at [184, 122] on div "Wings 4" at bounding box center [227, 128] width 147 height 22
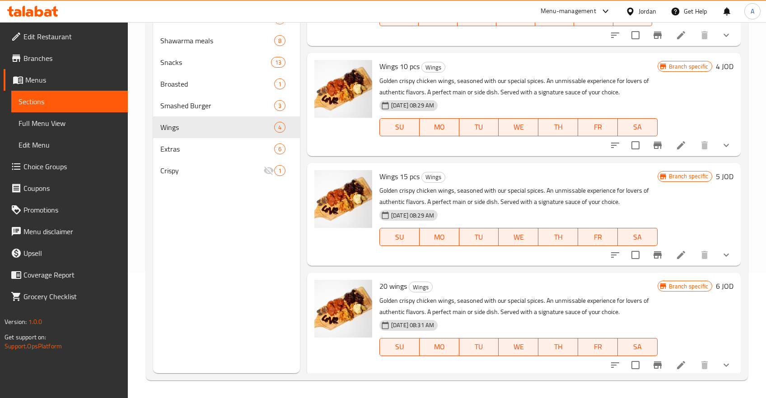
scroll to position [64, 0]
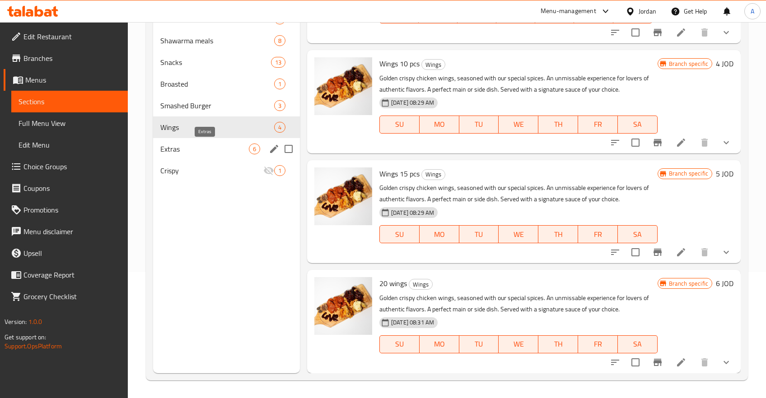
drag, startPoint x: 178, startPoint y: 152, endPoint x: 206, endPoint y: 158, distance: 28.2
click at [178, 153] on span "Extras" at bounding box center [204, 149] width 89 height 11
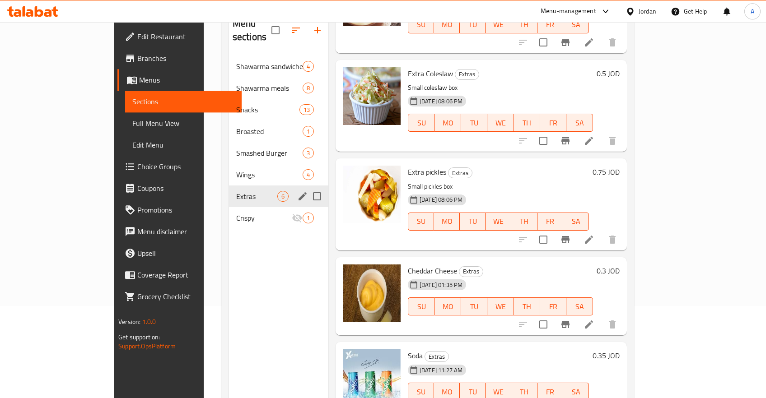
scroll to position [78, 0]
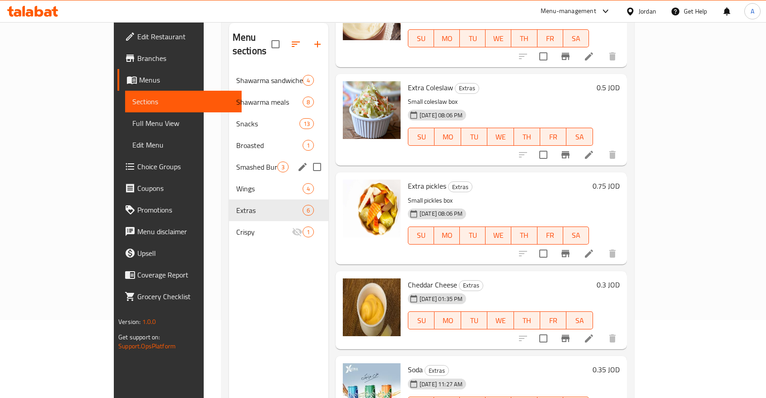
click at [229, 156] on div "Smashed Burger 3" at bounding box center [278, 167] width 99 height 22
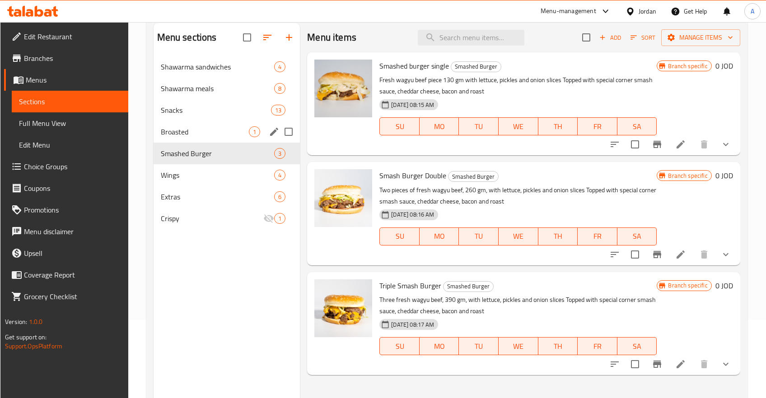
click at [194, 129] on span "Broasted" at bounding box center [205, 131] width 89 height 11
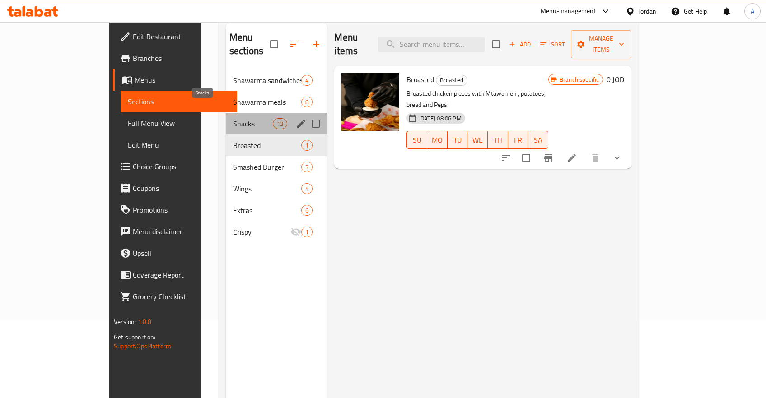
click at [233, 118] on span "Snacks" at bounding box center [253, 123] width 40 height 11
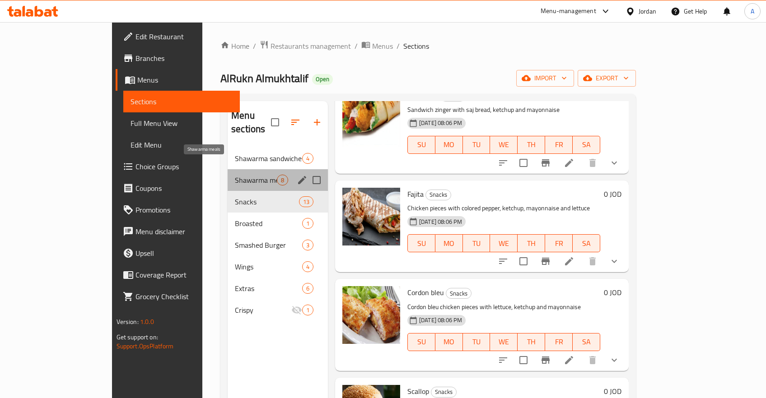
click at [235, 175] on span "Shawarma meals" at bounding box center [256, 180] width 42 height 11
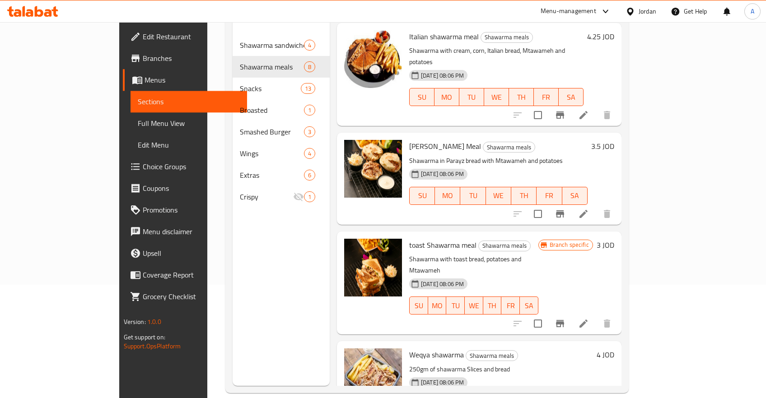
scroll to position [126, 0]
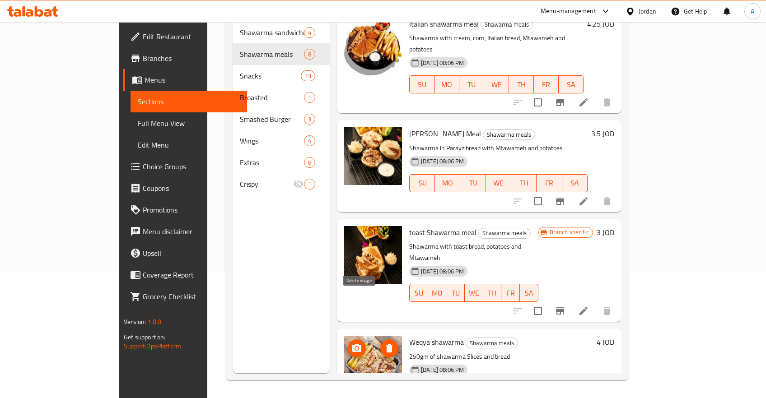
click at [384, 343] on icon "delete image" at bounding box center [389, 348] width 11 height 11
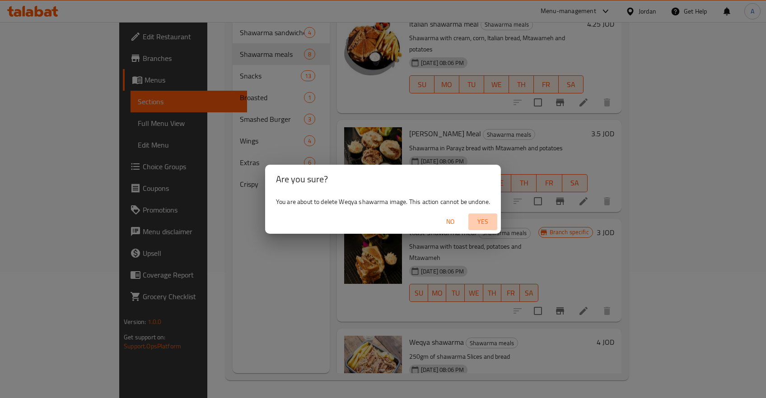
click at [487, 221] on span "Yes" at bounding box center [483, 221] width 22 height 11
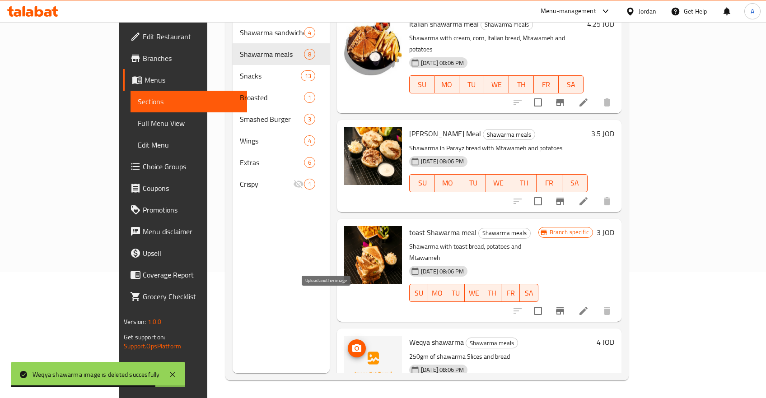
click at [351, 343] on icon "upload picture" at bounding box center [356, 348] width 11 height 11
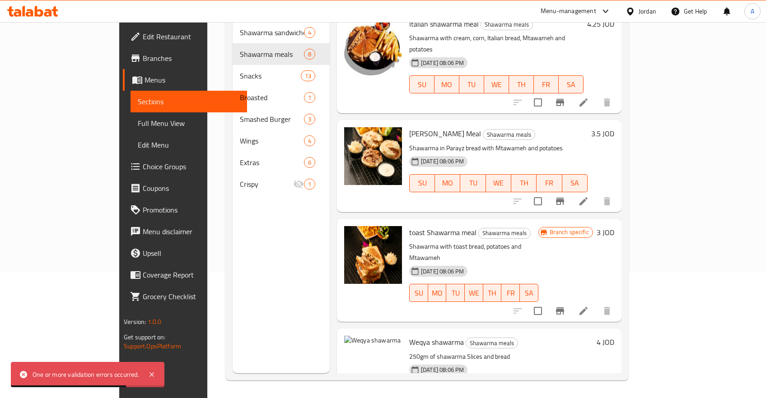
click at [233, 260] on div "Menu sections Shawarma sandwiches 4 Shawarma meals 8 Snacks 13 Broasted 1 Smash…" at bounding box center [281, 174] width 97 height 398
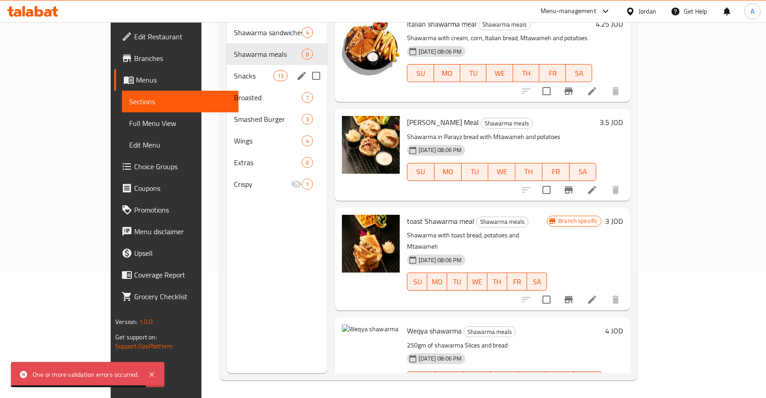
click at [227, 65] on div "Snacks 13" at bounding box center [277, 76] width 101 height 22
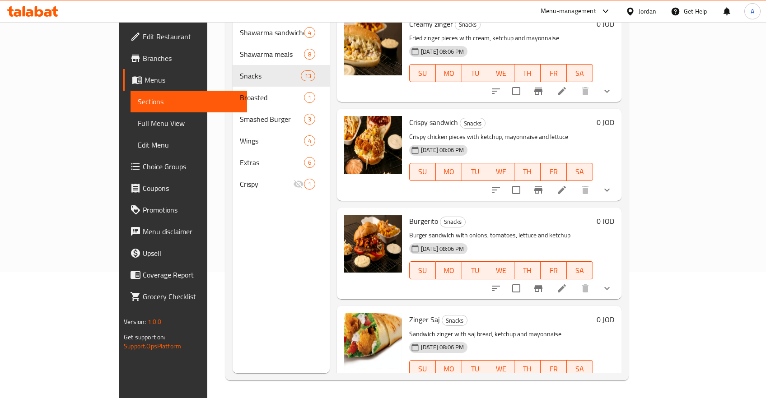
click at [194, 2] on div "Menu-management Jordan Get Help A" at bounding box center [383, 11] width 766 height 22
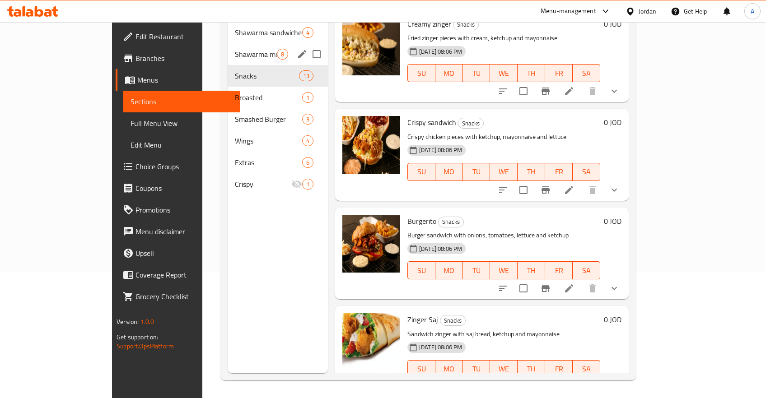
click at [235, 49] on span "Shawarma meals" at bounding box center [256, 54] width 42 height 11
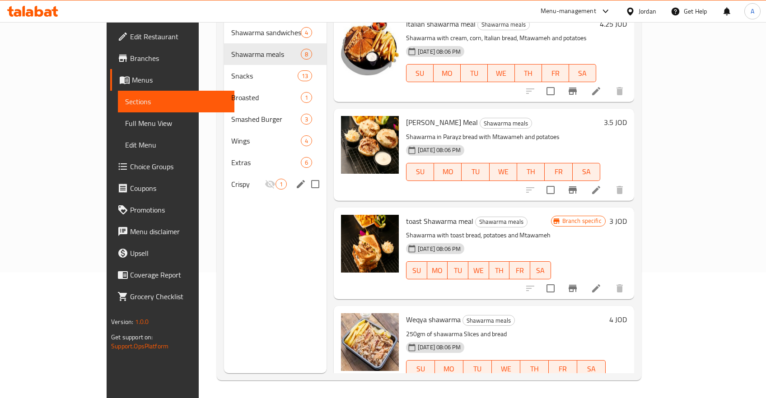
click at [231, 179] on span "Crispy" at bounding box center [247, 184] width 33 height 11
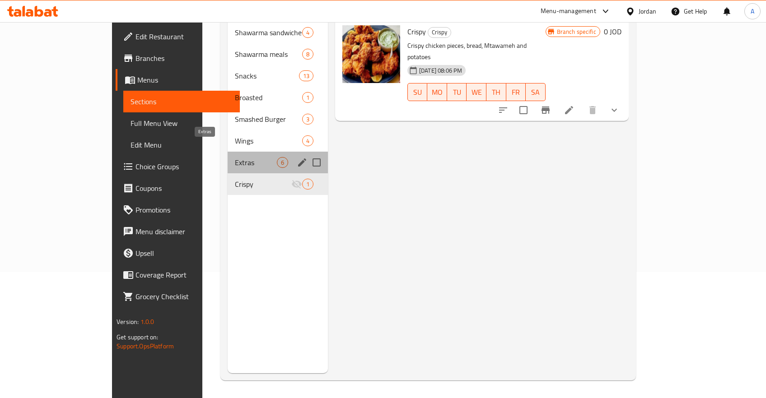
click at [235, 157] on span "Extras" at bounding box center [256, 162] width 42 height 11
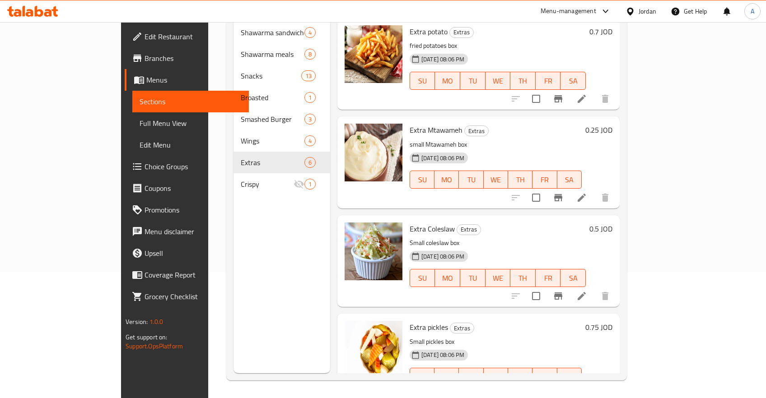
scroll to position [189, 0]
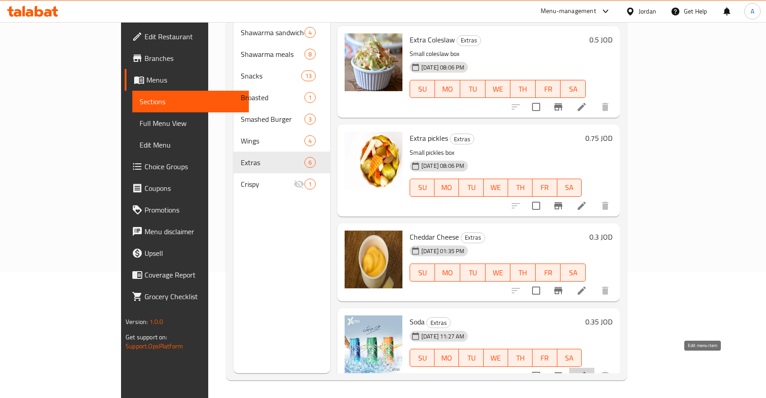
click at [587, 371] on icon at bounding box center [581, 376] width 11 height 11
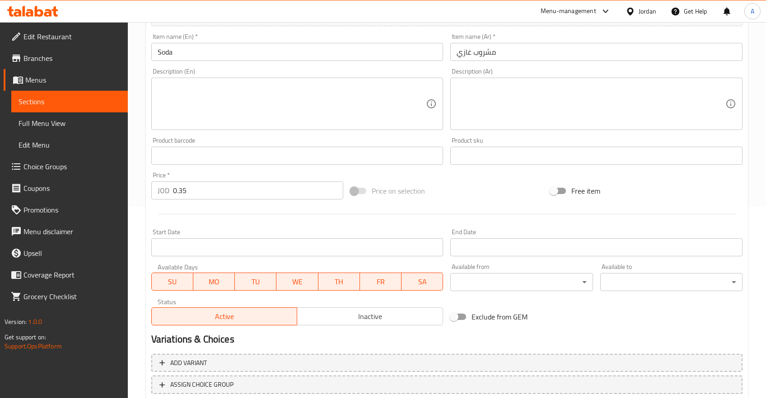
scroll to position [144, 0]
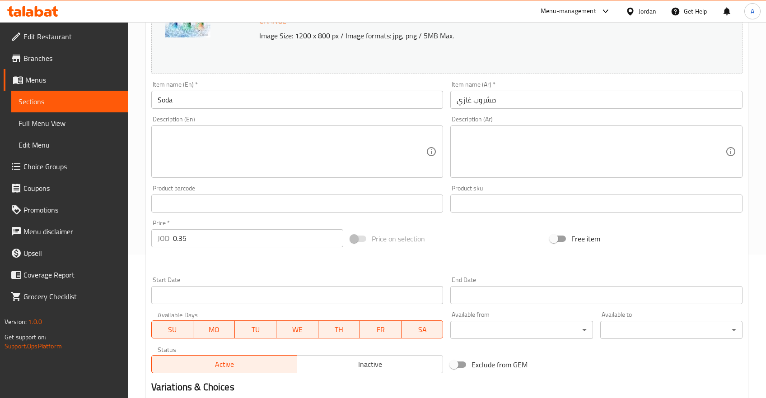
click at [229, 98] on input "Soda" at bounding box center [297, 100] width 292 height 18
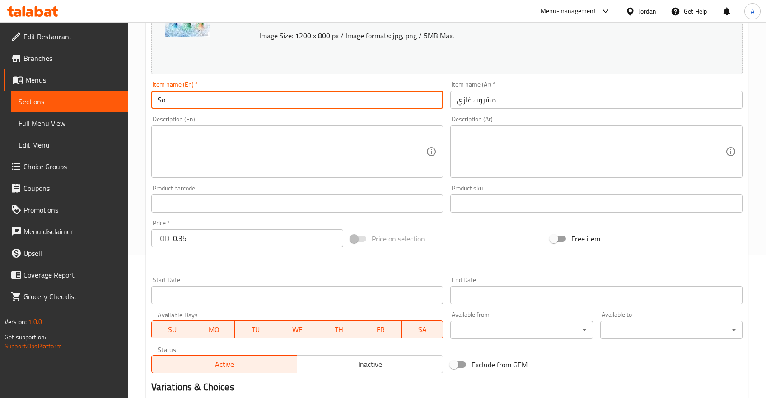
type input "S"
type input "Soda"
click at [252, 153] on textarea at bounding box center [292, 152] width 269 height 43
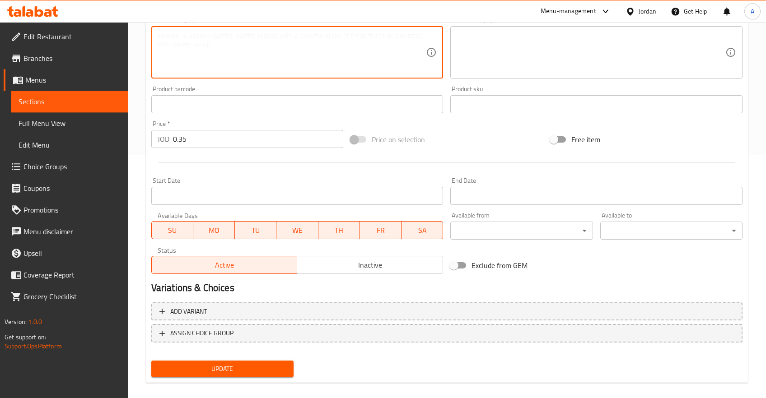
scroll to position [253, 0]
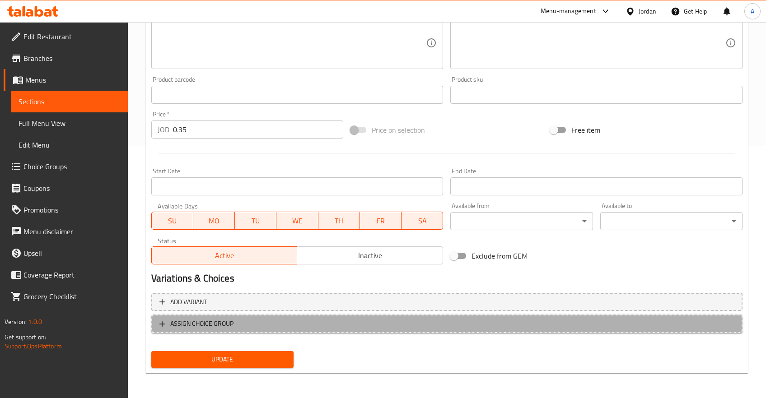
click at [221, 330] on span "ASSIGN CHOICE GROUP" at bounding box center [201, 324] width 63 height 11
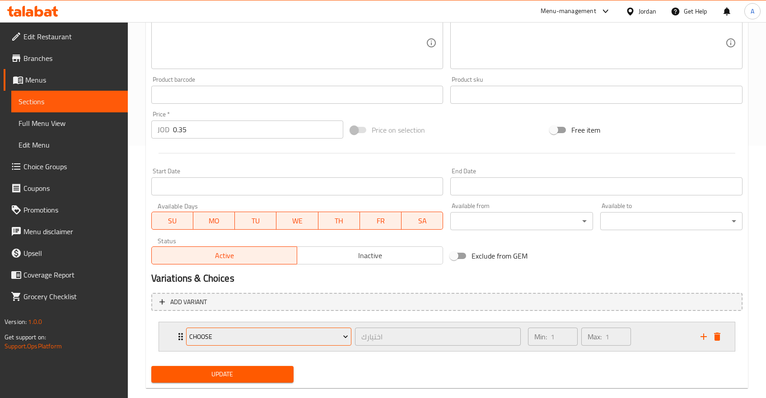
click at [295, 330] on button "Choose" at bounding box center [268, 337] width 165 height 18
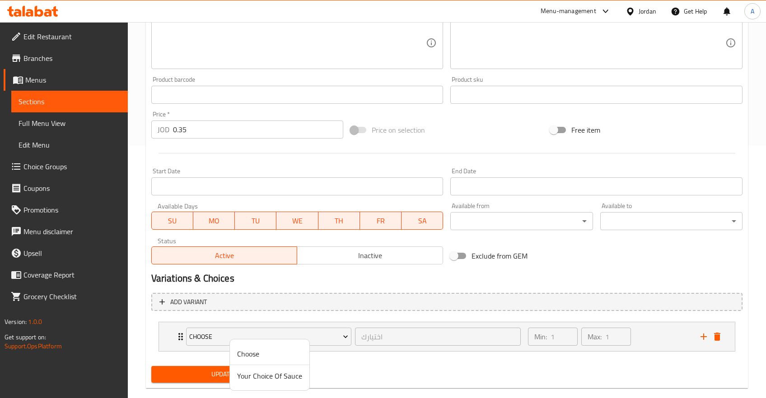
click at [274, 375] on span "Your Choice Of Sauce" at bounding box center [269, 376] width 65 height 11
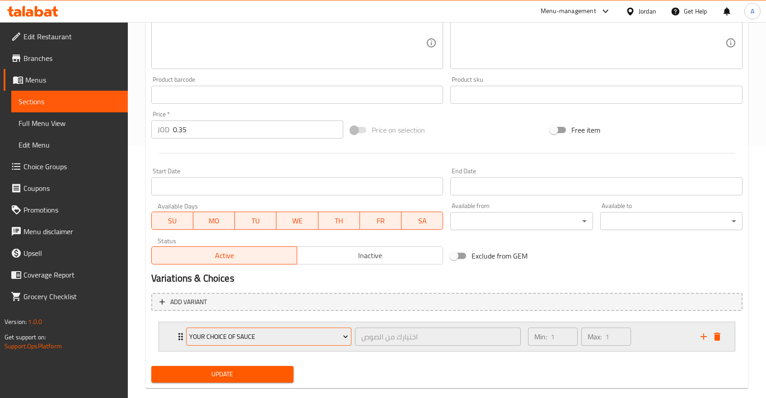
click at [319, 337] on span "Your Choice Of Sauce" at bounding box center [268, 337] width 159 height 11
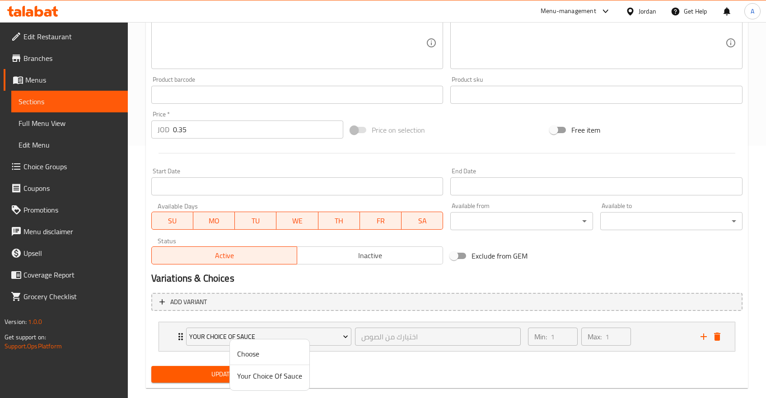
click at [255, 353] on span "Choose" at bounding box center [269, 354] width 65 height 11
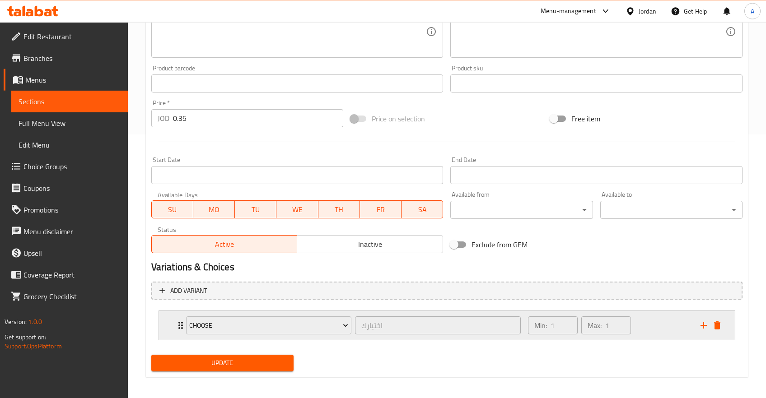
scroll to position [267, 0]
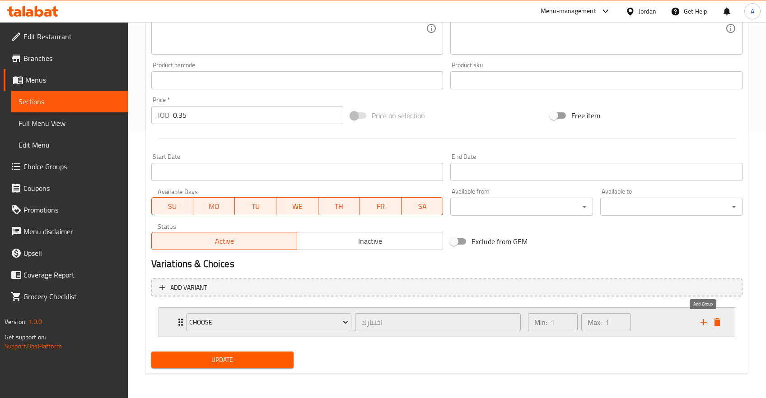
click at [705, 320] on icon "add" at bounding box center [703, 322] width 11 height 11
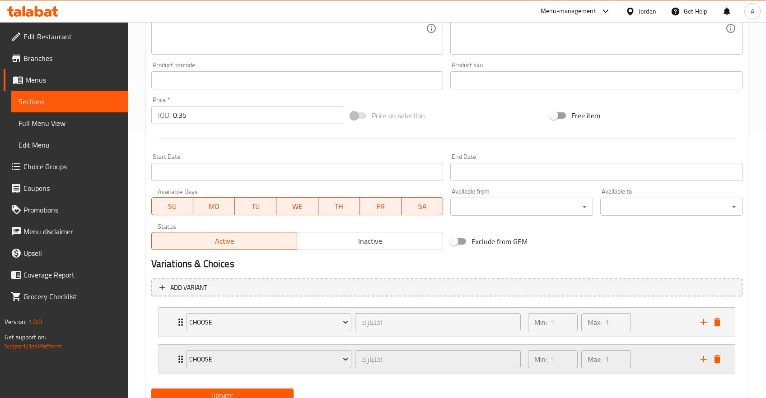
scroll to position [304, 0]
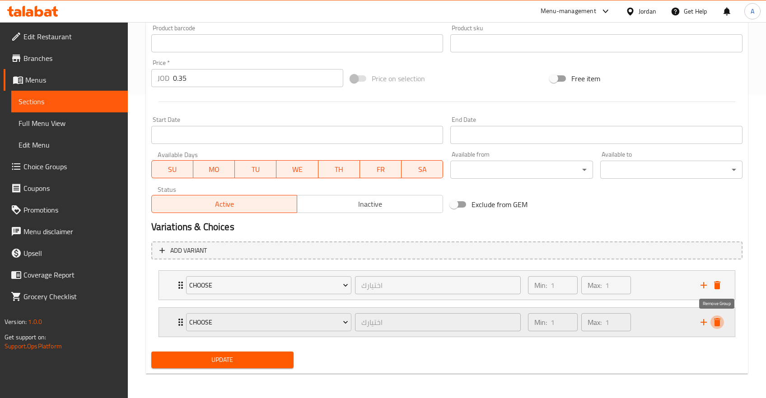
click at [713, 323] on icon "delete" at bounding box center [717, 322] width 11 height 11
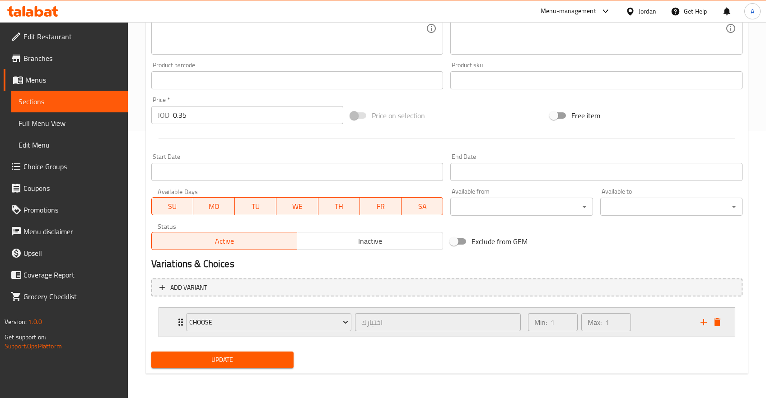
click at [689, 329] on div "Min: 1 ​ Max: 1 ​" at bounding box center [609, 322] width 173 height 29
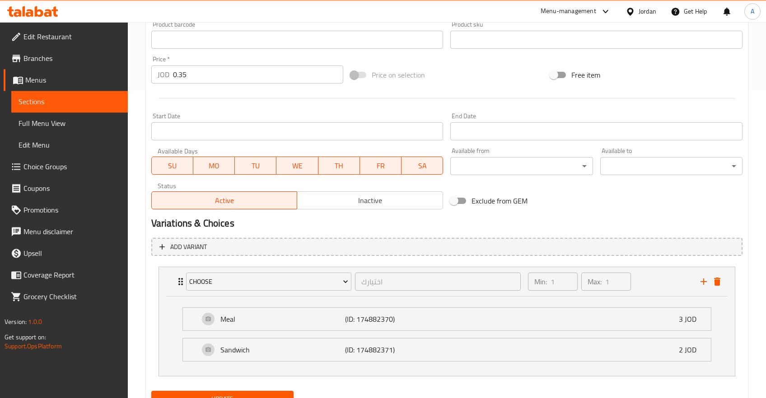
scroll to position [347, 0]
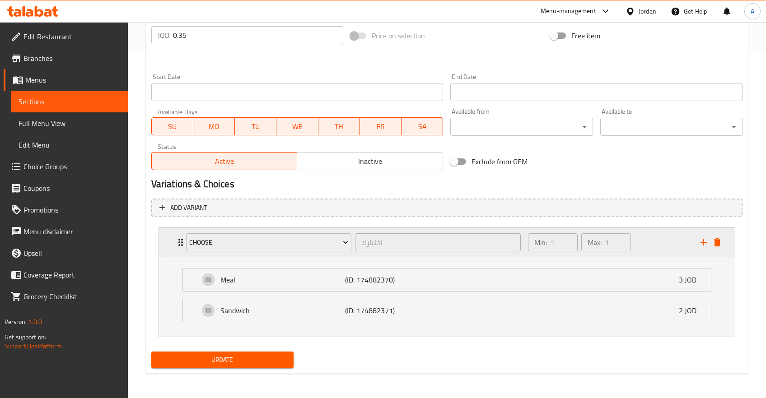
click at [723, 248] on div "Expand" at bounding box center [710, 243] width 27 height 14
click at [719, 242] on icon "delete" at bounding box center [717, 243] width 6 height 8
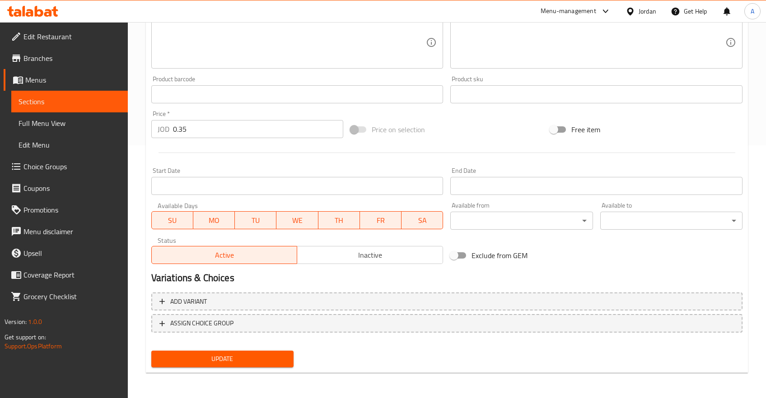
scroll to position [253, 0]
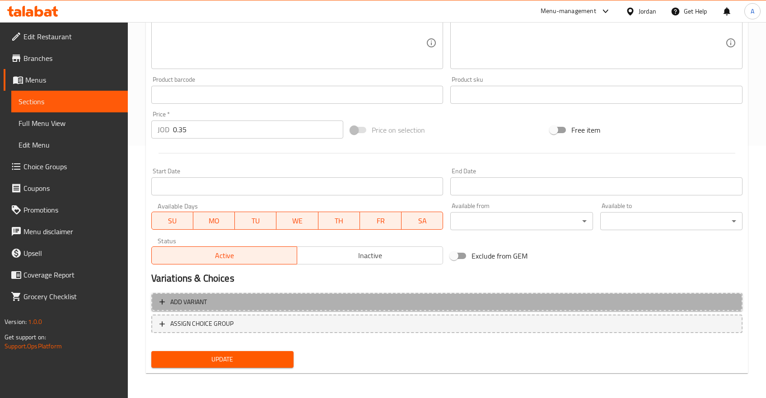
click at [159, 305] on icon "button" at bounding box center [162, 302] width 9 height 9
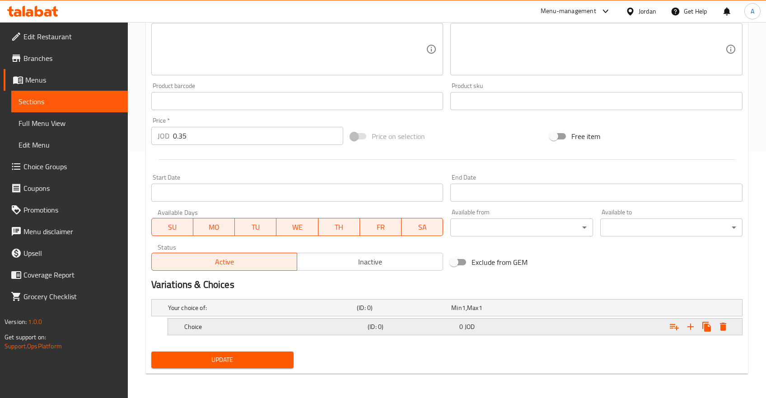
click at [483, 313] on div "0 JOD" at bounding box center [496, 308] width 91 height 9
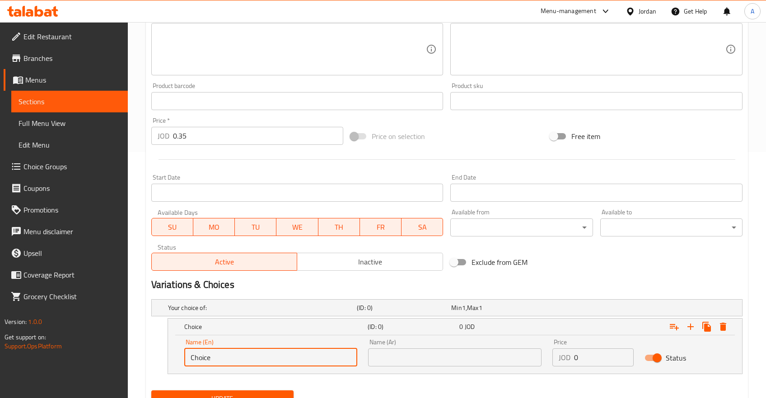
drag, startPoint x: 317, startPoint y: 356, endPoint x: 117, endPoint y: 356, distance: 199.2
click at [184, 356] on input "Choice" at bounding box center [270, 358] width 173 height 18
type input "ؤ"
type input "Cola"
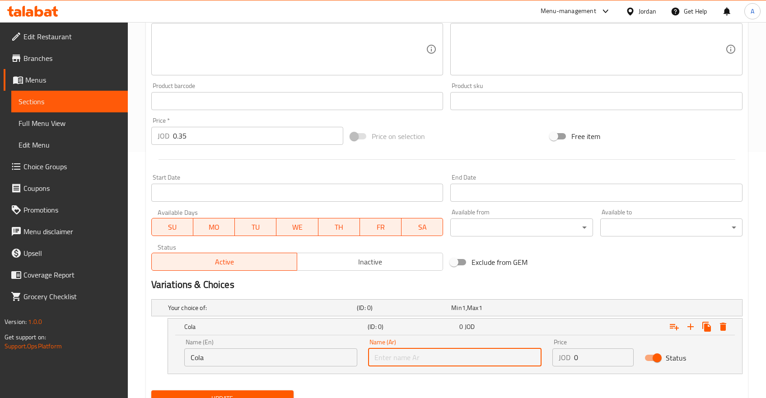
type input ":"
type input "كولا"
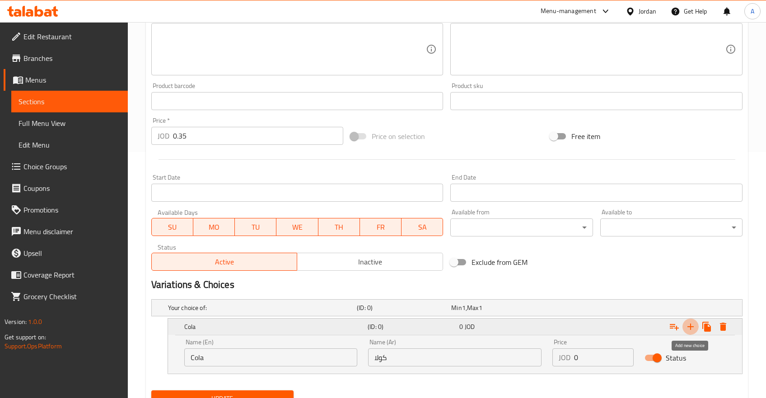
click at [694, 327] on icon "Expand" at bounding box center [690, 327] width 11 height 11
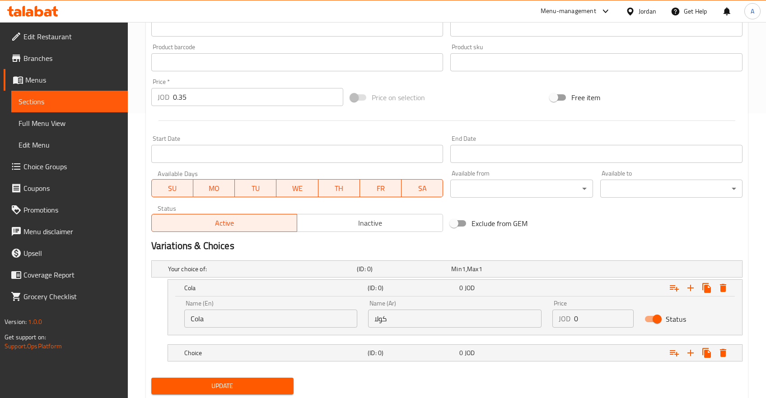
scroll to position [311, 0]
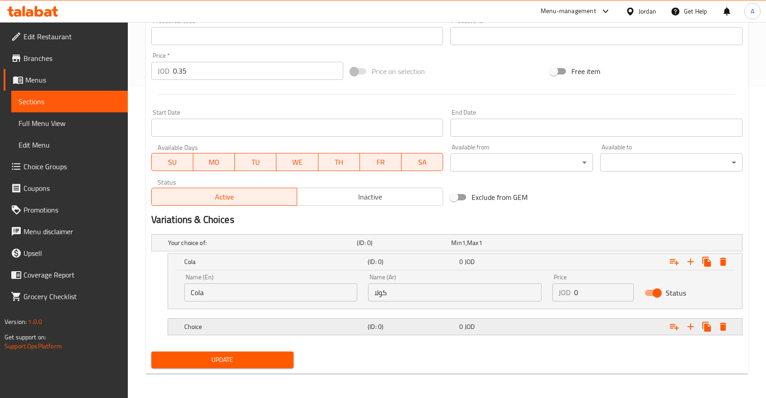
click at [266, 248] on h5 "Choice" at bounding box center [260, 243] width 185 height 9
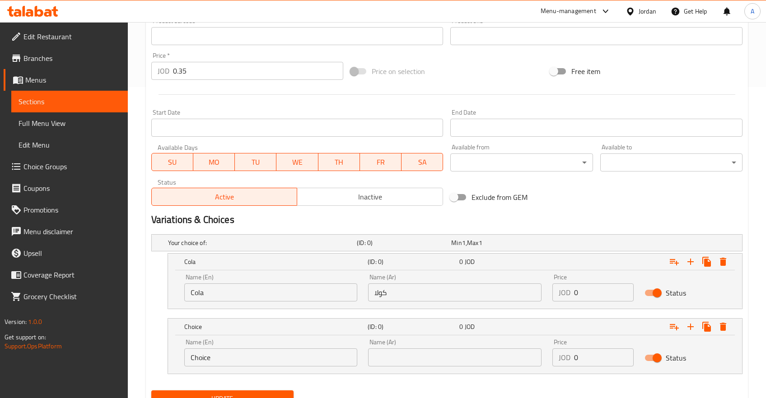
click at [226, 355] on input "Choice" at bounding box center [270, 358] width 173 height 18
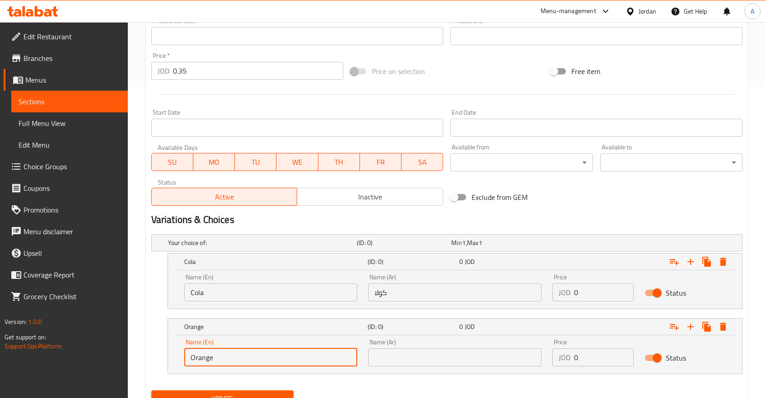
type input "Orange"
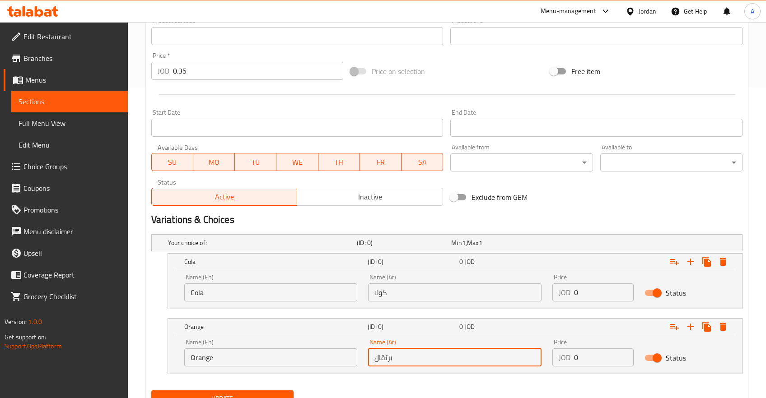
type input "برتقال"
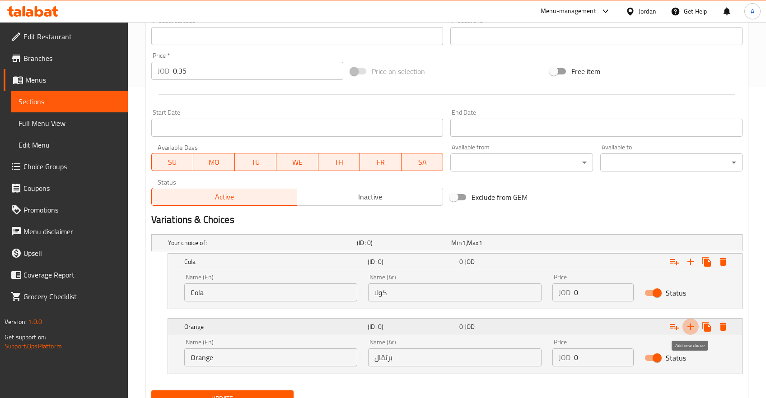
click at [692, 331] on icon "Expand" at bounding box center [690, 327] width 11 height 11
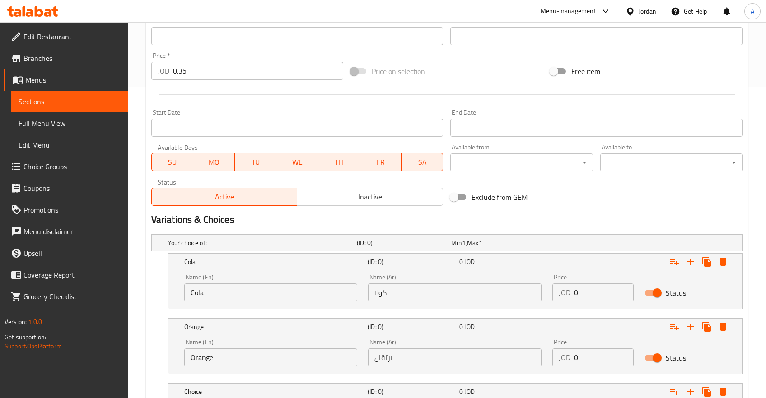
scroll to position [376, 0]
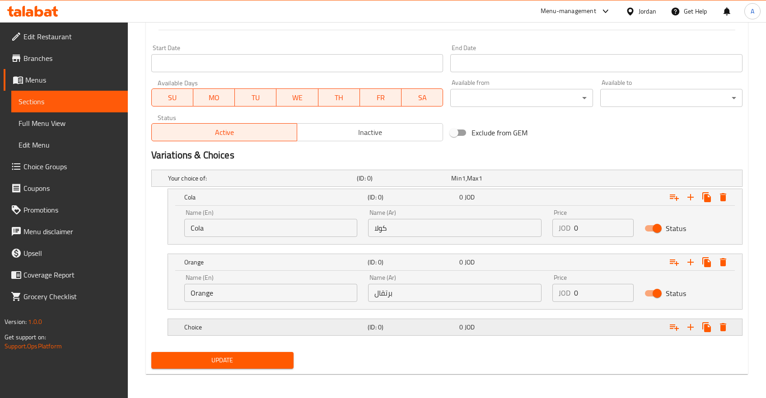
click at [229, 188] on div "Choice (ID: 0) 0 JOD" at bounding box center [449, 179] width 567 height 20
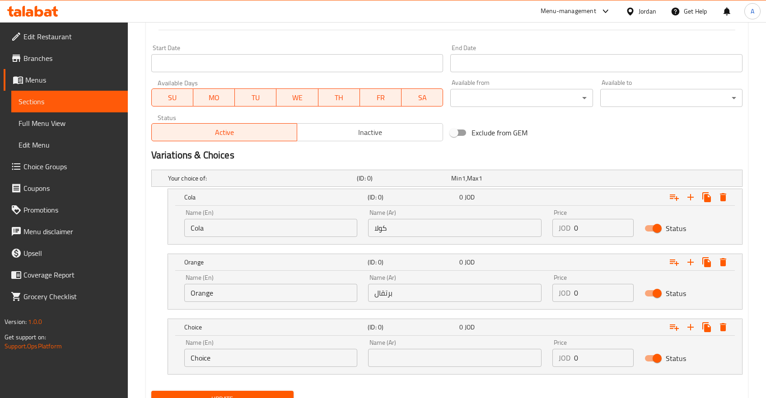
click at [217, 357] on input "Choice" at bounding box center [270, 358] width 173 height 18
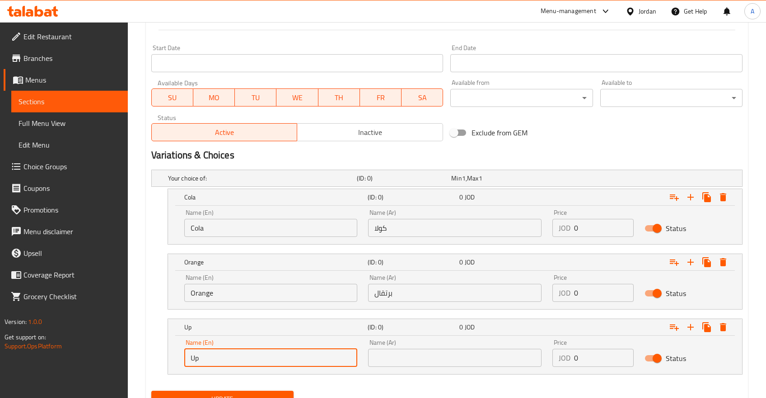
type input "Up"
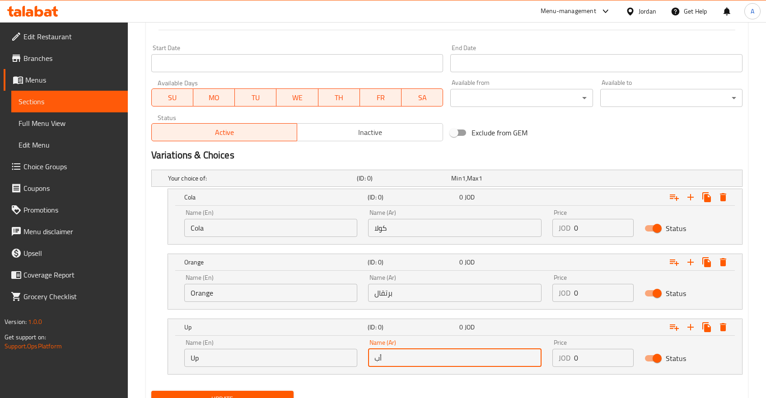
type input "أب"
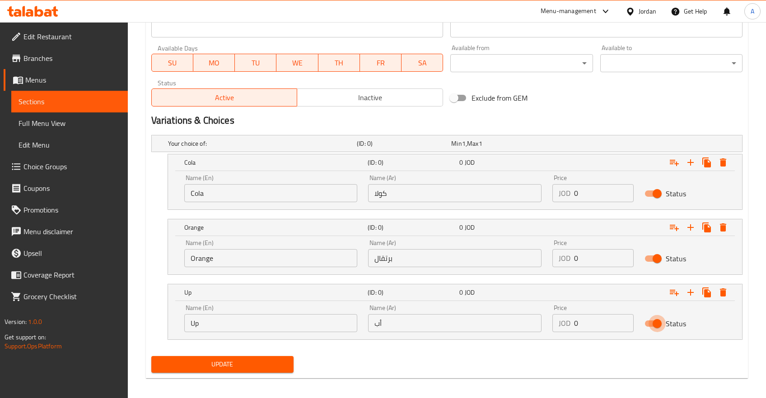
scroll to position [415, 0]
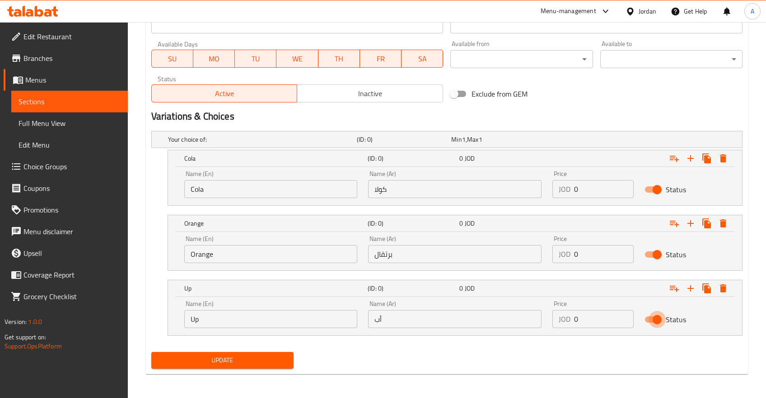
click at [212, 339] on nav at bounding box center [446, 341] width 591 height 7
click at [215, 358] on span "Update" at bounding box center [223, 360] width 128 height 11
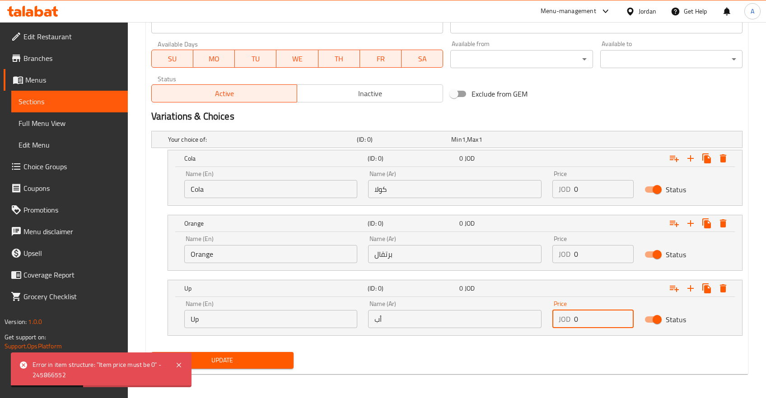
click at [595, 313] on input "0" at bounding box center [604, 319] width 60 height 18
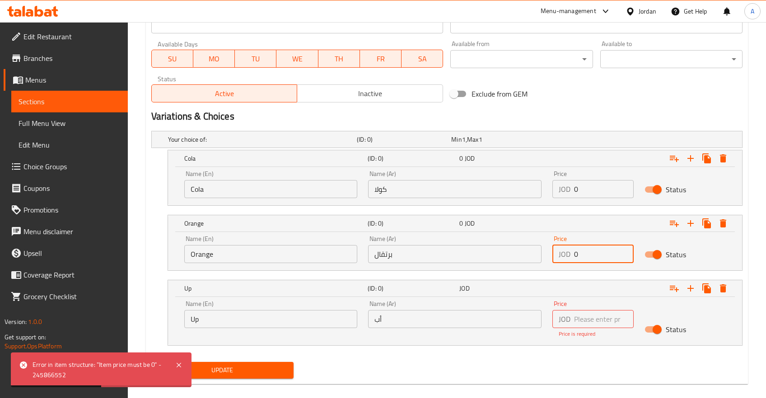
click at [582, 252] on input "0" at bounding box center [604, 254] width 60 height 18
click at [583, 190] on input "0" at bounding box center [604, 189] width 60 height 18
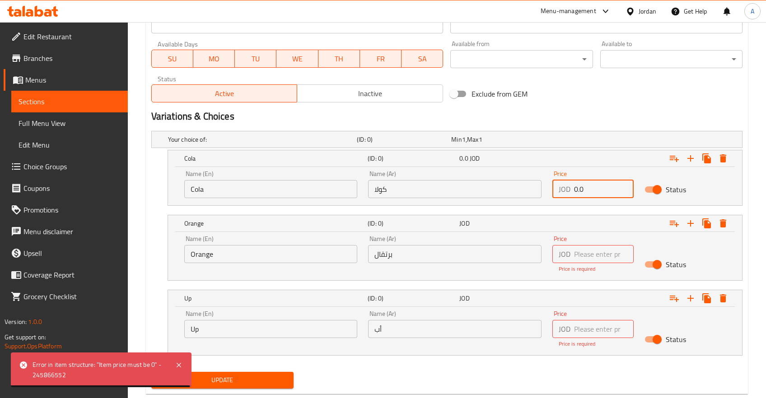
type input "0.0"
click at [607, 253] on input "number" at bounding box center [604, 254] width 60 height 18
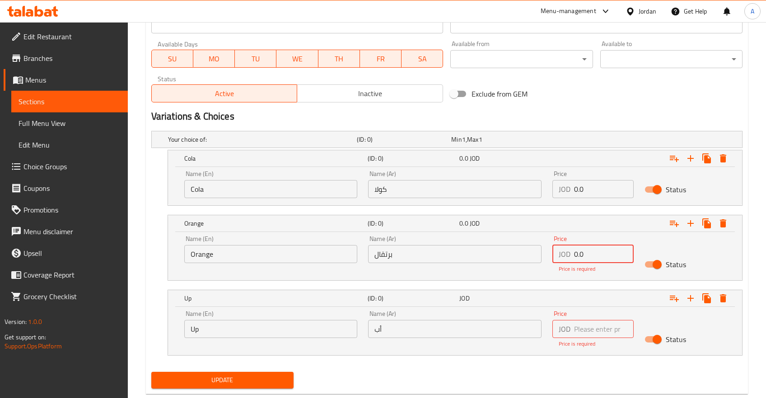
type input "0.0"
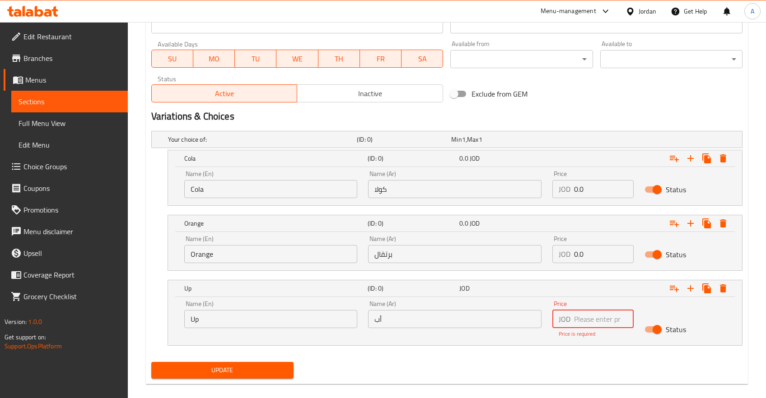
click at [583, 322] on input "number" at bounding box center [604, 319] width 60 height 18
type input "0.0"
click at [199, 374] on div "Home / Restaurants management / Menus / Sections / item / update Extras section…" at bounding box center [447, 8] width 602 height 766
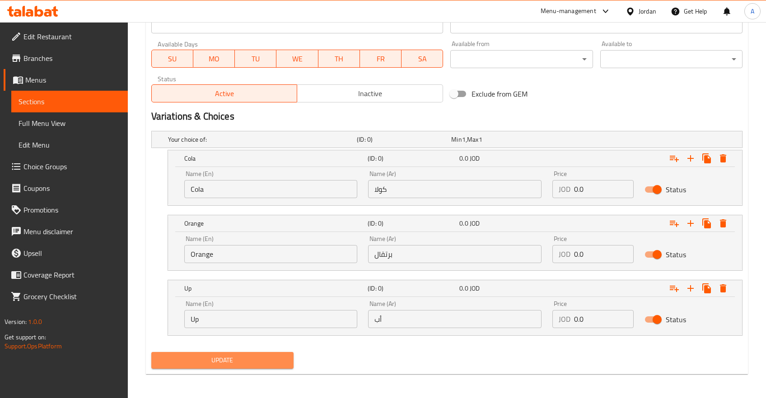
drag, startPoint x: 207, startPoint y: 361, endPoint x: 212, endPoint y: 361, distance: 5.0
click at [207, 361] on span "Update" at bounding box center [223, 360] width 128 height 11
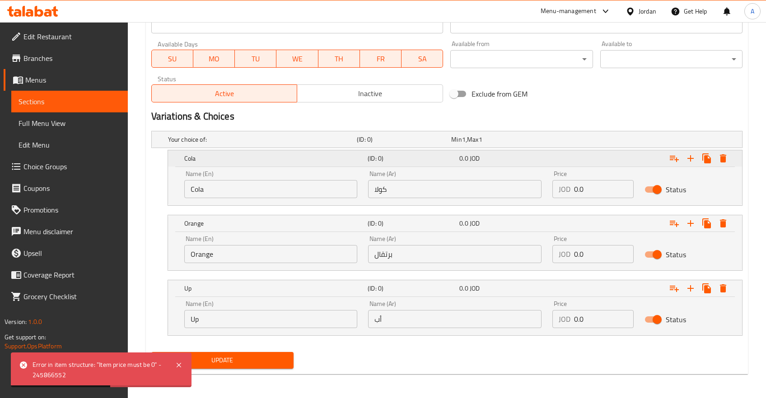
click at [728, 161] on icon "Expand" at bounding box center [723, 158] width 11 height 11
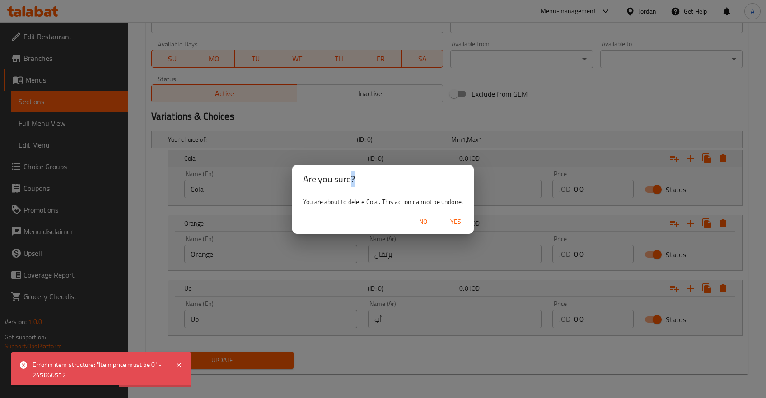
click at [728, 161] on div "Are you sure? You are about to delete Cola . This action cannot be undone. No Y…" at bounding box center [383, 199] width 766 height 398
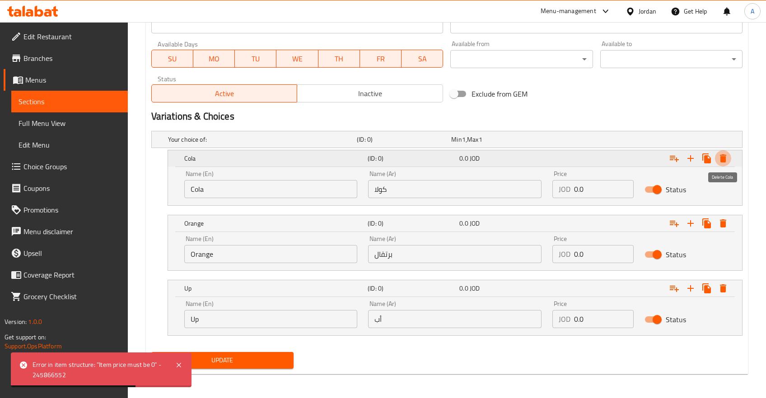
click at [722, 159] on icon "Expand" at bounding box center [723, 159] width 6 height 8
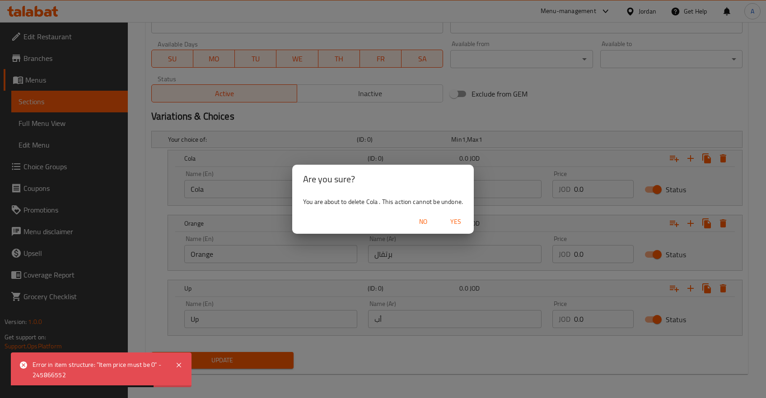
click at [458, 224] on span "Yes" at bounding box center [456, 221] width 22 height 11
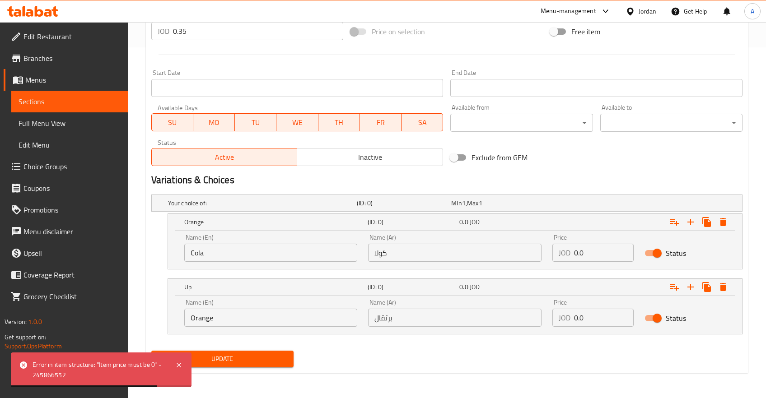
scroll to position [350, 0]
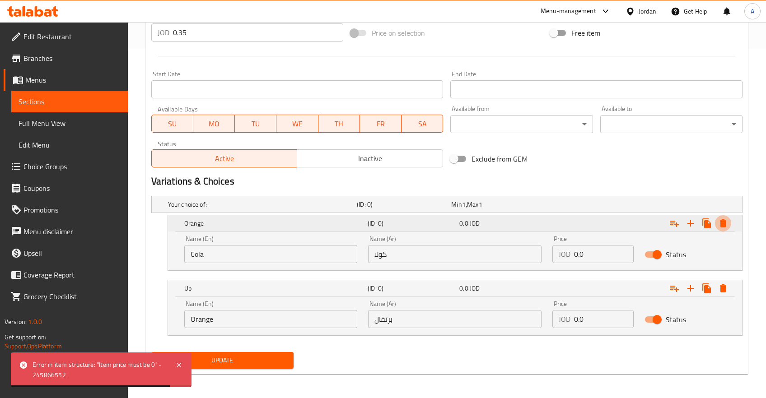
click at [724, 223] on icon "Expand" at bounding box center [723, 224] width 6 height 8
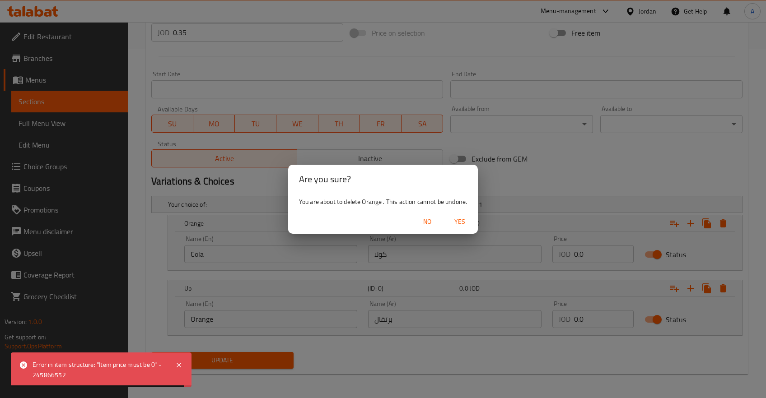
click at [454, 220] on span "Yes" at bounding box center [460, 221] width 22 height 11
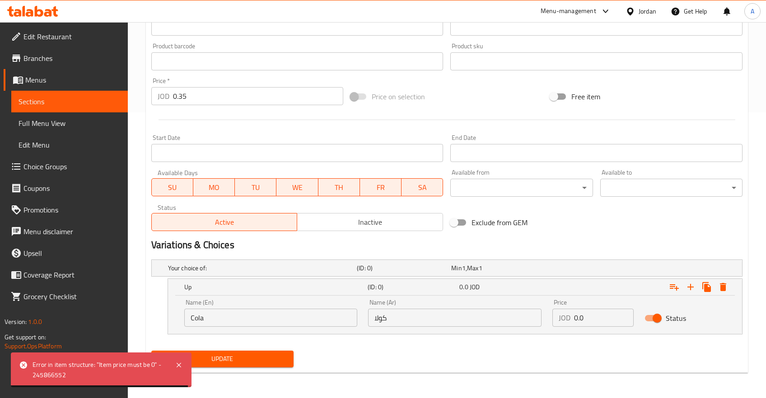
scroll to position [285, 0]
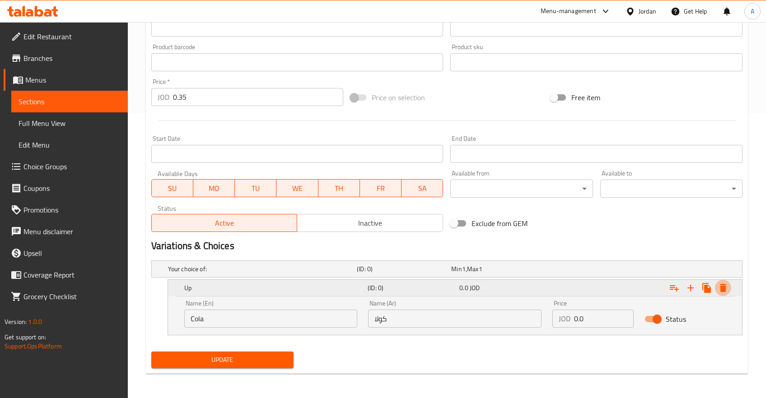
click at [725, 287] on icon "Expand" at bounding box center [723, 288] width 6 height 8
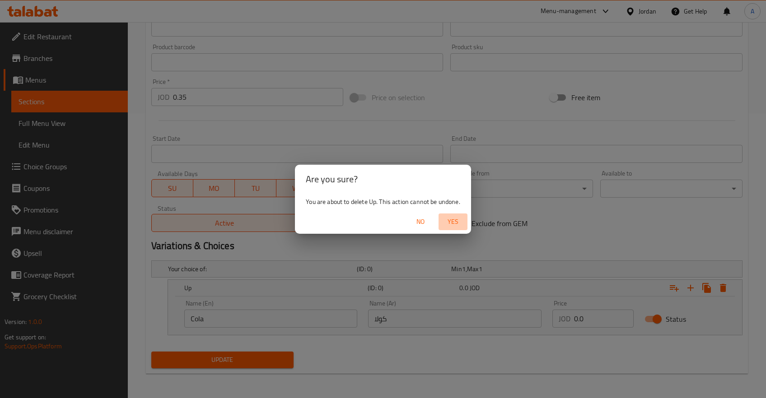
click at [461, 221] on span "Yes" at bounding box center [453, 221] width 22 height 11
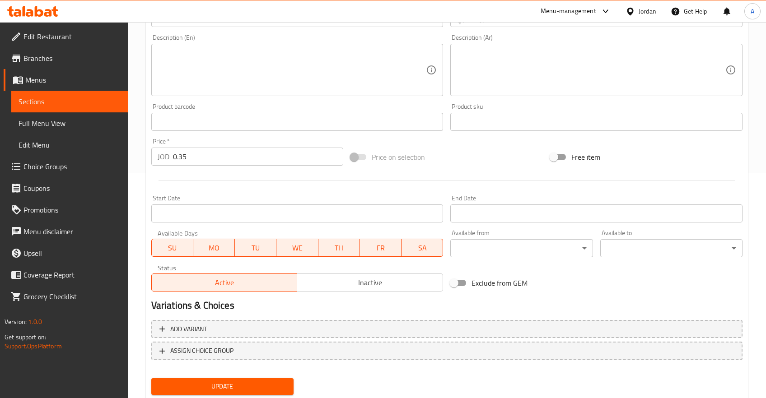
scroll to position [253, 0]
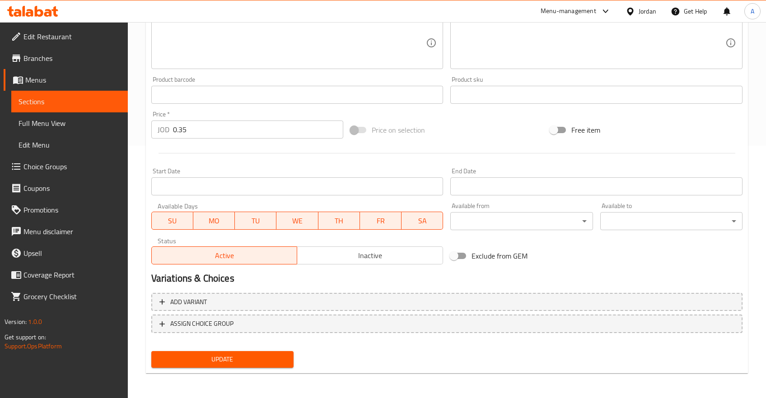
click at [37, 53] on span "Branches" at bounding box center [71, 58] width 97 height 11
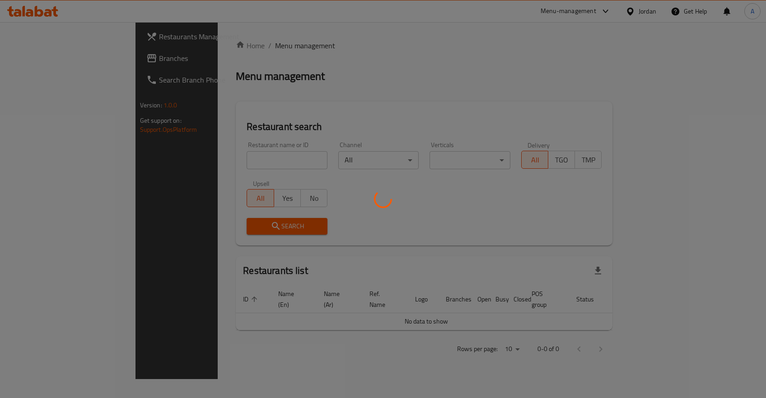
click at [267, 249] on div at bounding box center [383, 199] width 766 height 398
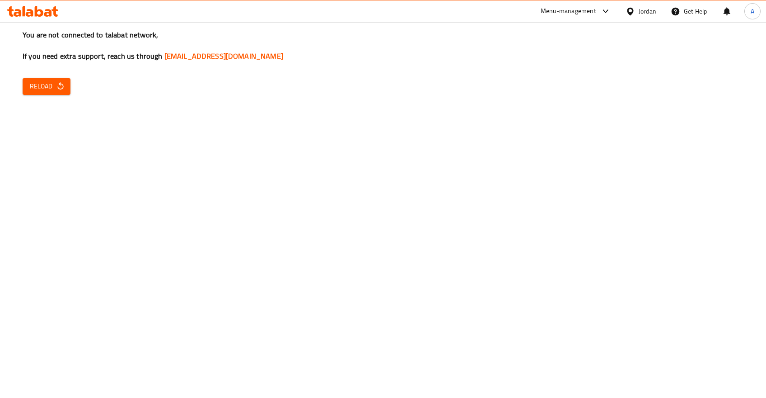
click at [62, 83] on icon "button" at bounding box center [60, 86] width 9 height 9
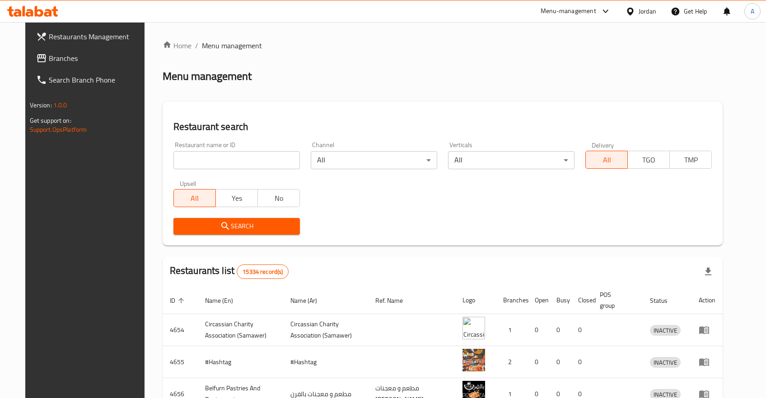
drag, startPoint x: 406, startPoint y: 229, endPoint x: 207, endPoint y: 178, distance: 204.7
click at [403, 229] on div "Search" at bounding box center [443, 227] width 550 height 28
drag, startPoint x: 188, startPoint y: 171, endPoint x: 183, endPoint y: 163, distance: 9.4
click at [188, 171] on div "Restaurant name or ID Restaurant name or ID" at bounding box center [236, 155] width 137 height 38
click at [183, 163] on input "search" at bounding box center [236, 160] width 126 height 18
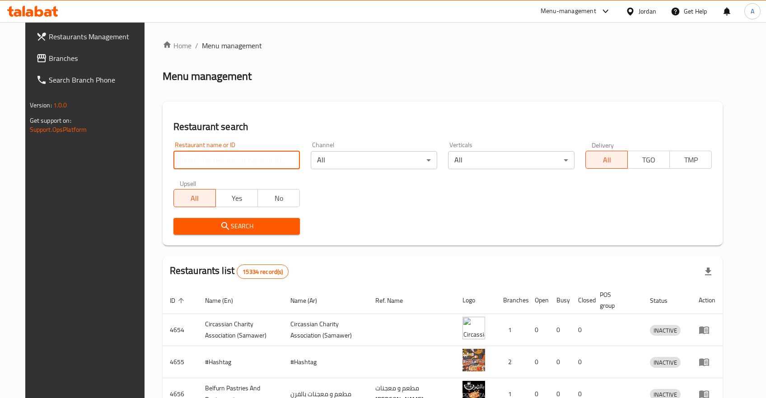
type input "s"
type input "a"
click at [723, 108] on div "Restaurant search Restaurant name or ID Restaurant name or ID Channel All ​ Ver…" at bounding box center [443, 174] width 561 height 144
click at [231, 170] on div "Restaurant name or ID Restaurant name or ID" at bounding box center [236, 155] width 137 height 38
click at [224, 164] on input "search" at bounding box center [236, 160] width 126 height 18
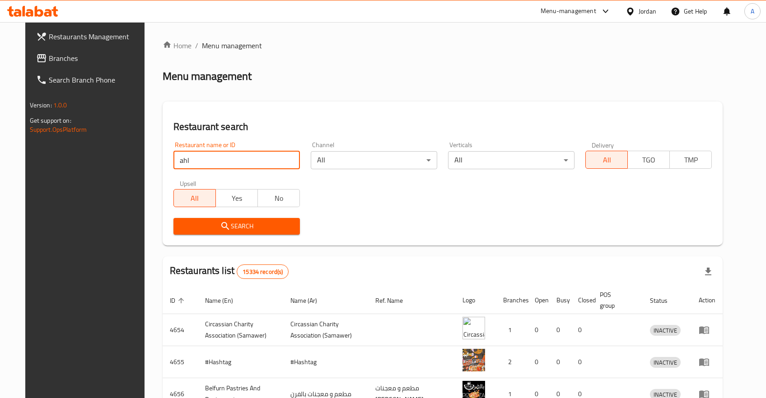
type input "ahl"
type input "شام الياسمين"
click button "Search" at bounding box center [236, 226] width 126 height 17
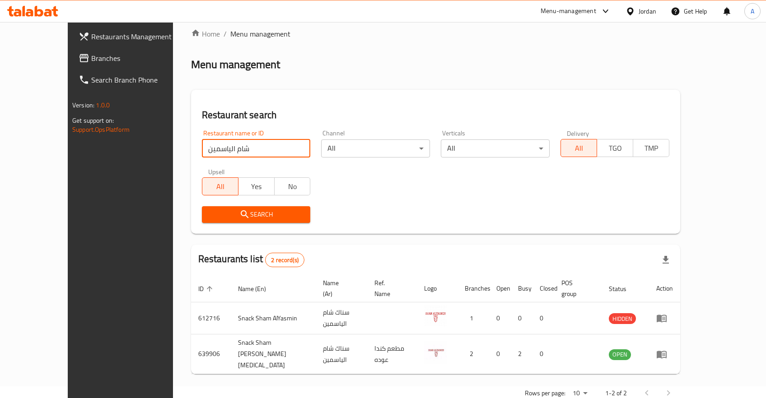
scroll to position [18, 0]
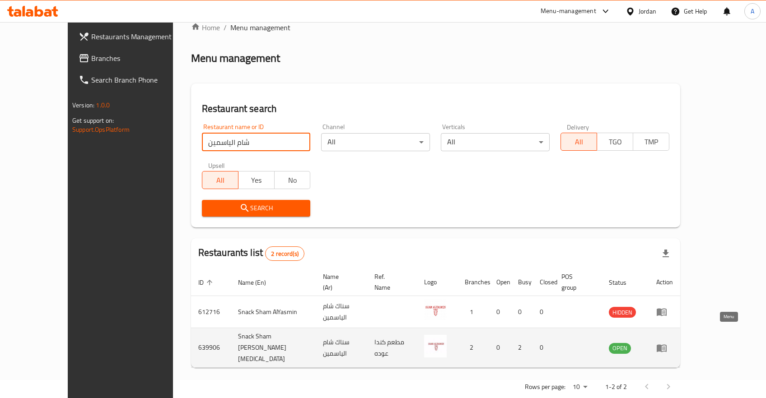
click at [667, 343] on icon "enhanced table" at bounding box center [661, 348] width 11 height 11
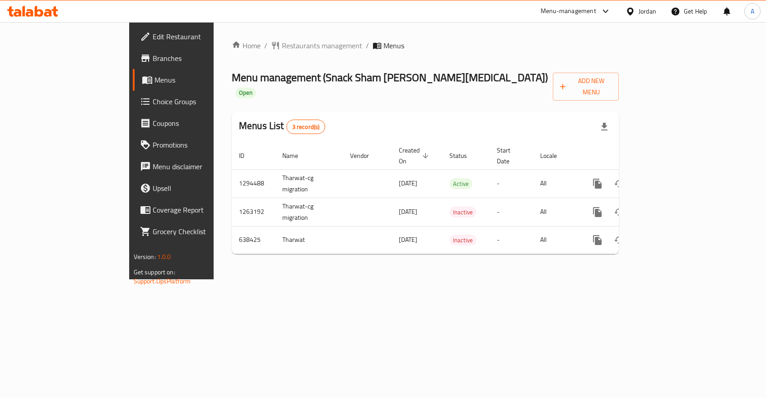
click at [153, 59] on span "Branches" at bounding box center [201, 58] width 97 height 11
